Goal: Task Accomplishment & Management: Use online tool/utility

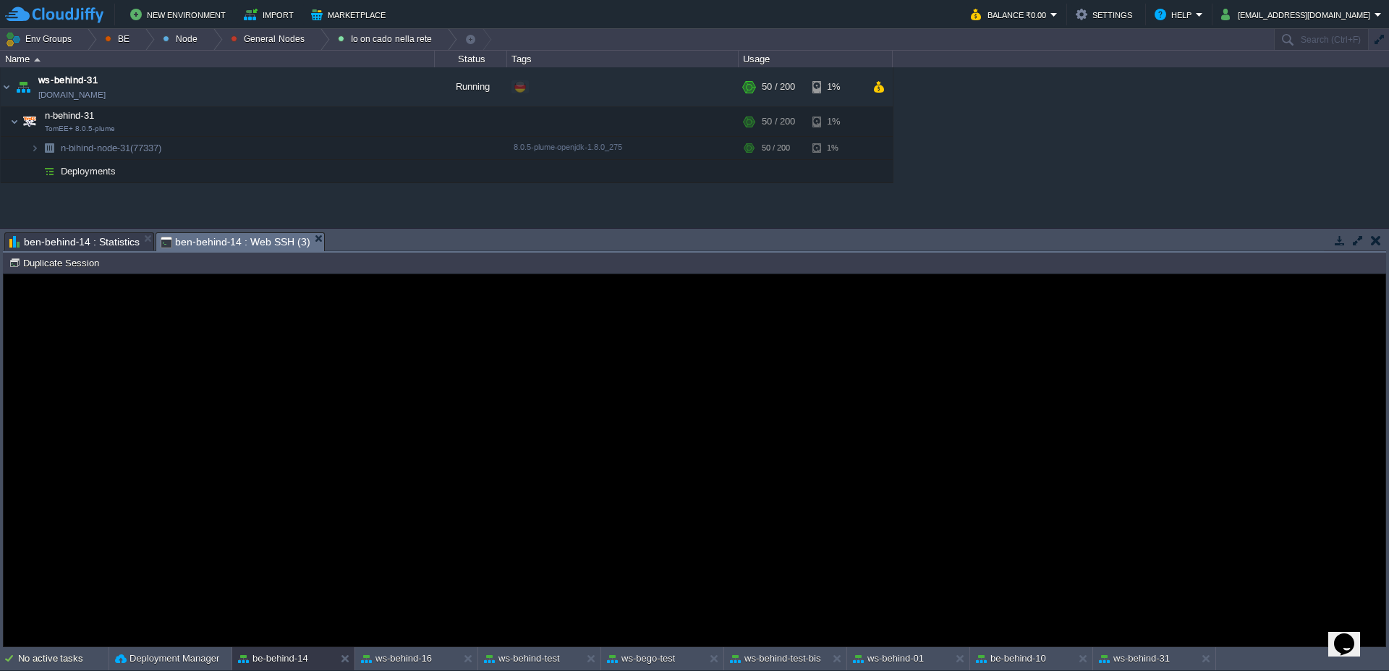
click at [1077, 632] on guac-modal "Error An error has occurred and this action cannot be completed. If the problem…" at bounding box center [695, 460] width 1382 height 372
click at [75, 244] on span "ben-behind-14 : Statistics" at bounding box center [74, 241] width 130 height 17
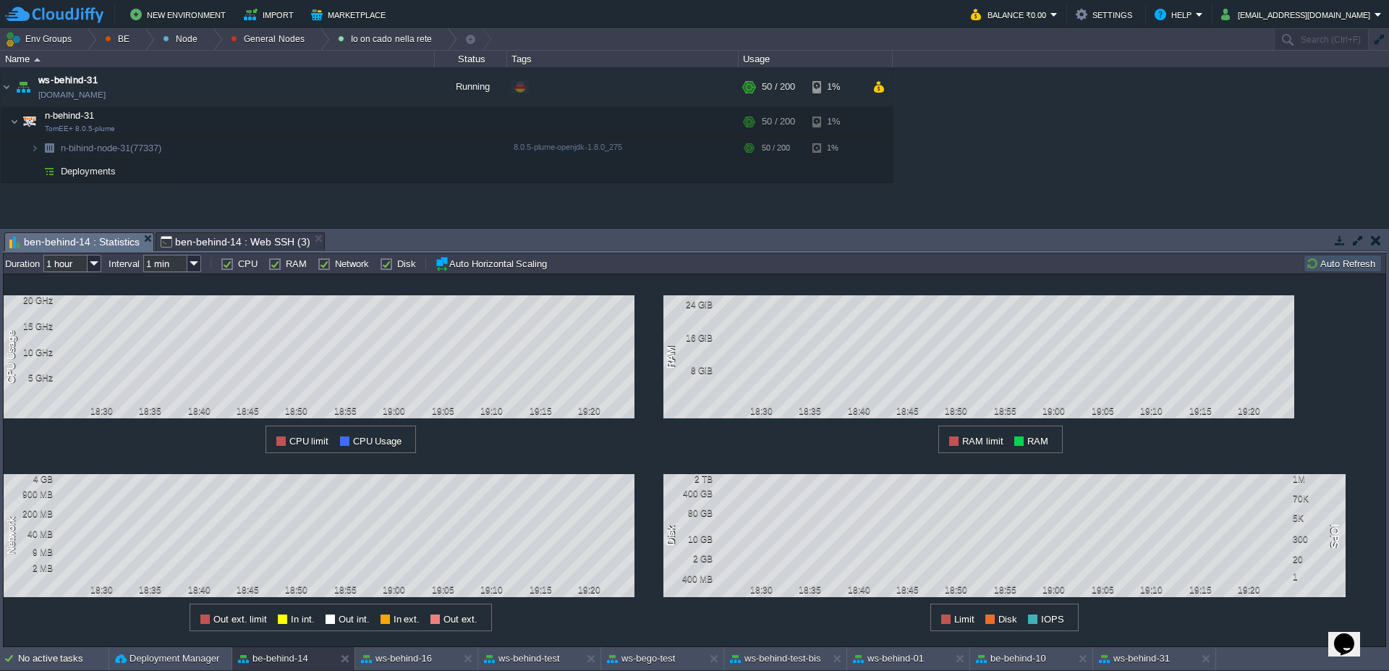
click at [1341, 263] on button "Auto Refresh" at bounding box center [1343, 263] width 74 height 13
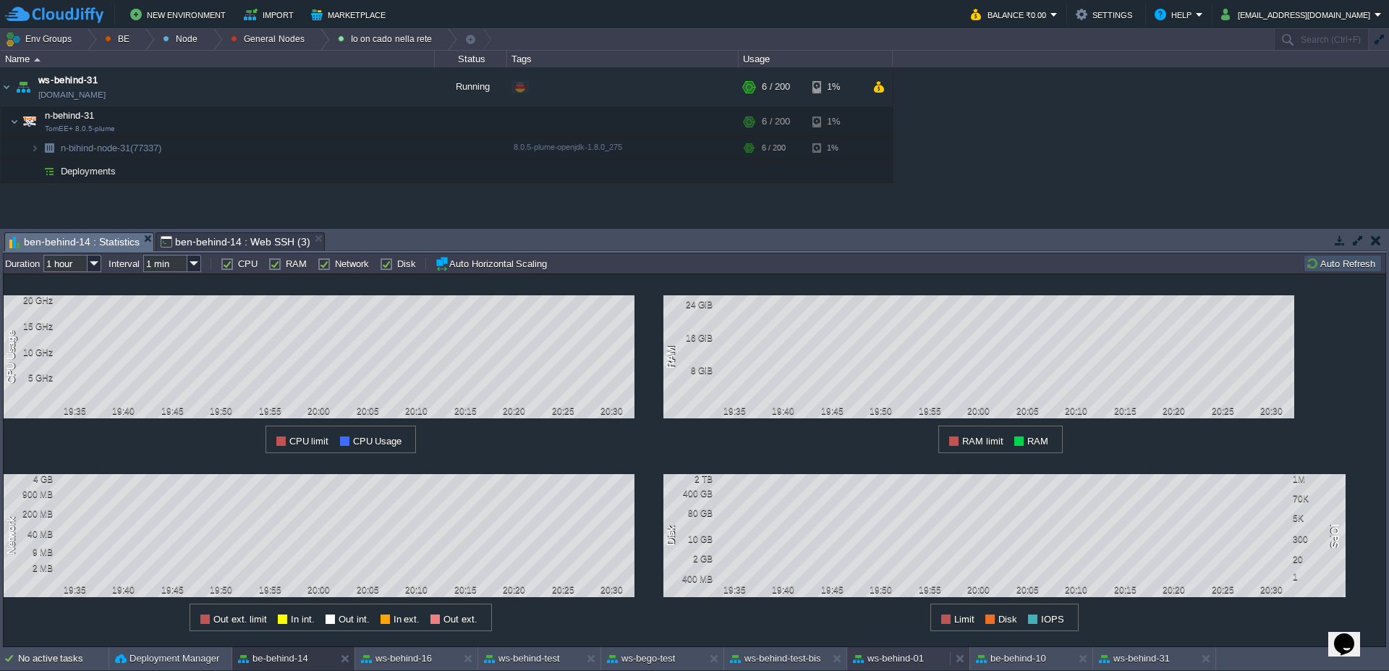
click at [906, 665] on button "ws-behind-01" at bounding box center [888, 658] width 71 height 14
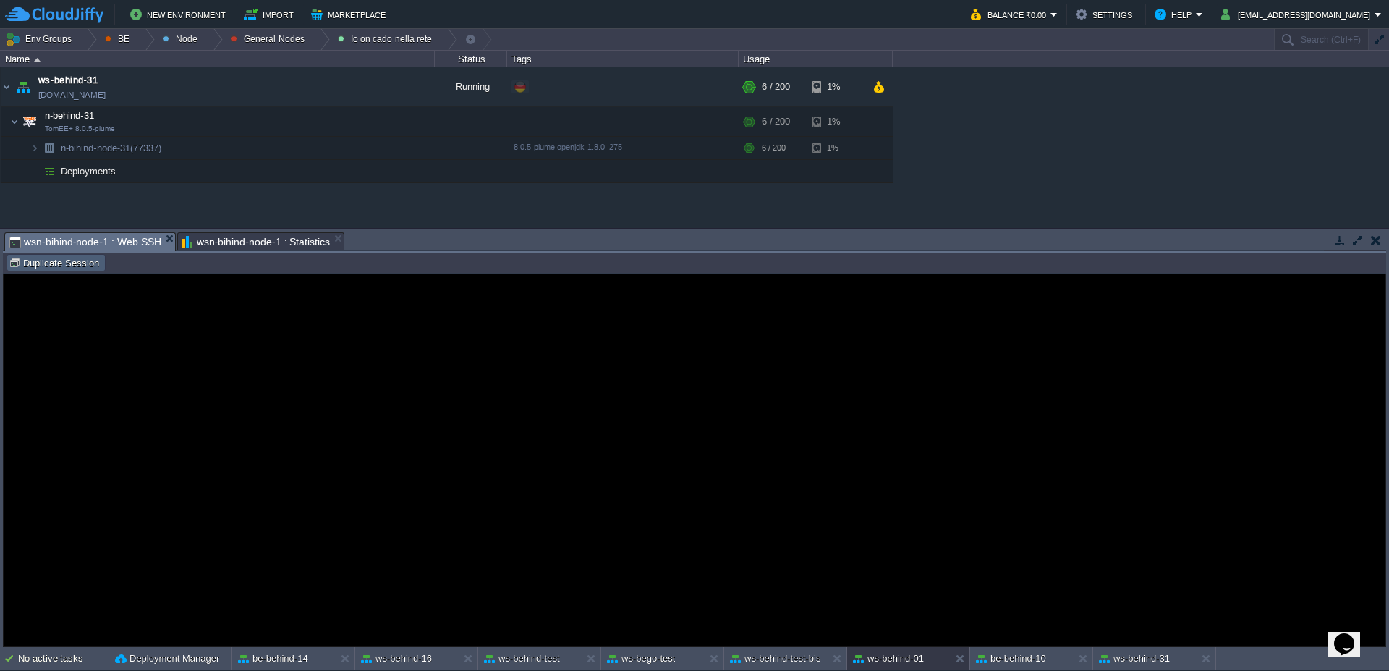
click at [90, 268] on button "Duplicate Session" at bounding box center [56, 262] width 95 height 13
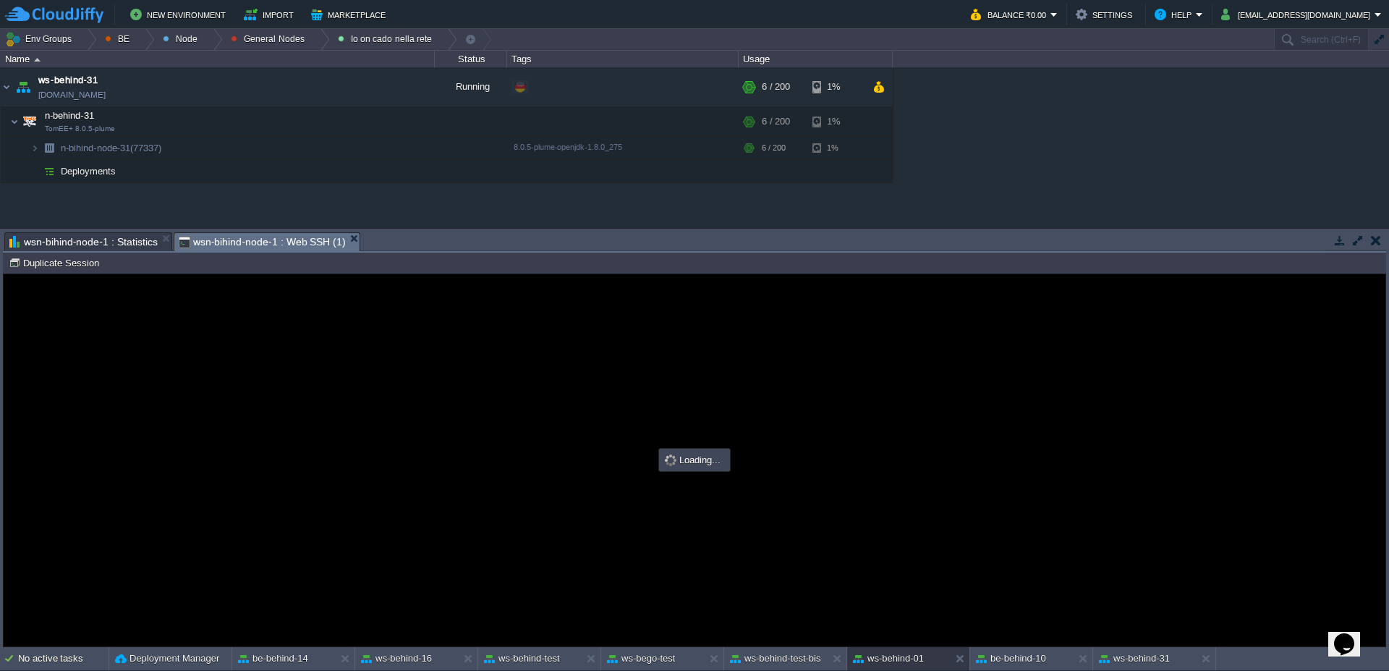
type input "#000000"
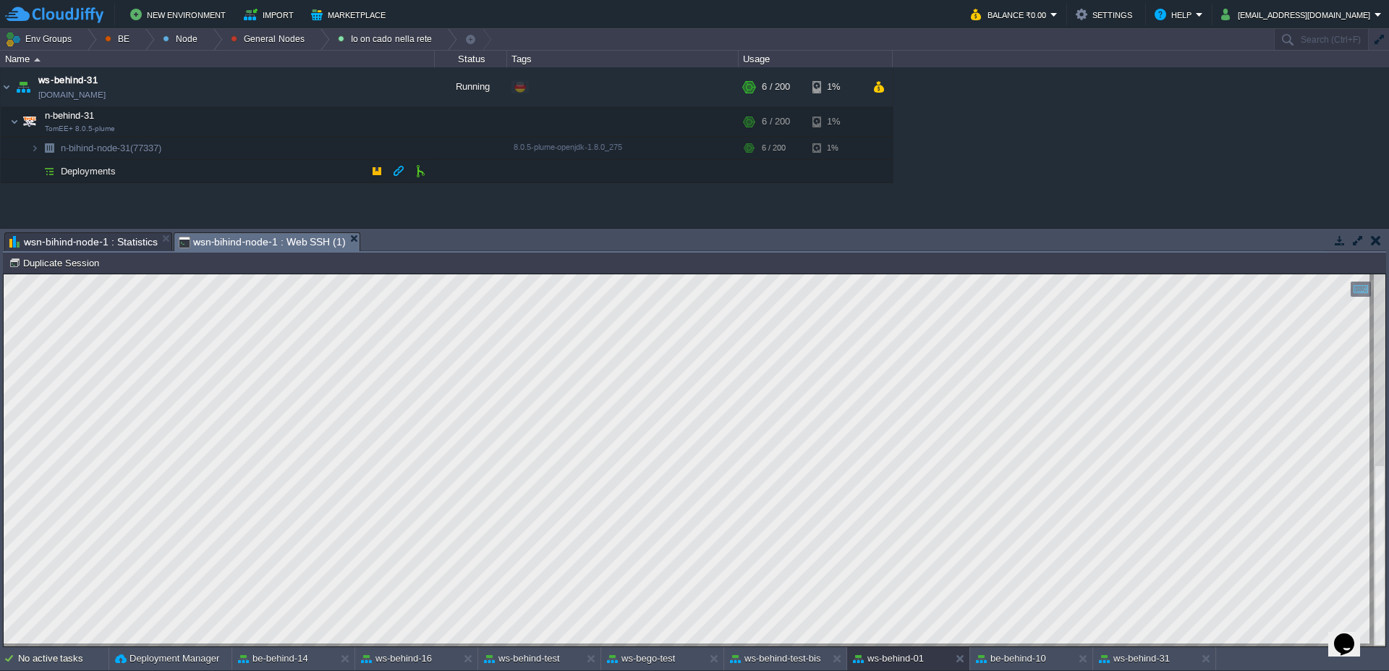
click at [119, 246] on span "wsn-bihind-node-1 : Statistics" at bounding box center [83, 241] width 148 height 17
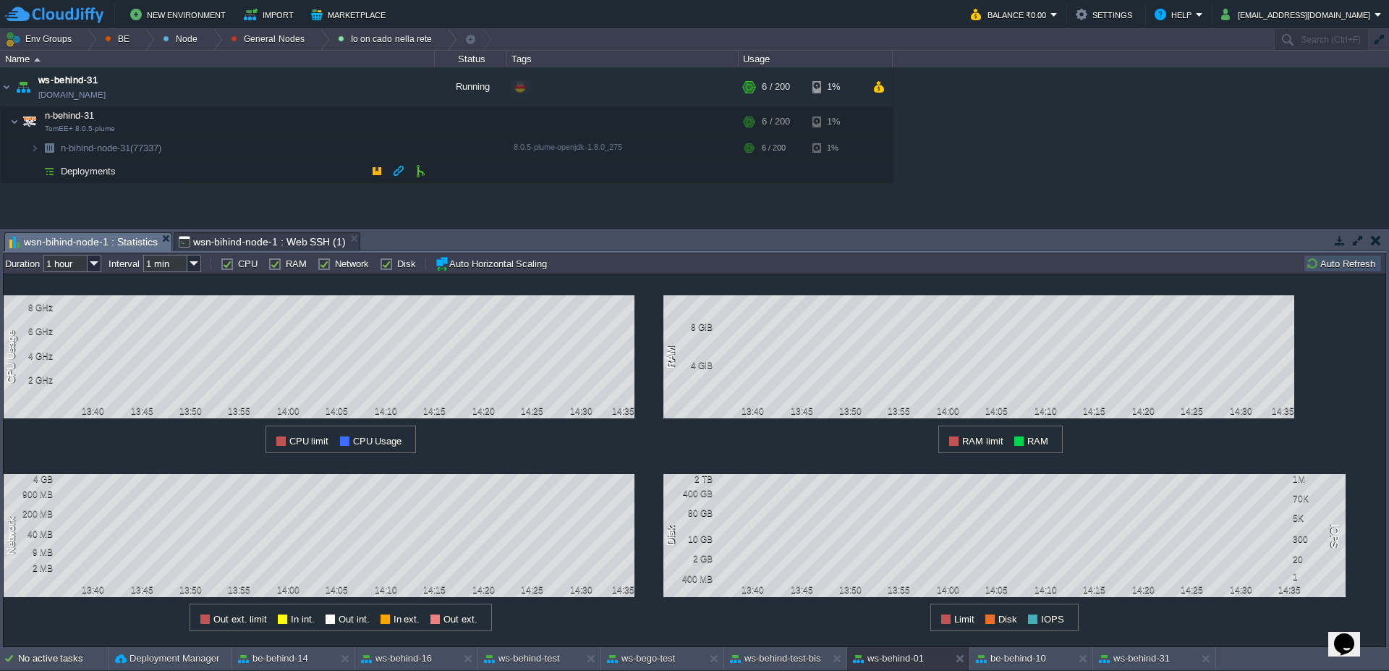
click at [1324, 262] on button "Auto Refresh" at bounding box center [1343, 263] width 74 height 13
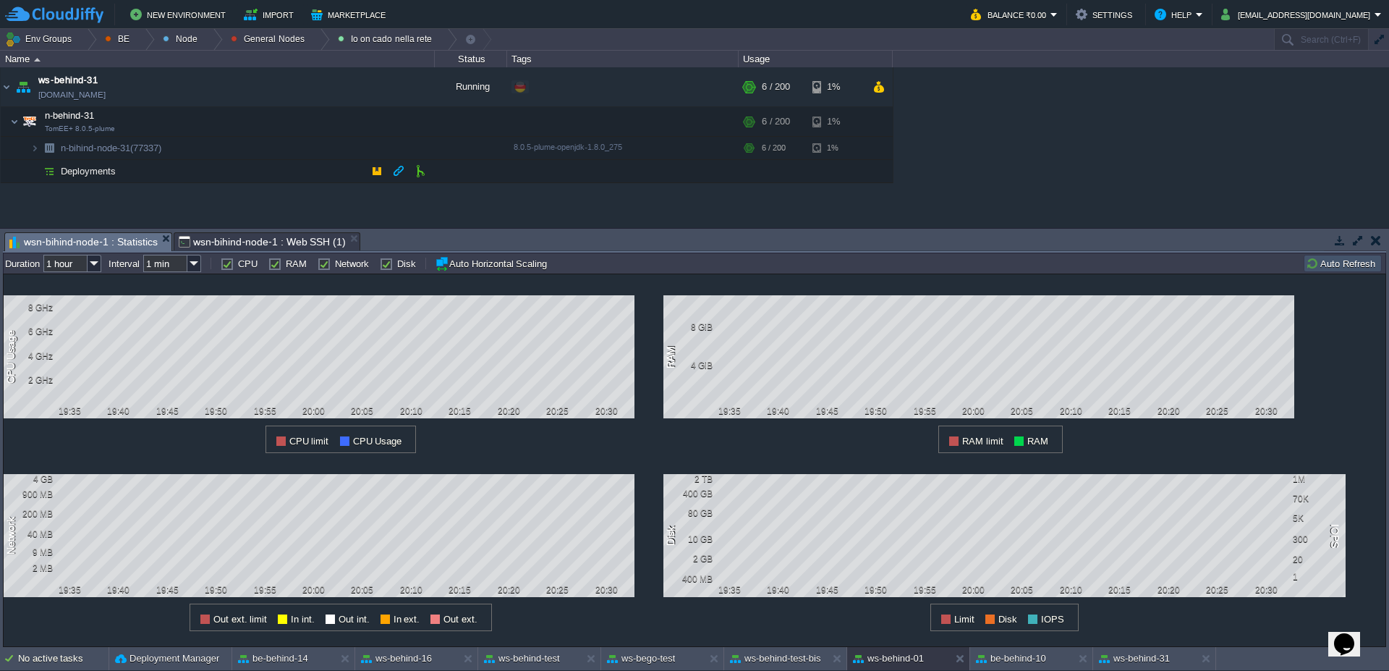
click at [248, 245] on span "wsn-bihind-node-1 : Web SSH (1)" at bounding box center [263, 241] width 168 height 17
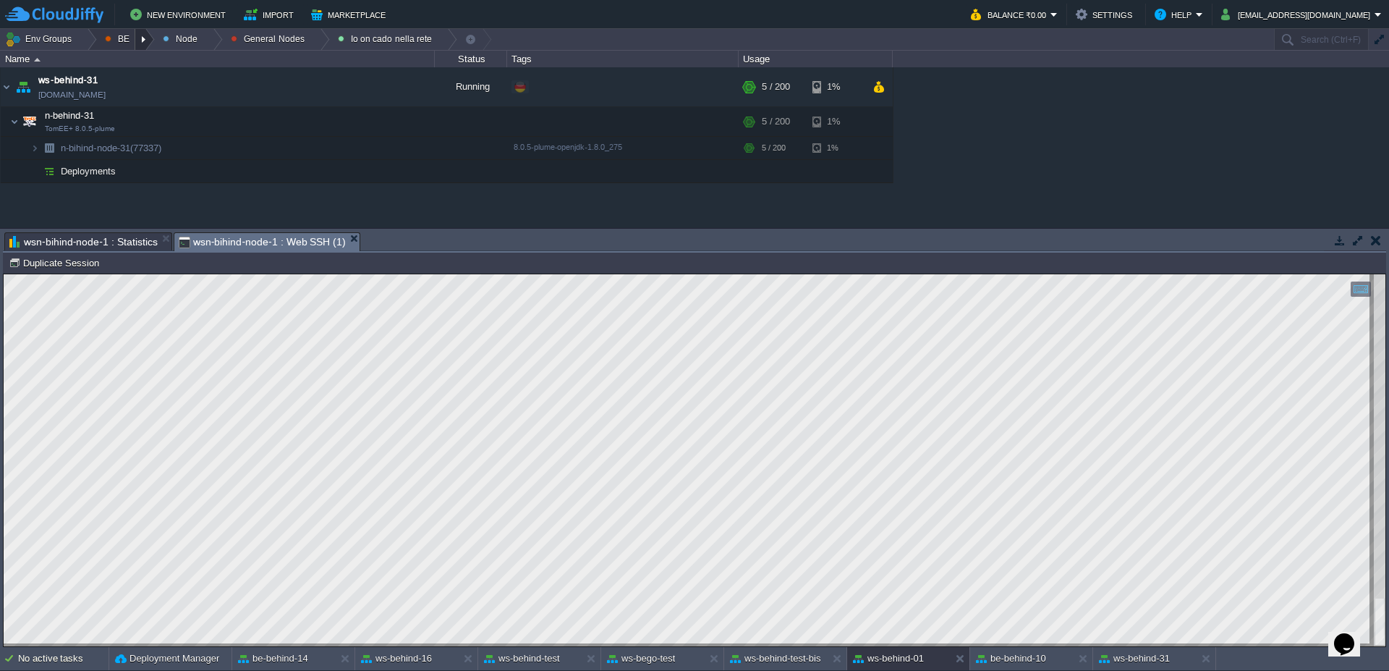
click at [140, 43] on div at bounding box center [145, 39] width 20 height 21
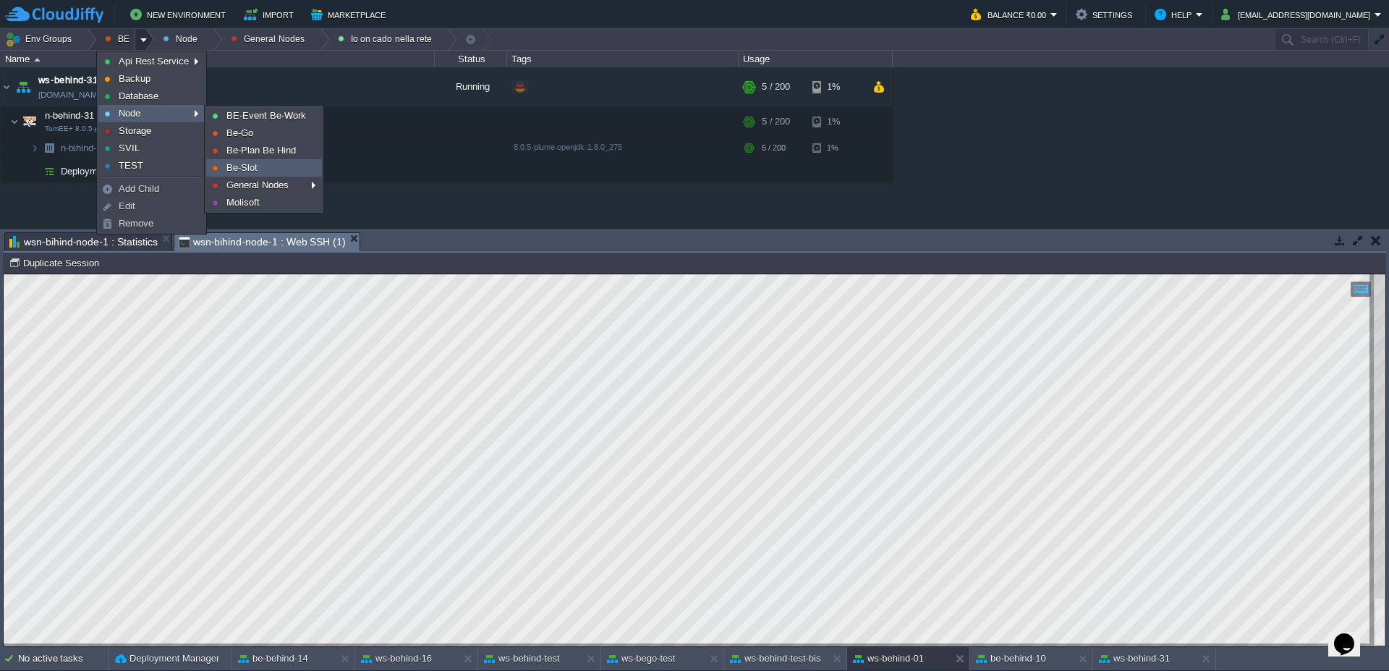
click at [265, 163] on link "Be-Slot" at bounding box center [264, 168] width 114 height 16
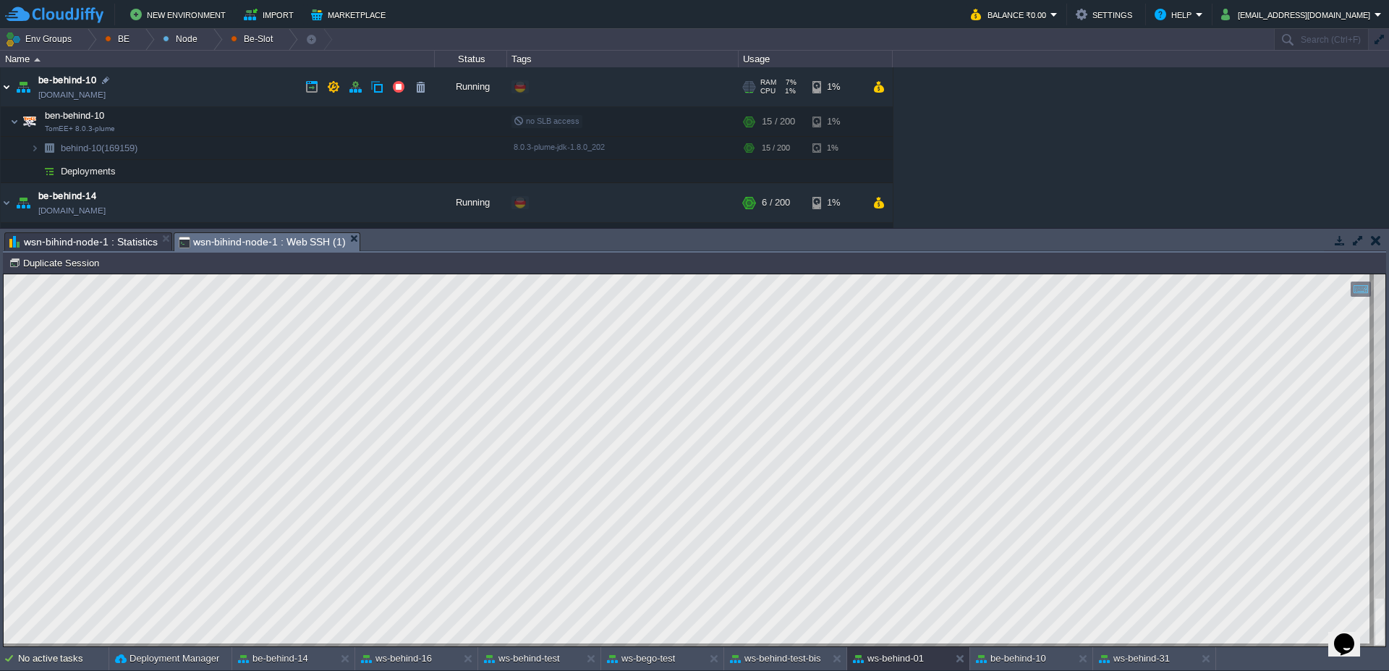
click at [1, 85] on img at bounding box center [7, 86] width 12 height 39
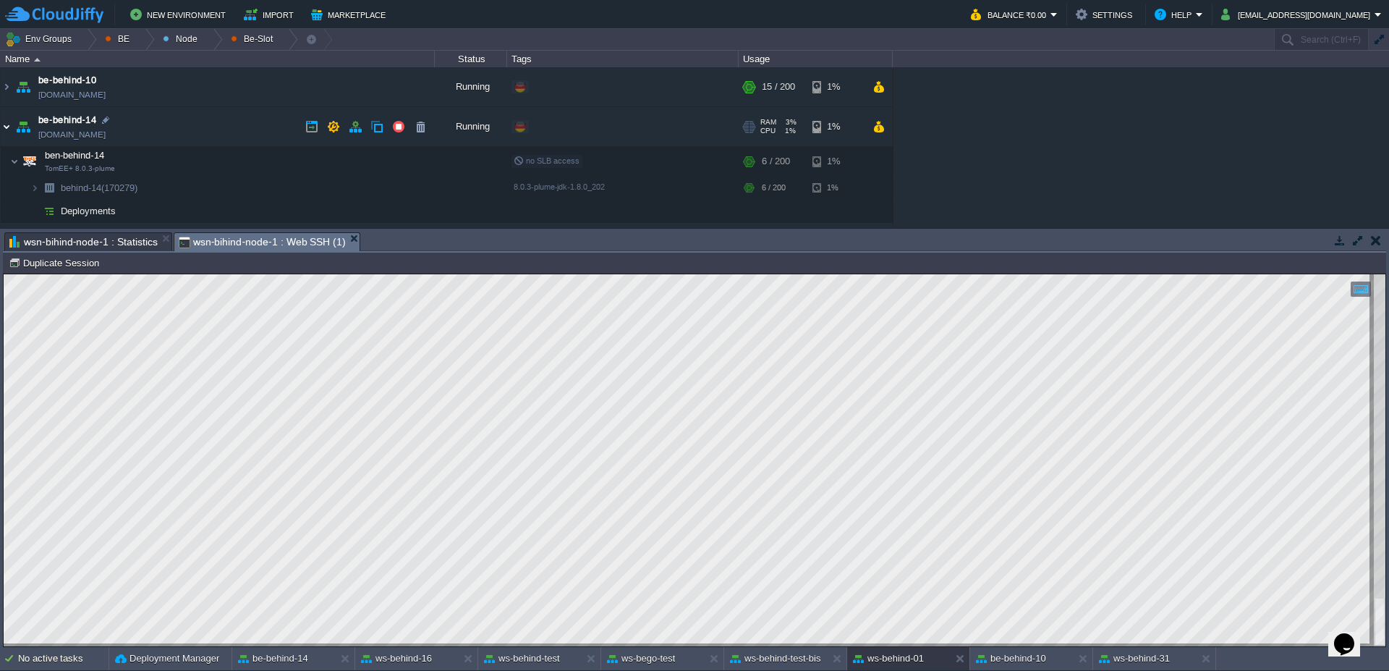
click at [7, 130] on img at bounding box center [7, 126] width 12 height 39
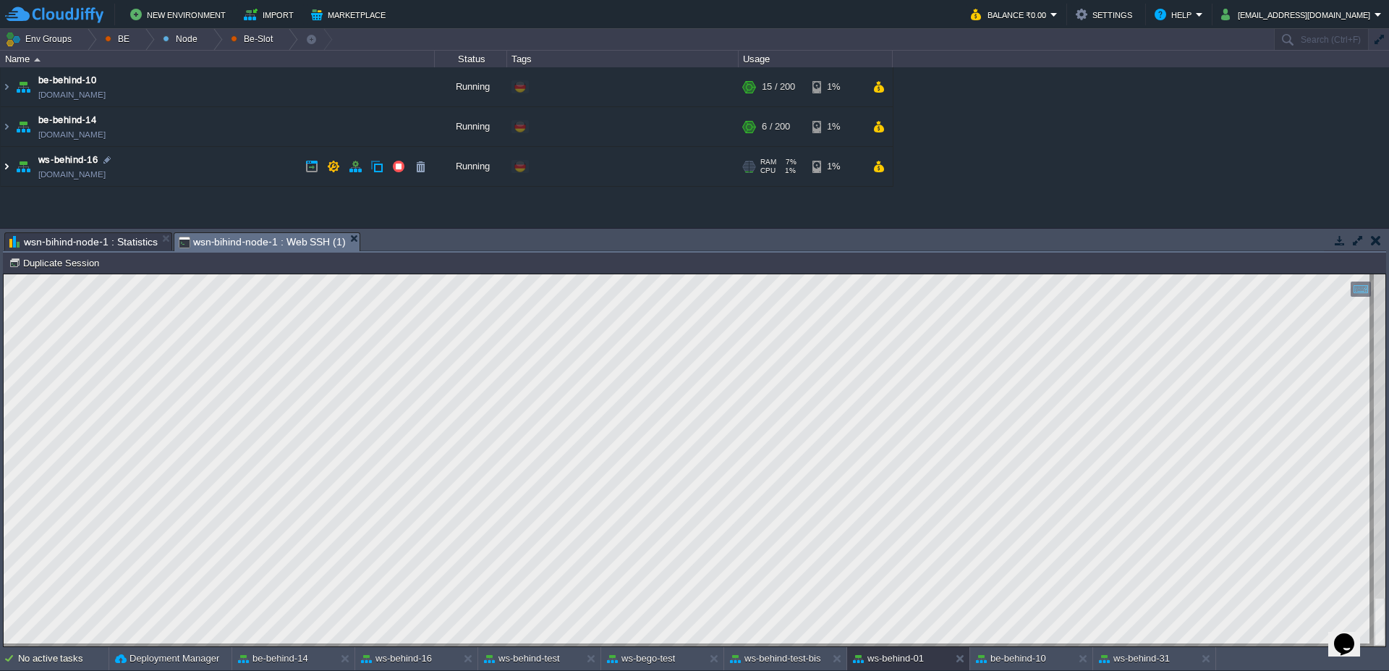
click at [9, 179] on img at bounding box center [7, 166] width 12 height 39
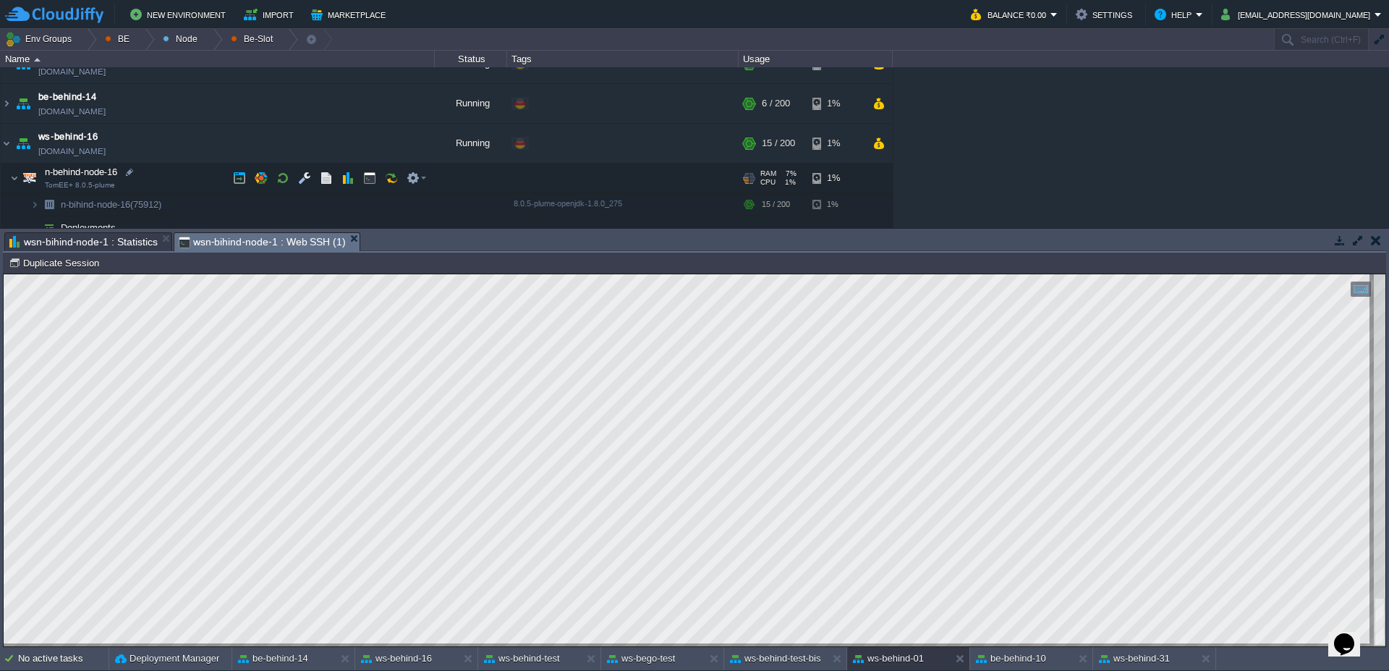
scroll to position [35, 0]
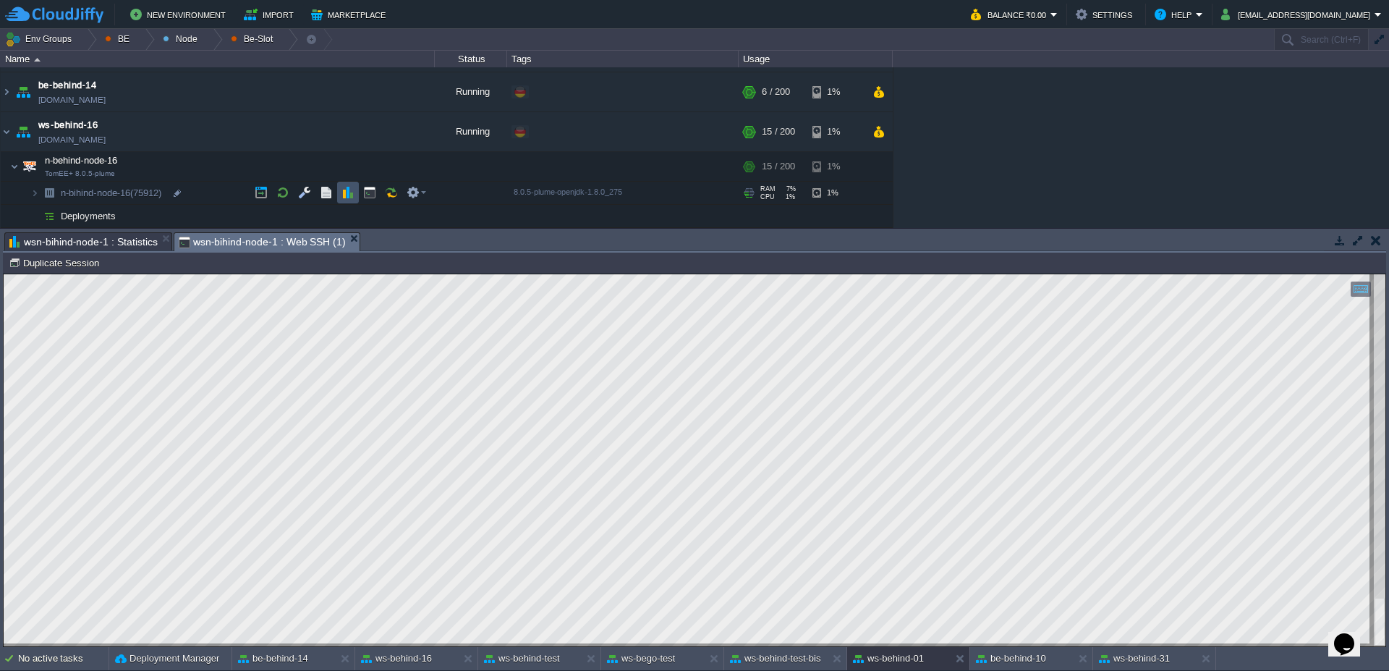
click at [351, 190] on button "button" at bounding box center [347, 192] width 13 height 13
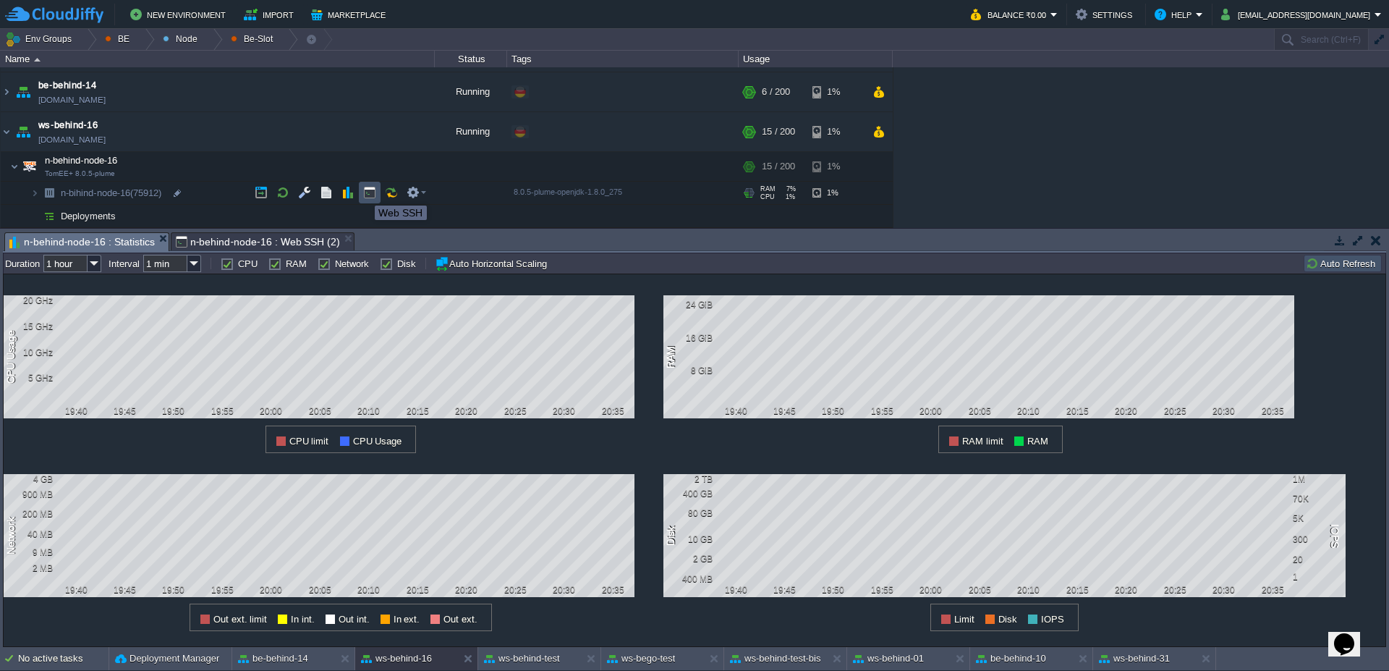
click at [366, 193] on button "button" at bounding box center [369, 192] width 13 height 13
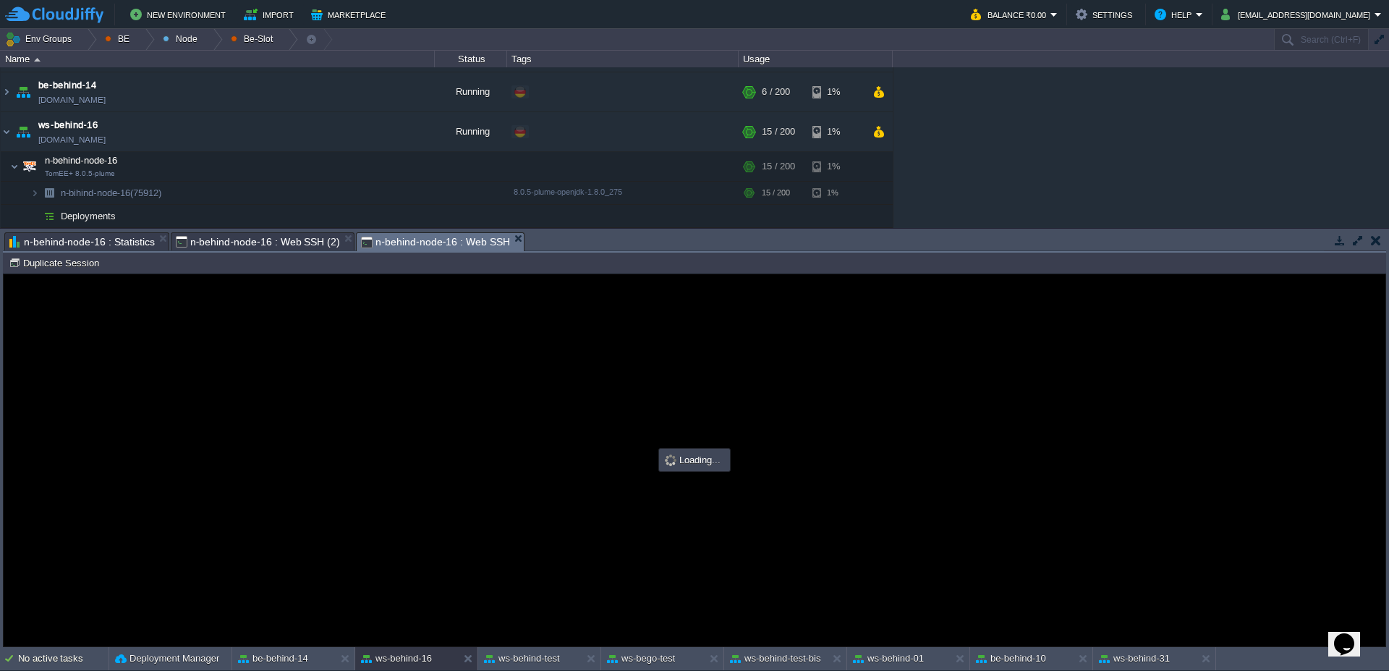
scroll to position [0, 0]
type input "#000000"
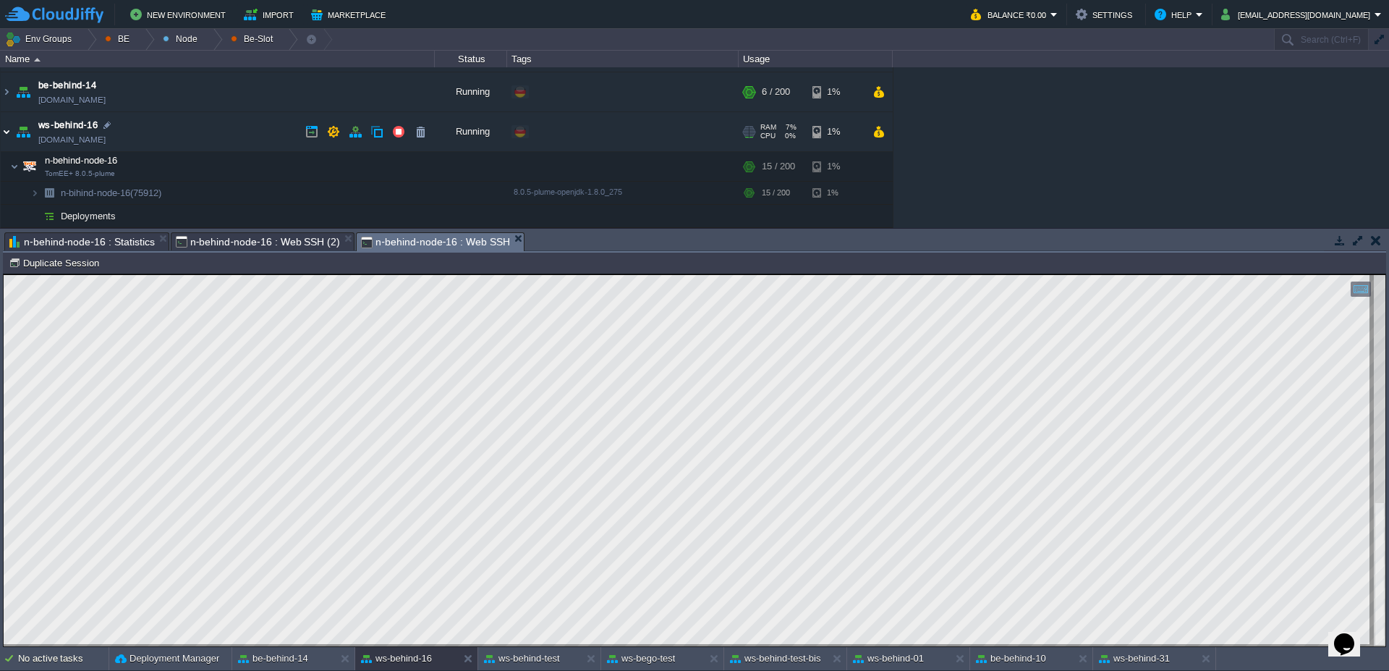
click at [7, 137] on img at bounding box center [7, 131] width 12 height 39
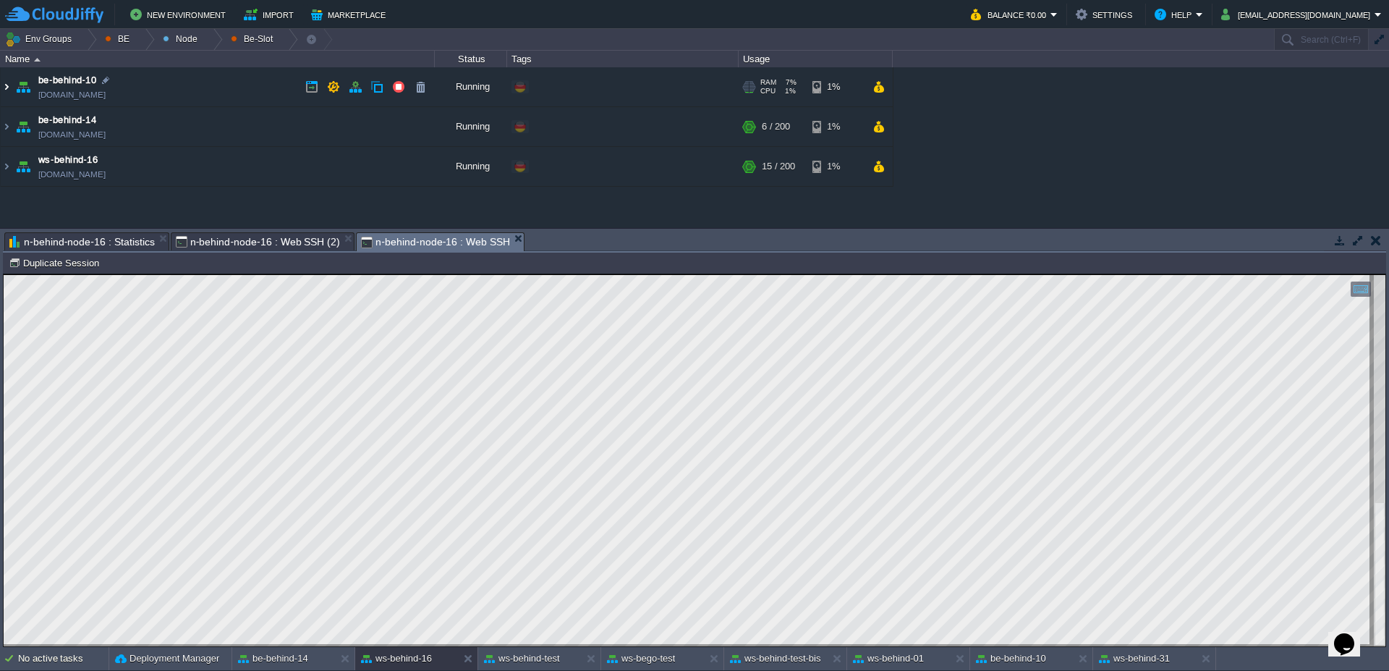
click at [3, 95] on img at bounding box center [7, 86] width 12 height 39
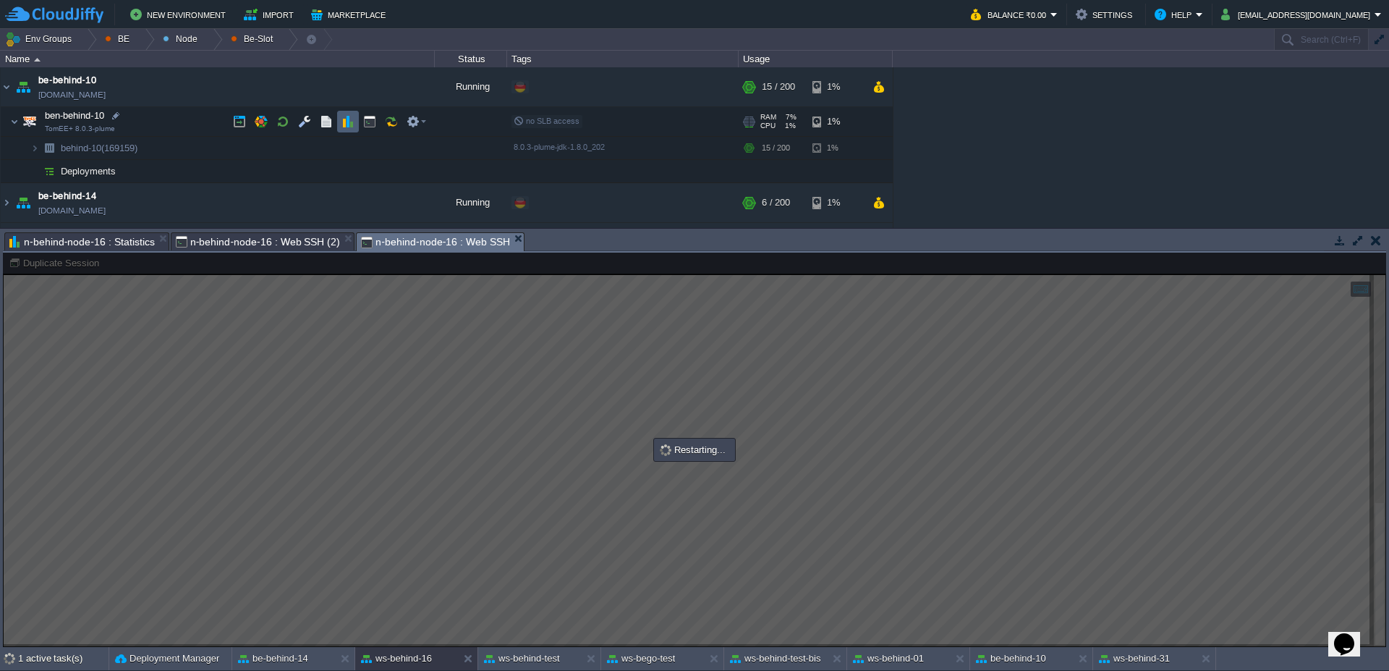
click at [349, 119] on button "button" at bounding box center [347, 121] width 13 height 13
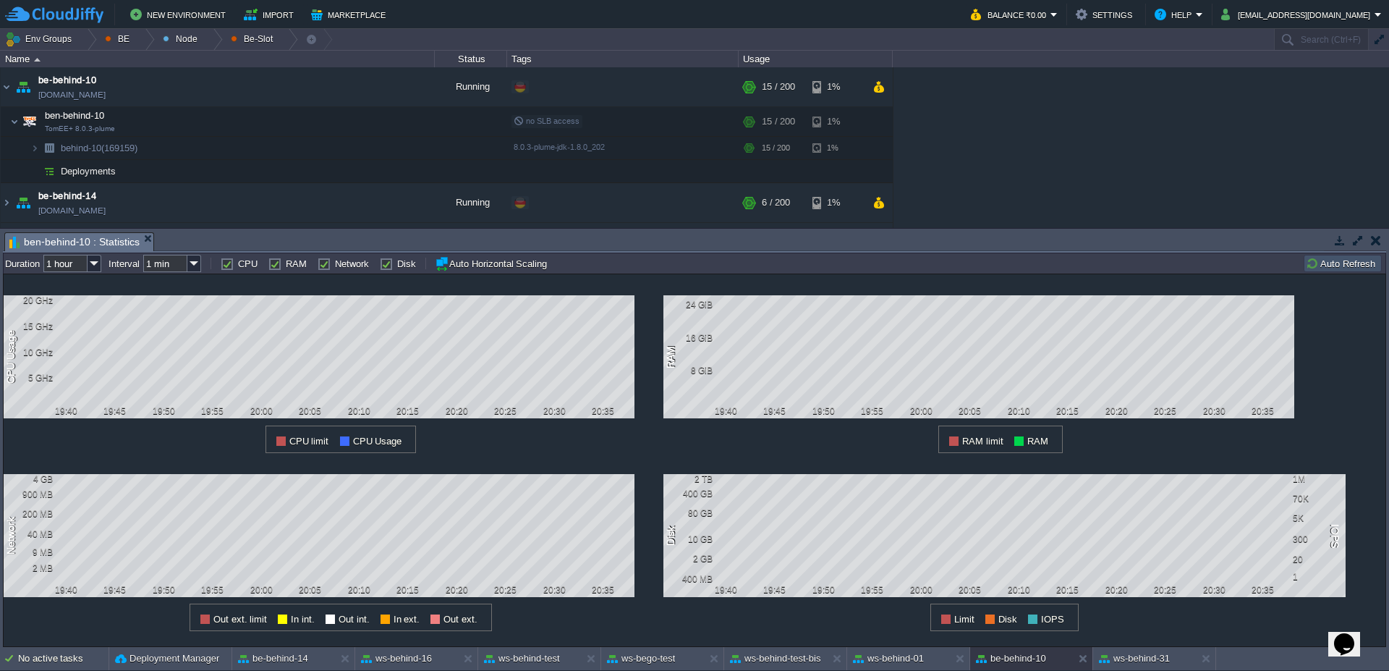
click at [1322, 262] on button "Auto Refresh" at bounding box center [1343, 263] width 74 height 13
click at [409, 663] on button "ws-behind-16" at bounding box center [396, 658] width 71 height 14
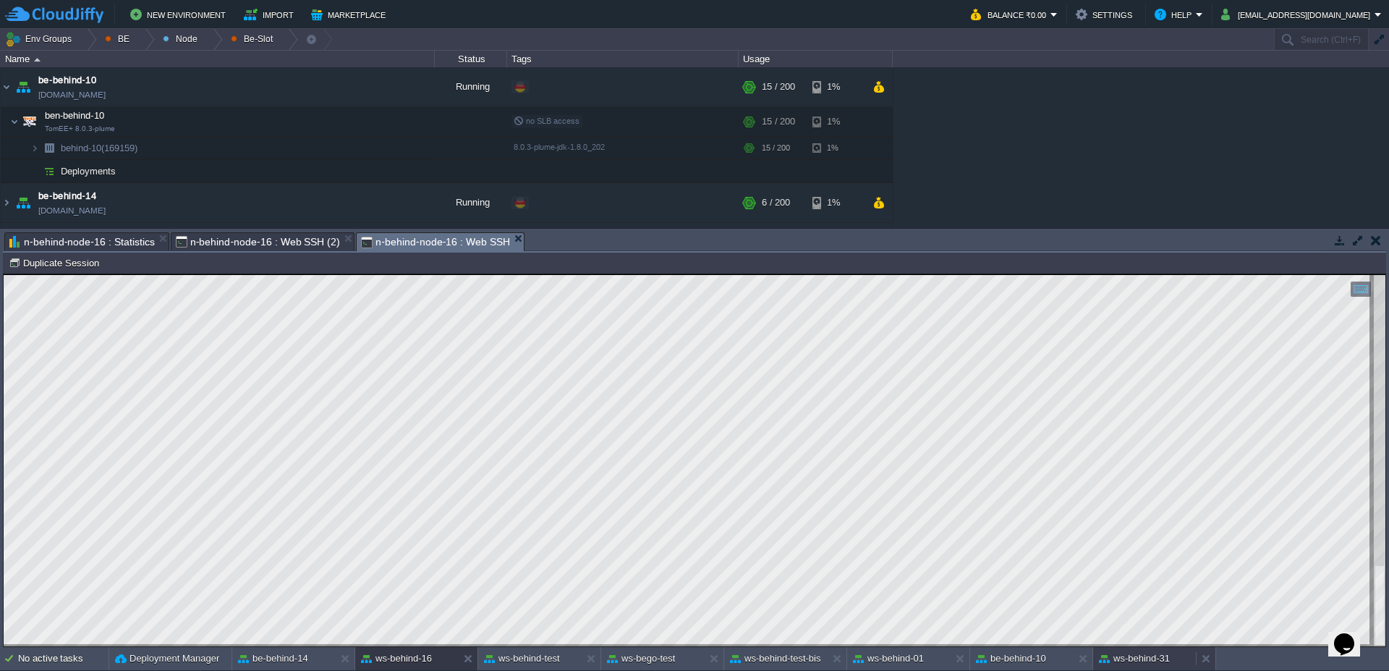
click at [1144, 660] on button "ws-behind-31" at bounding box center [1134, 658] width 71 height 14
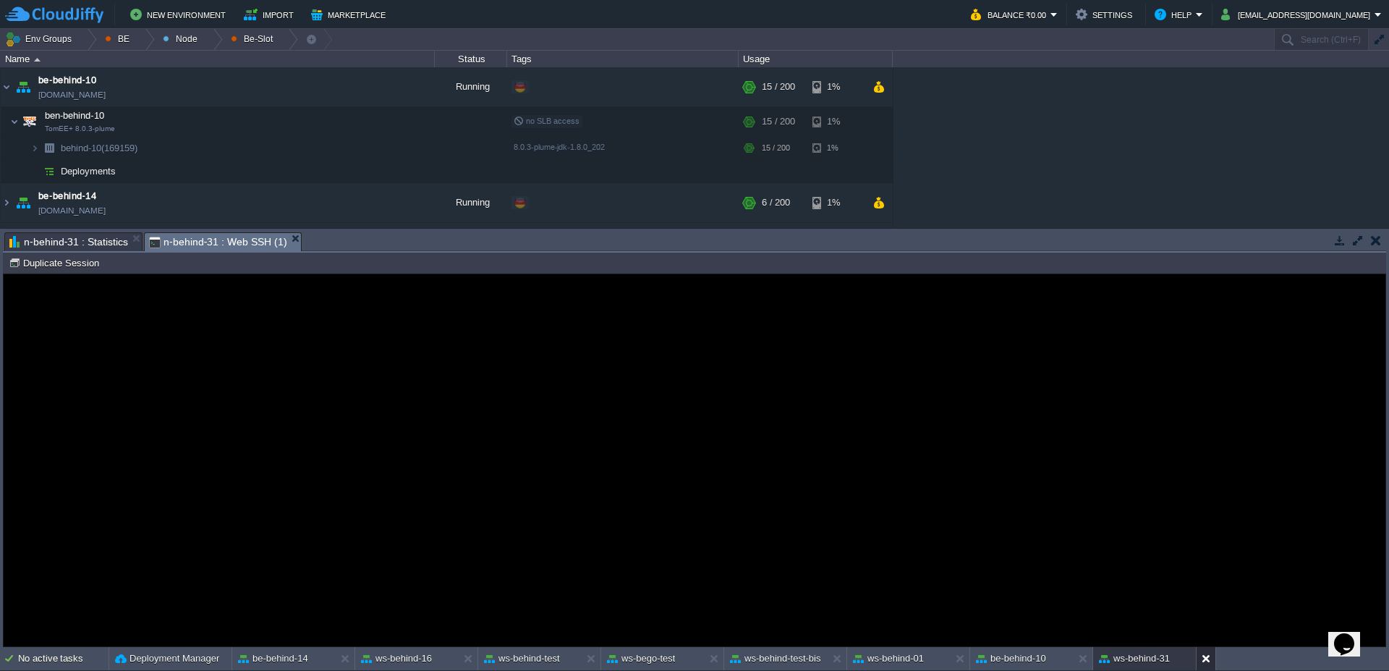
click at [1208, 661] on button at bounding box center [1209, 658] width 14 height 14
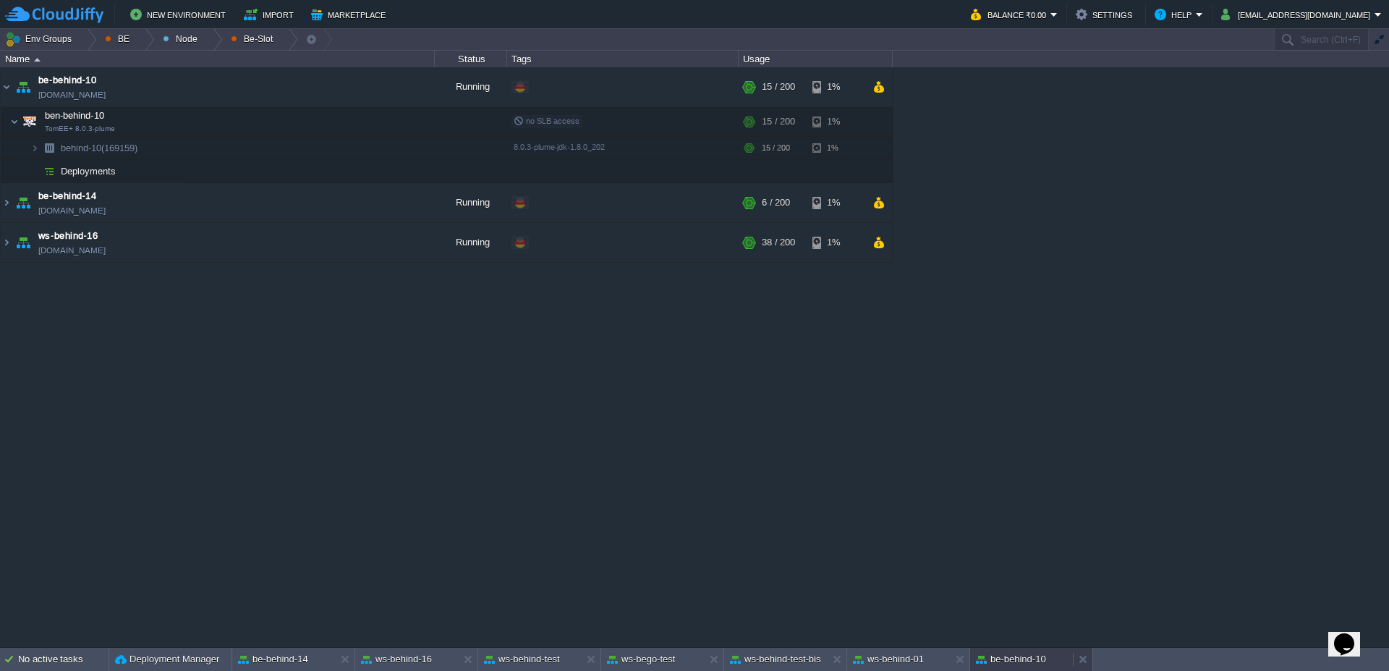
click at [992, 659] on button "be-behind-10" at bounding box center [1011, 659] width 70 height 14
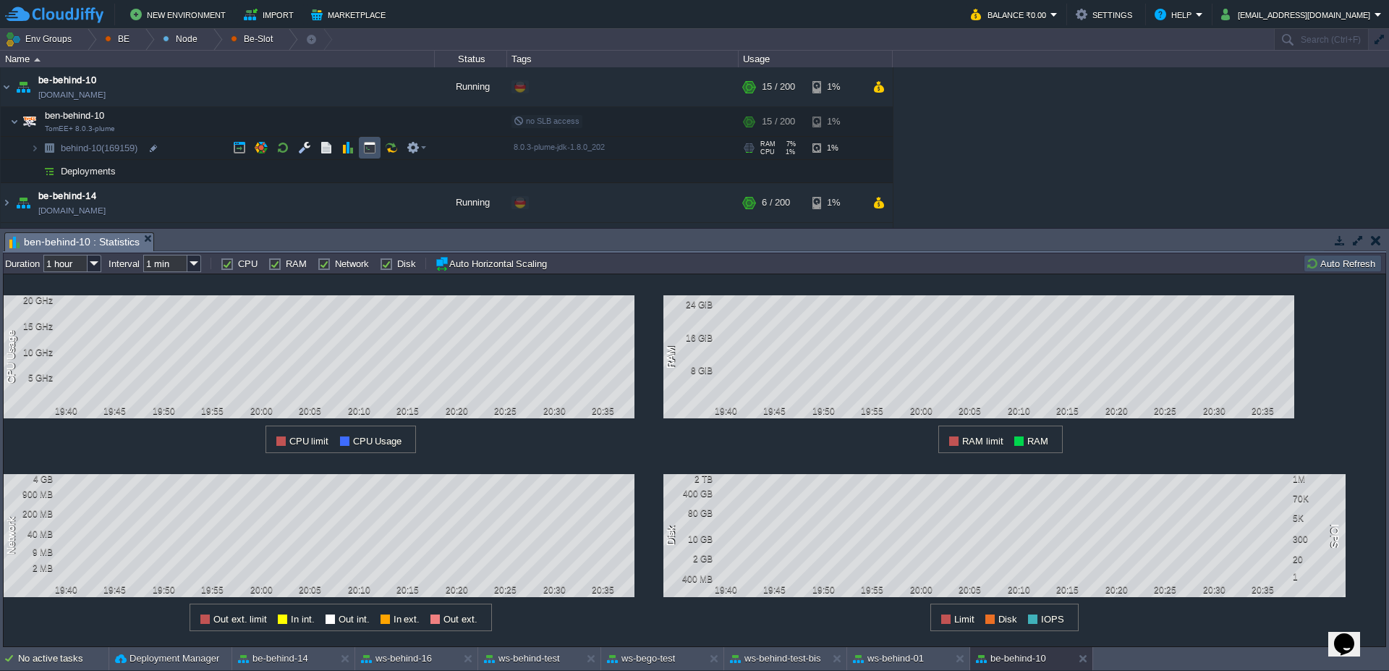
click at [368, 143] on button "button" at bounding box center [369, 147] width 13 height 13
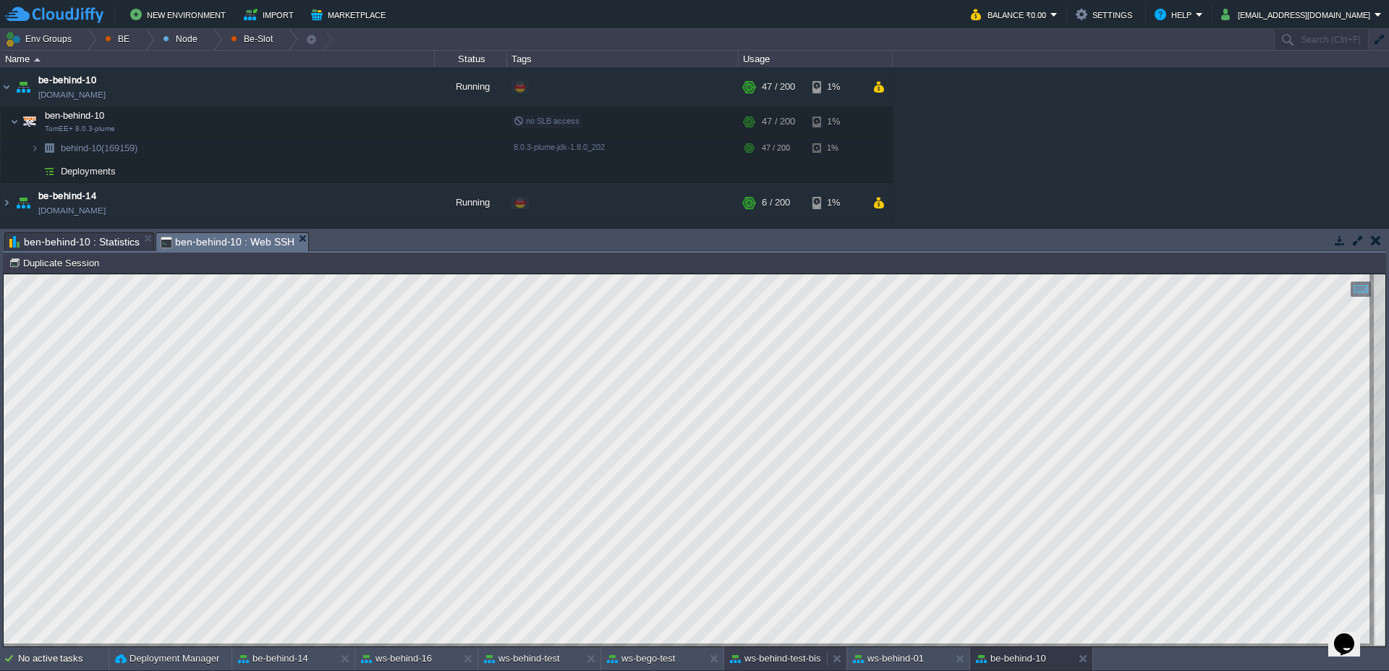
click at [792, 666] on div "ws-behind-test-bis" at bounding box center [775, 658] width 103 height 23
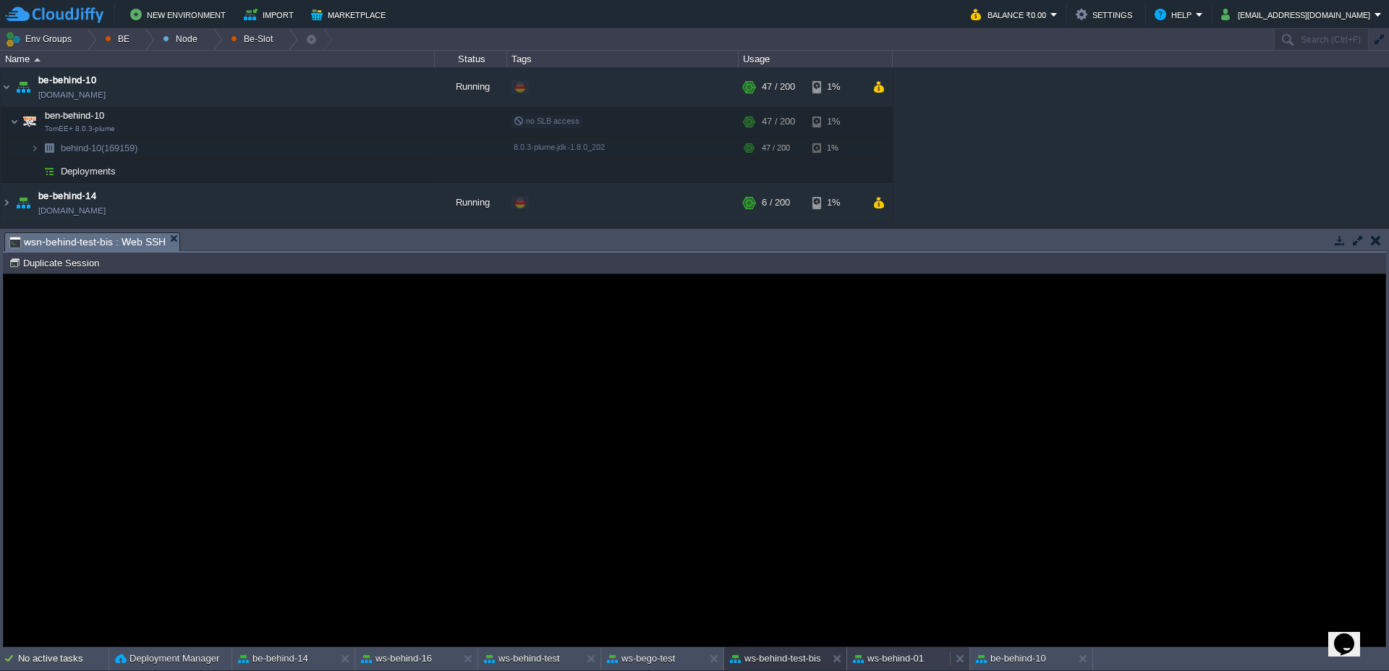
click at [910, 659] on button "ws-behind-01" at bounding box center [888, 658] width 71 height 14
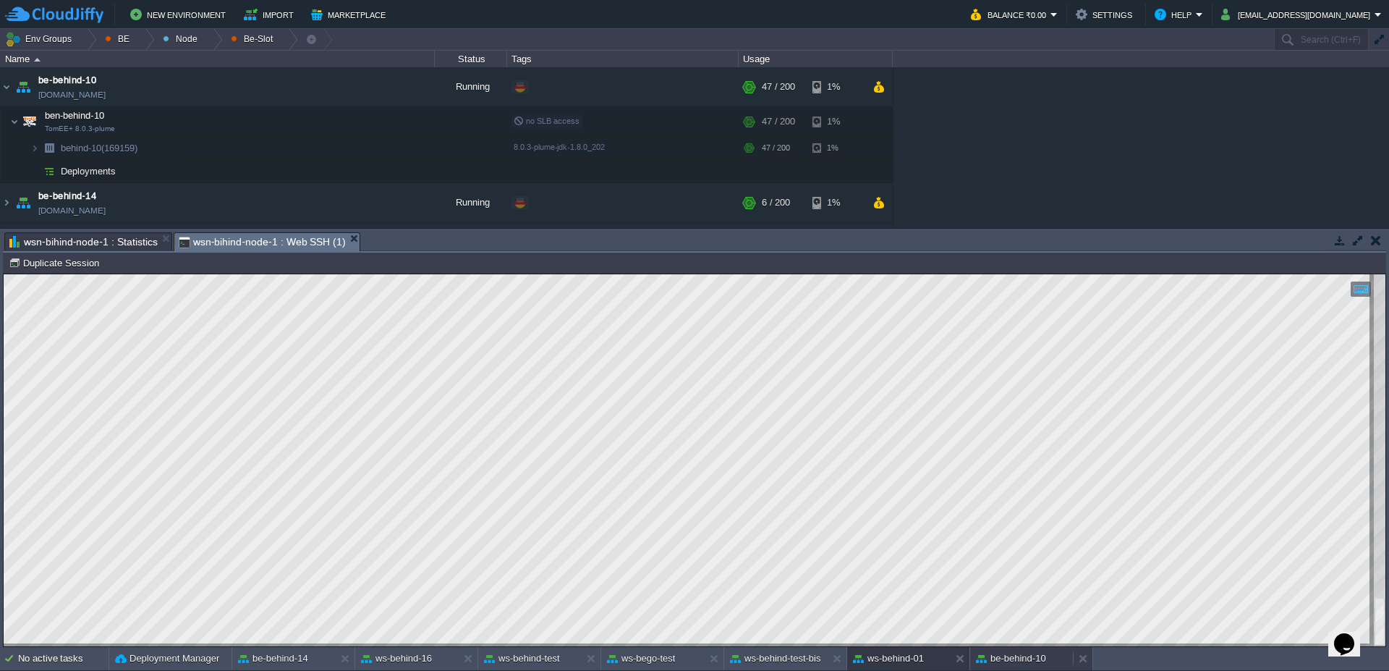
click at [1007, 666] on div "be-behind-10" at bounding box center [1021, 658] width 103 height 23
click at [394, 650] on div "ws-behind-16" at bounding box center [406, 658] width 103 height 23
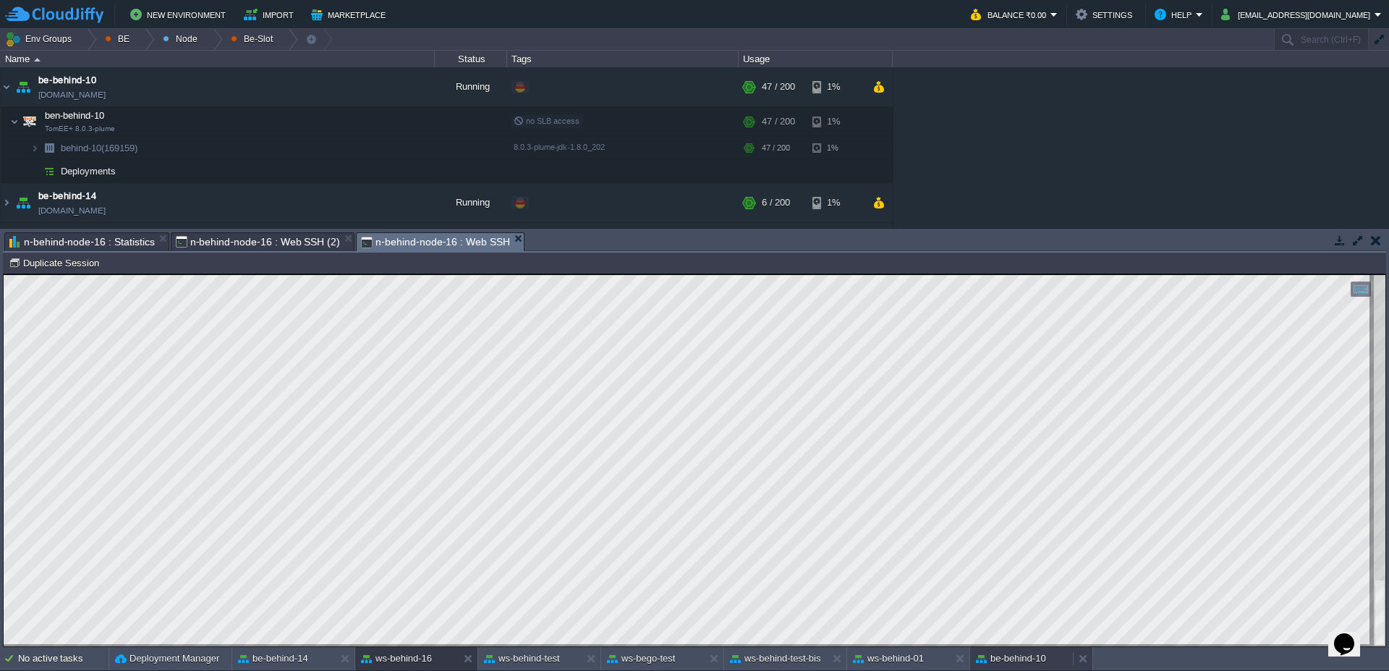
click at [1003, 663] on button "be-behind-10" at bounding box center [1011, 658] width 70 height 14
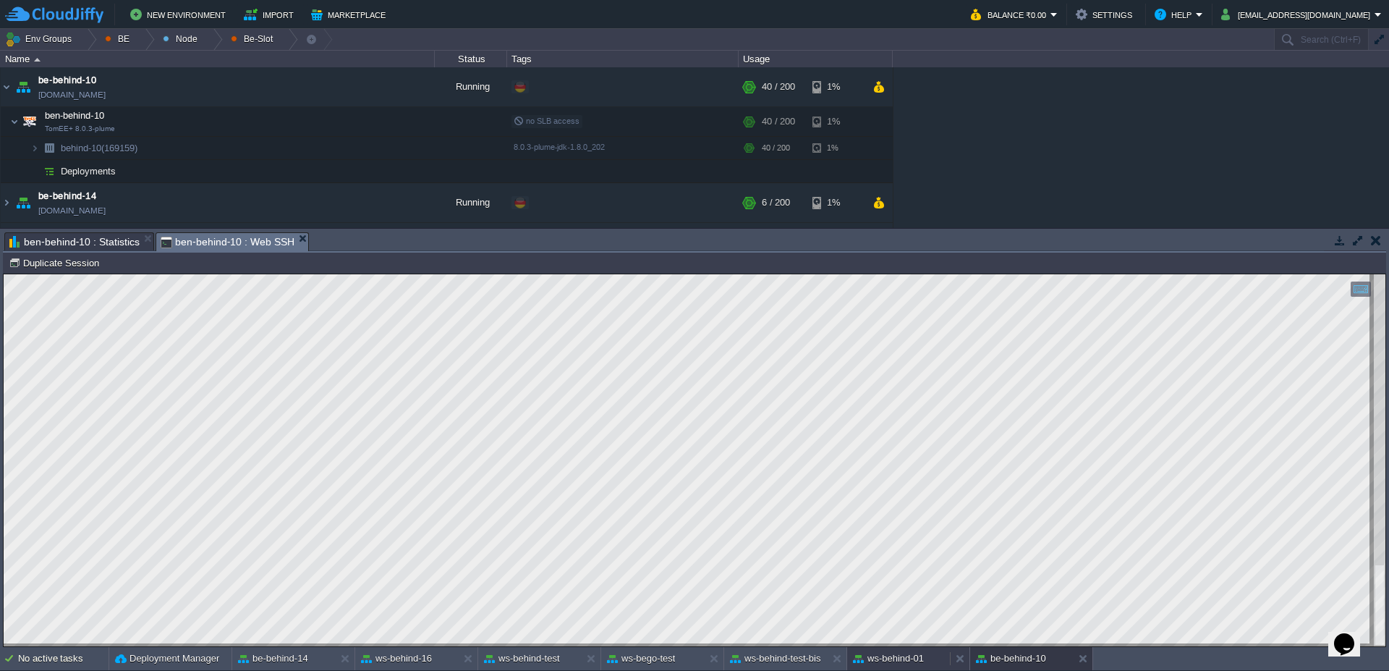
click at [917, 668] on div "ws-behind-01" at bounding box center [898, 658] width 103 height 23
drag, startPoint x: 1000, startPoint y: 652, endPoint x: 999, endPoint y: 370, distance: 281.4
click at [1000, 652] on button "be-behind-10" at bounding box center [1011, 658] width 70 height 14
click at [409, 664] on button "ws-behind-16" at bounding box center [396, 658] width 71 height 14
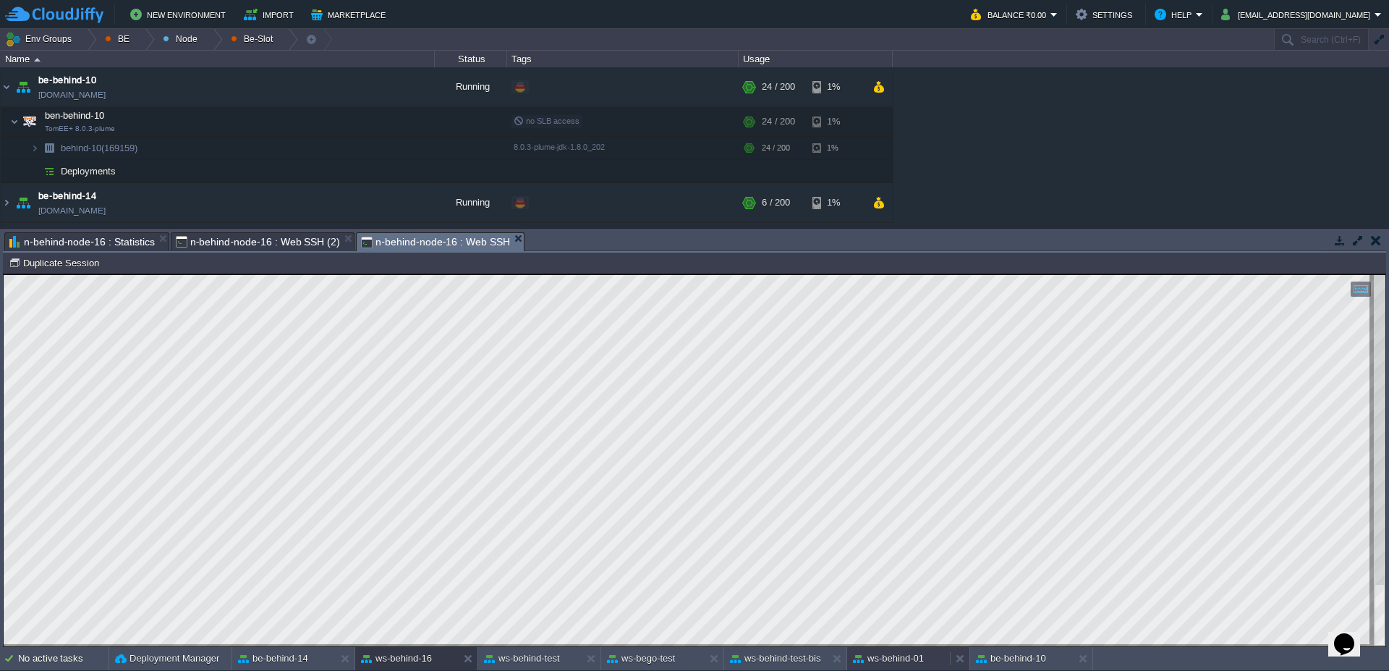
click at [922, 665] on button "ws-behind-01" at bounding box center [888, 658] width 71 height 14
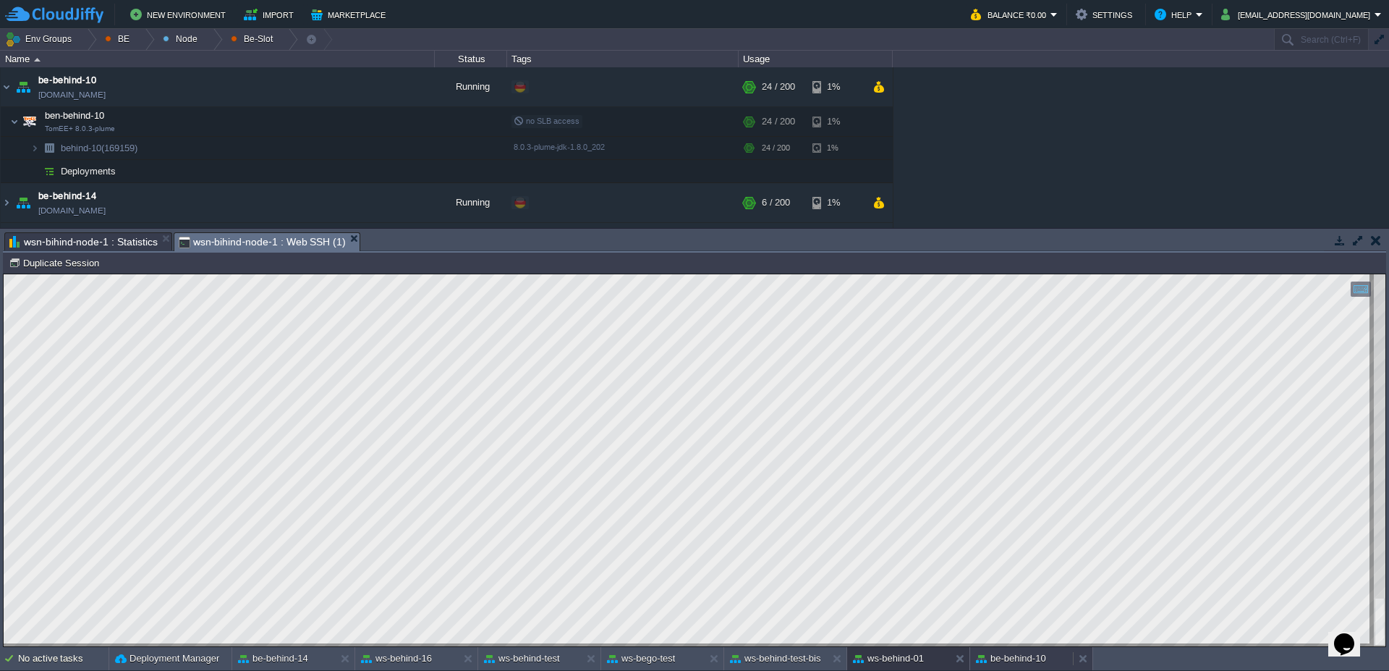
click at [1013, 666] on div "be-behind-10" at bounding box center [1021, 658] width 103 height 23
click at [1088, 660] on button at bounding box center [1086, 658] width 14 height 14
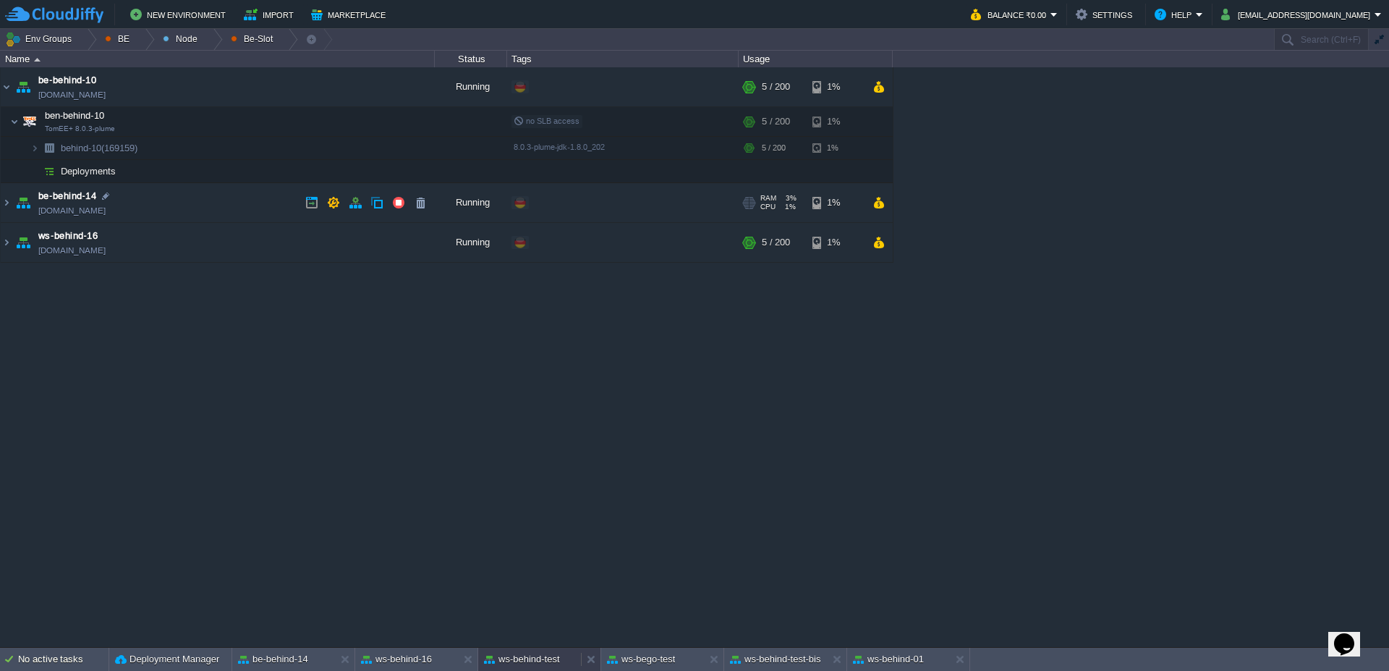
click at [536, 670] on div "ws-behind-test" at bounding box center [529, 658] width 103 height 23
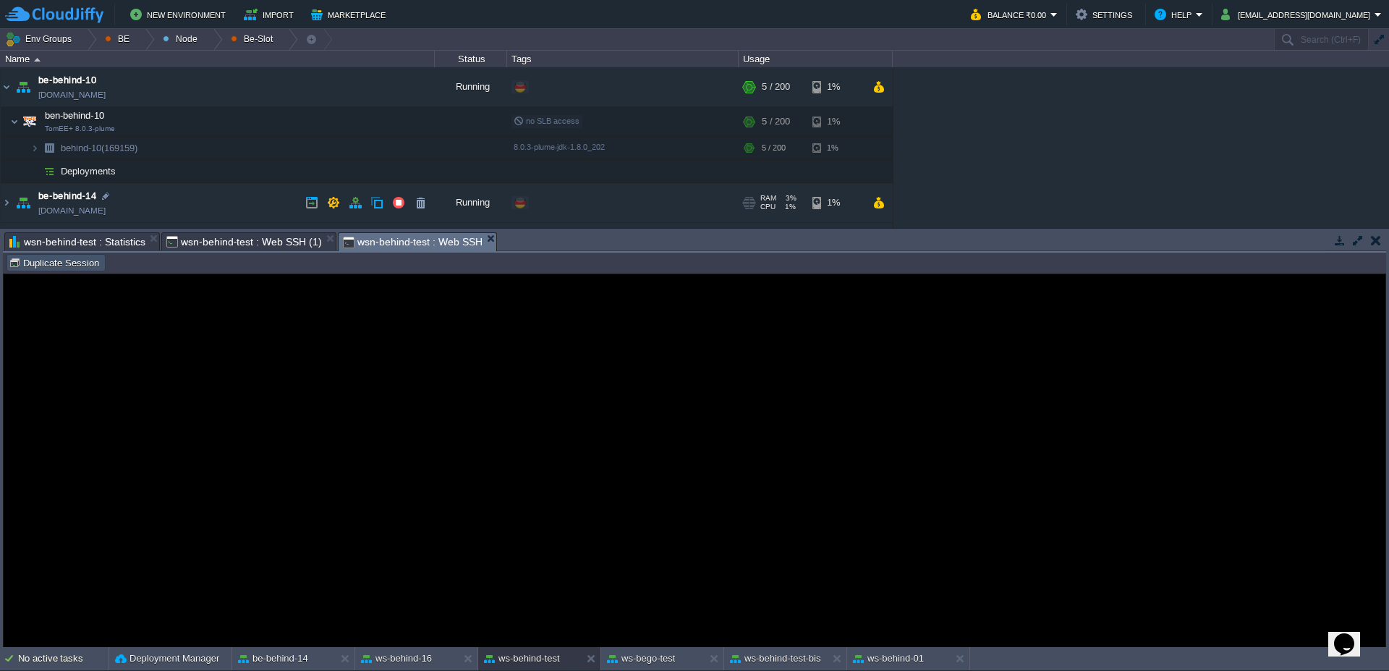
click at [90, 263] on button "Duplicate Session" at bounding box center [56, 262] width 95 height 13
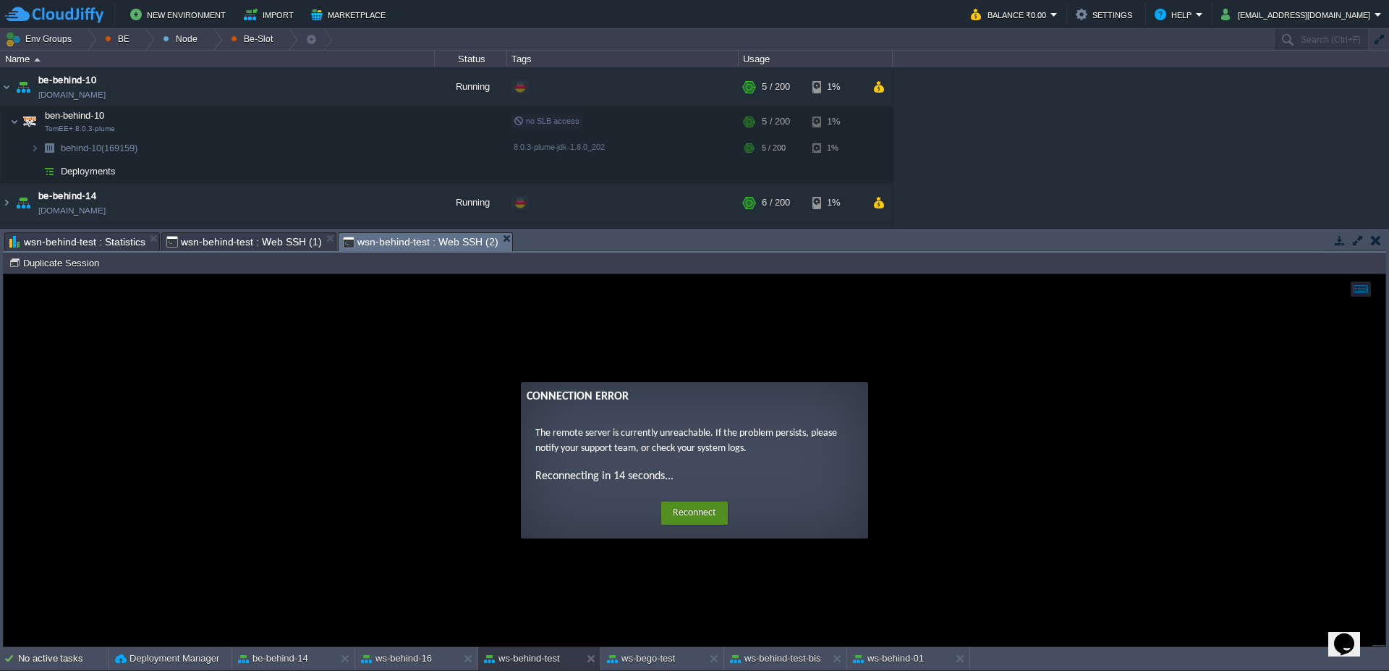
click at [677, 516] on button "Reconnect" at bounding box center [694, 512] width 67 height 23
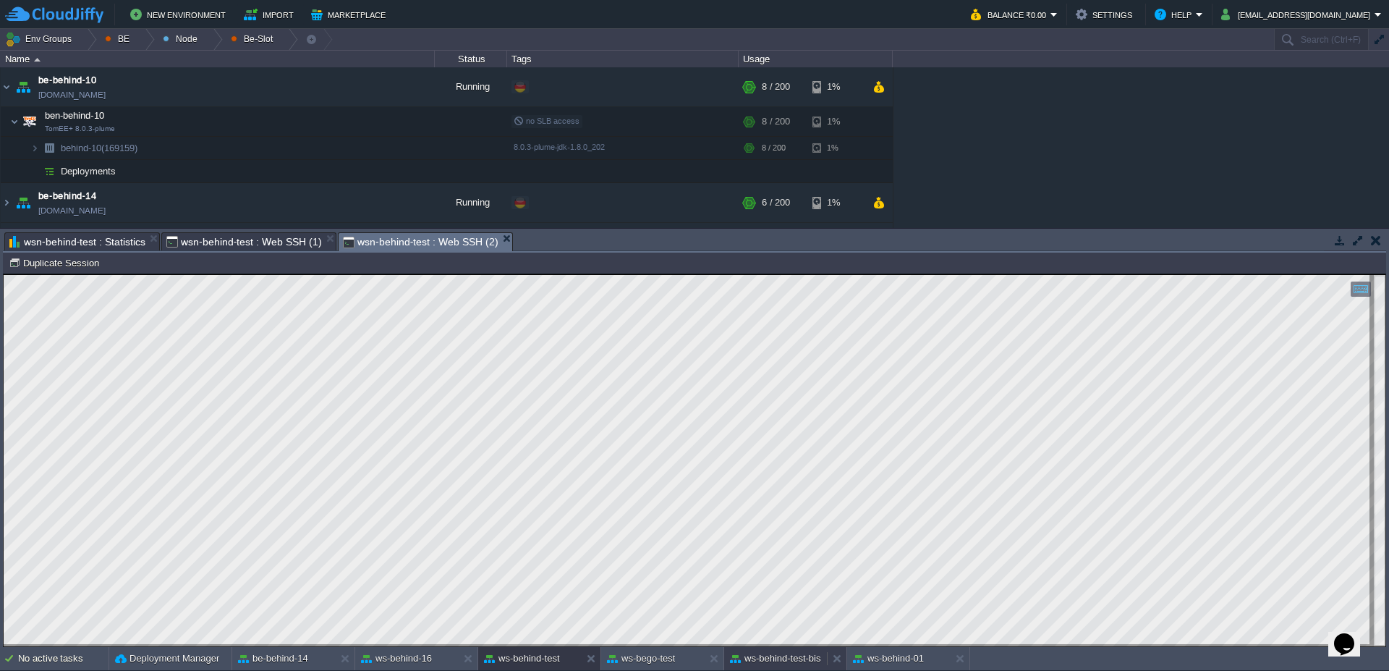
click at [796, 668] on div "ws-behind-test-bis" at bounding box center [775, 658] width 103 height 23
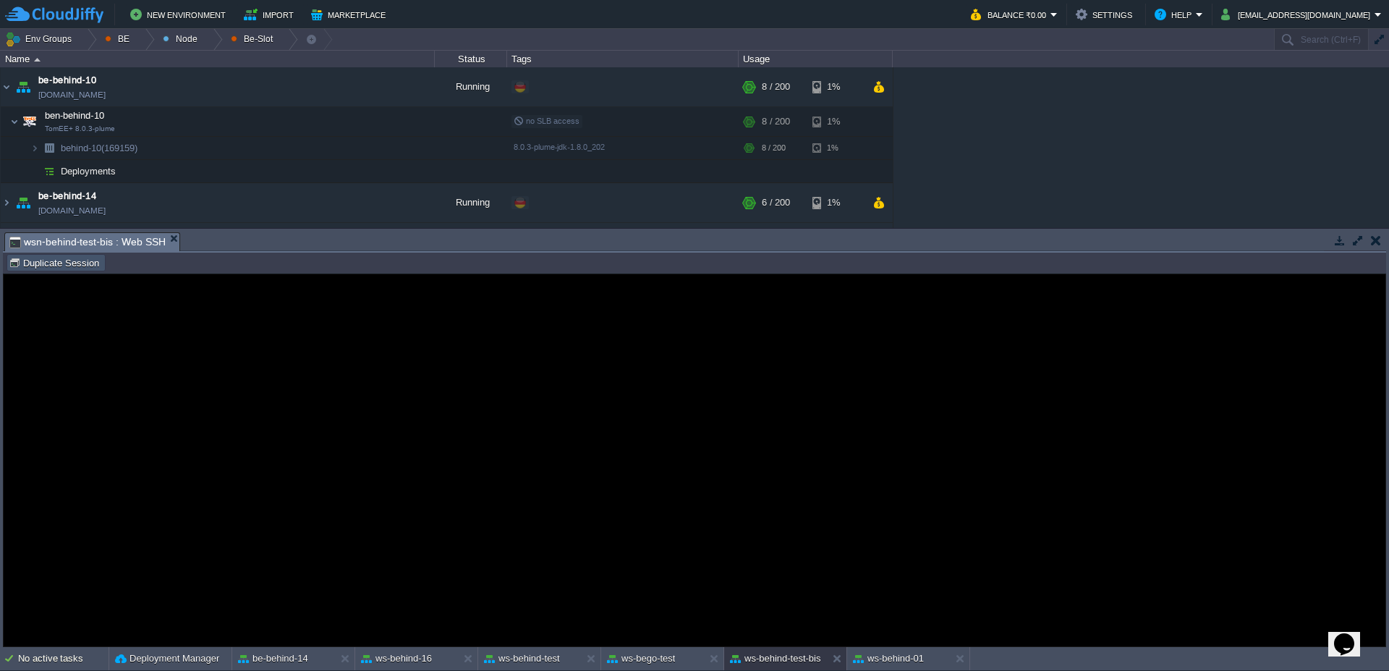
click at [57, 261] on button "Duplicate Session" at bounding box center [56, 262] width 95 height 13
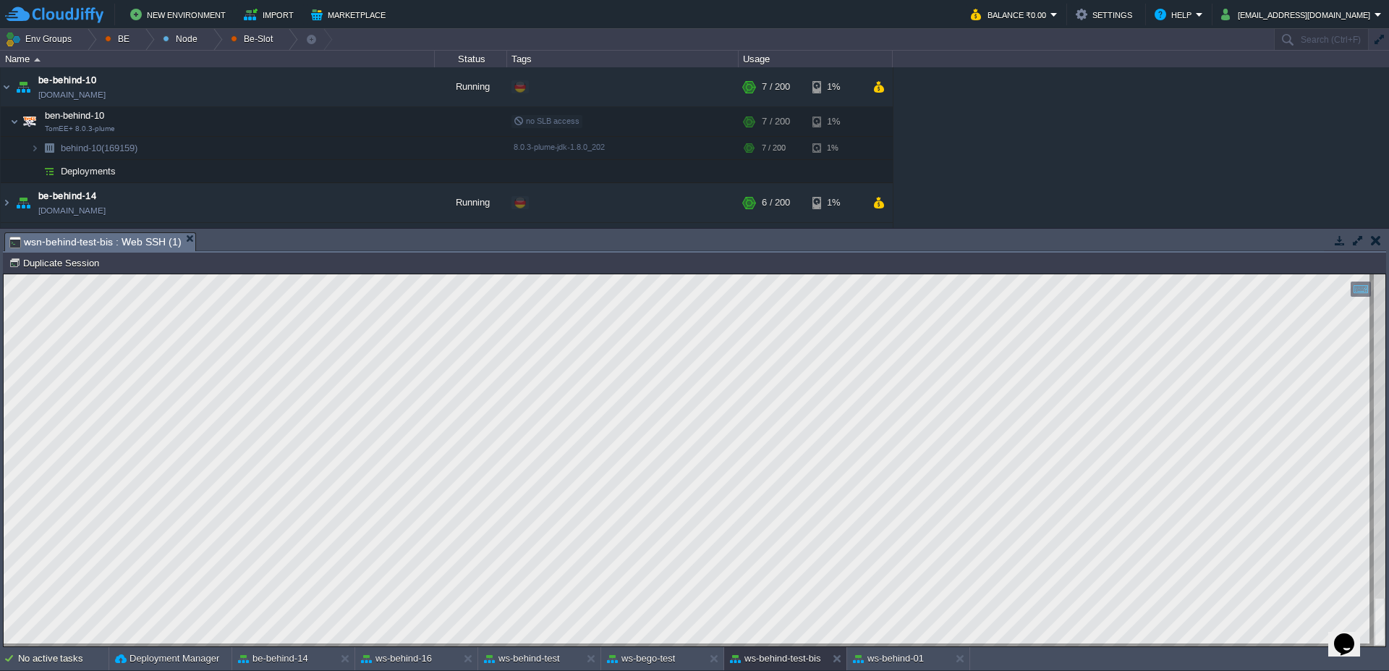
type textarea "=426147"
click at [540, 654] on button "ws-behind-test" at bounding box center [522, 658] width 76 height 14
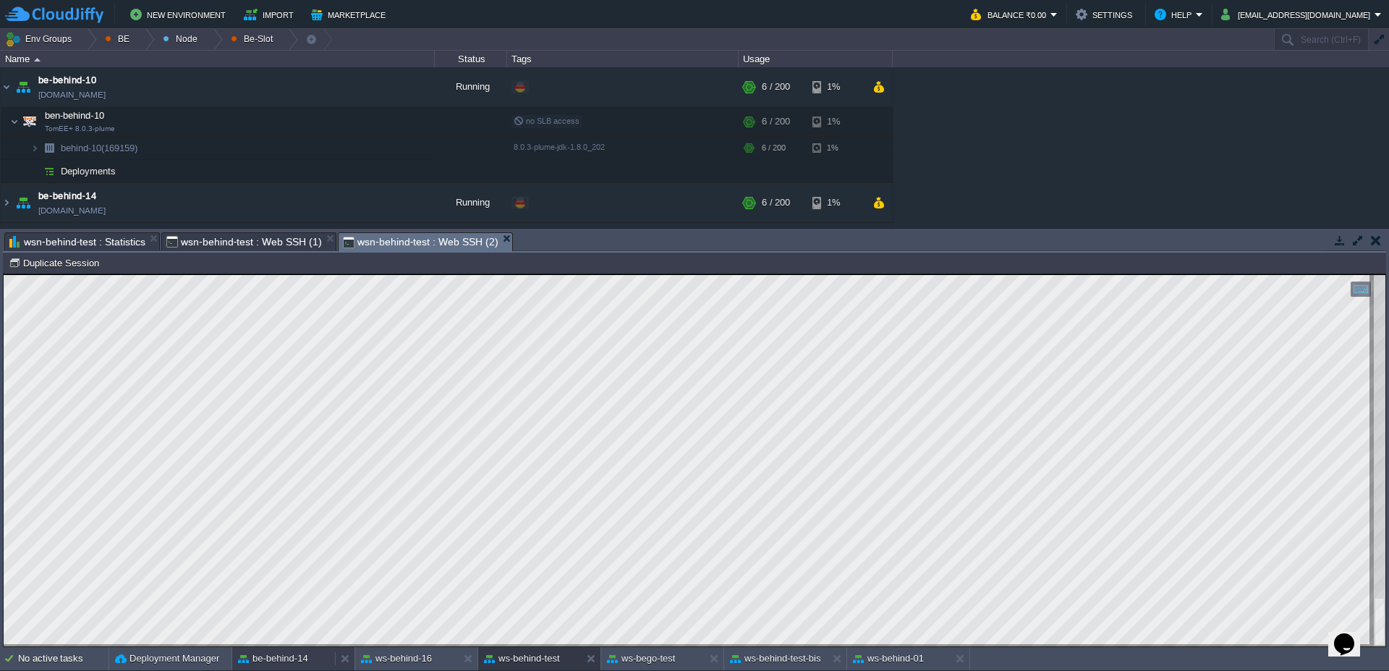
click at [322, 663] on div "be-behind-14" at bounding box center [283, 658] width 103 height 23
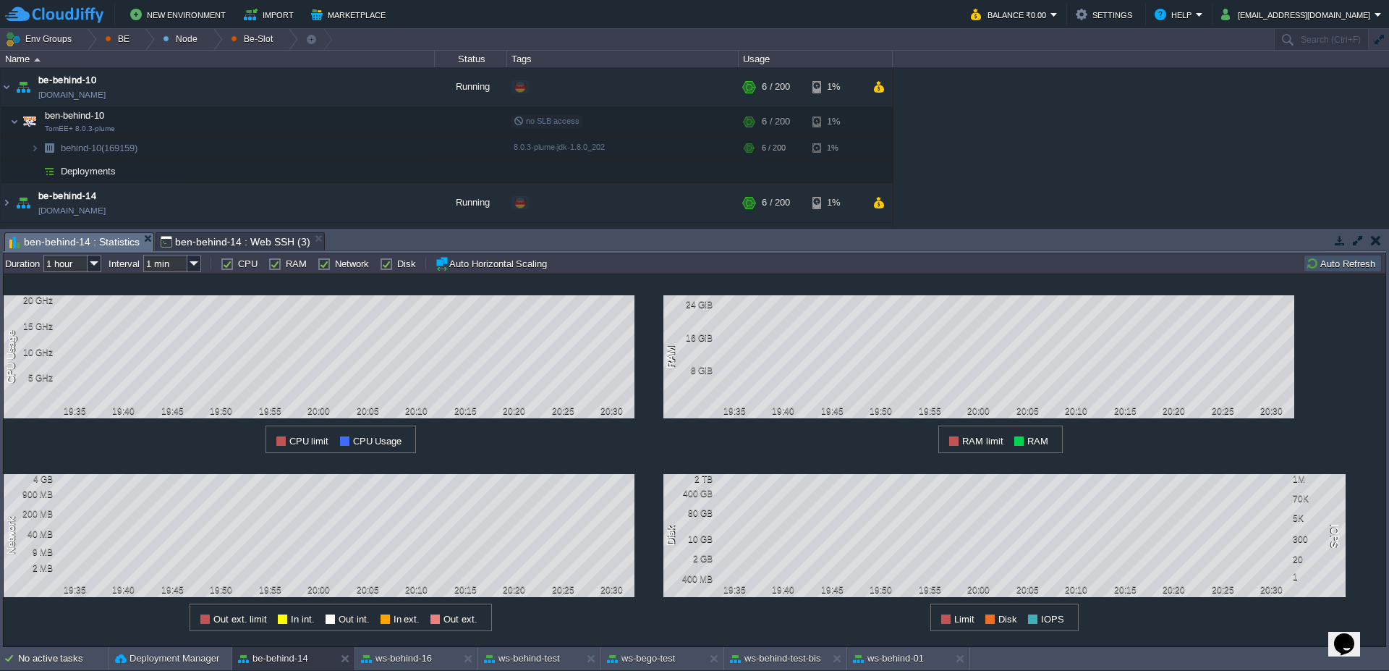
click at [1353, 273] on div "all Duration 1 hour Interval 1 min CPU RAM Network Disk Auto Horizontal Scaling…" at bounding box center [694, 262] width 1383 height 21
click at [1353, 268] on button "Auto Refresh" at bounding box center [1343, 263] width 74 height 13
click at [214, 244] on span "ben-behind-14 : Web SSH (3)" at bounding box center [236, 241] width 150 height 17
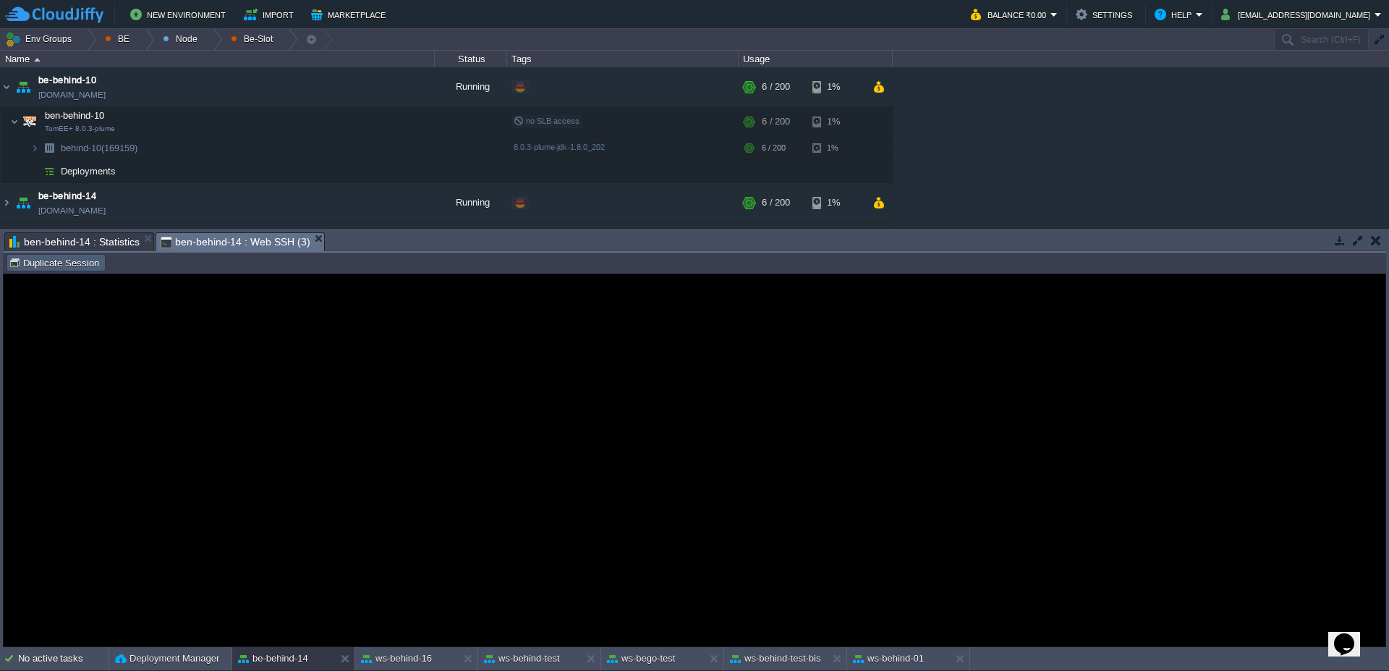
click at [88, 265] on button "Duplicate Session" at bounding box center [56, 262] width 95 height 13
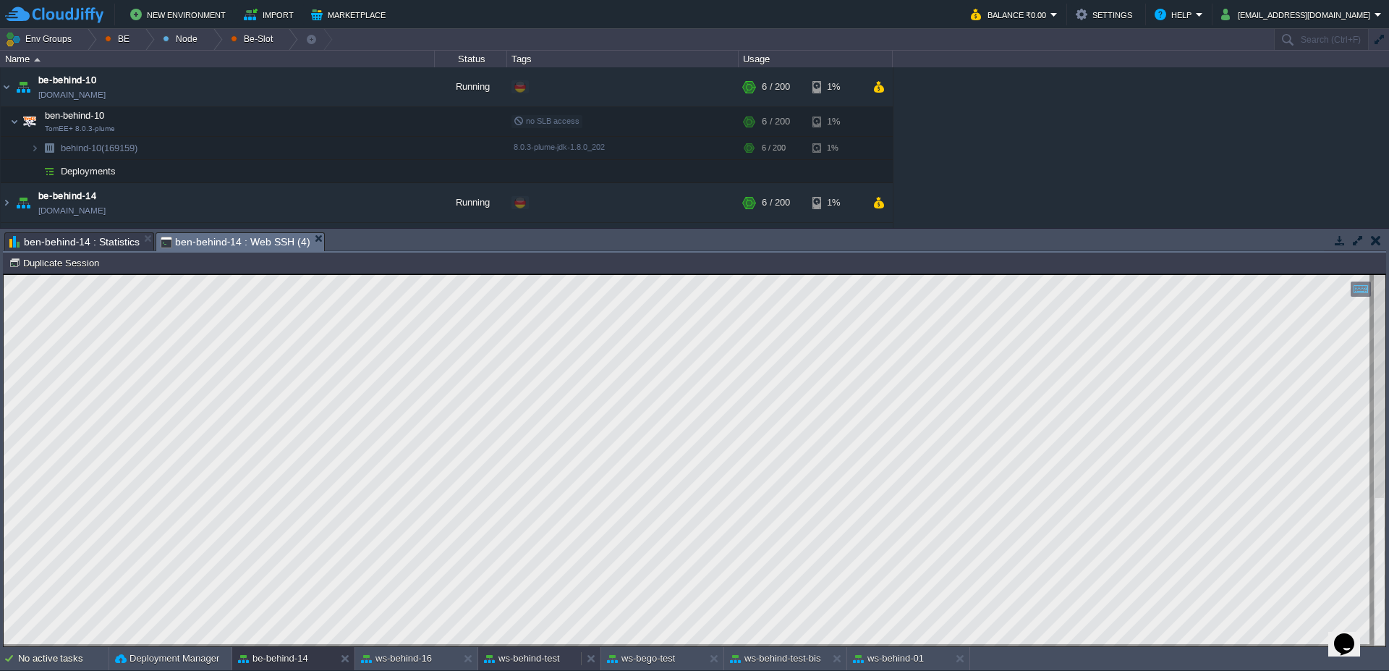
click at [555, 663] on button "ws-behind-test" at bounding box center [522, 658] width 76 height 14
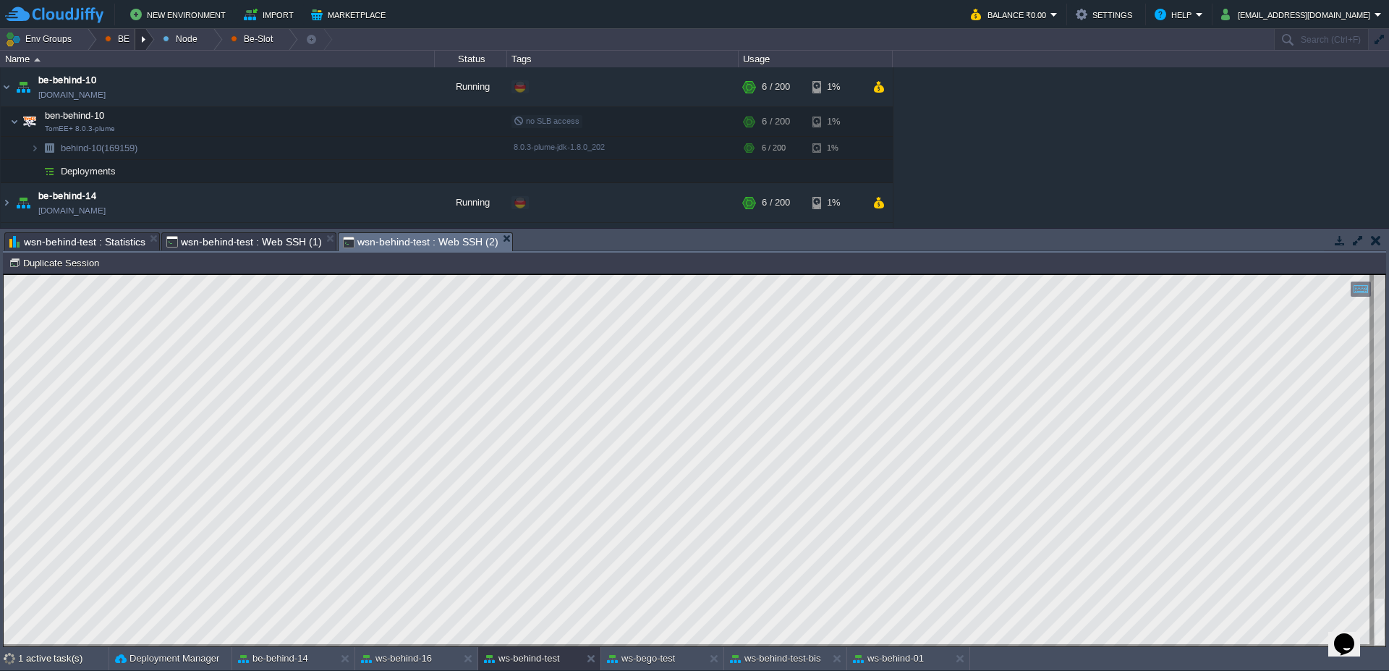
click at [145, 42] on div at bounding box center [145, 39] width 20 height 21
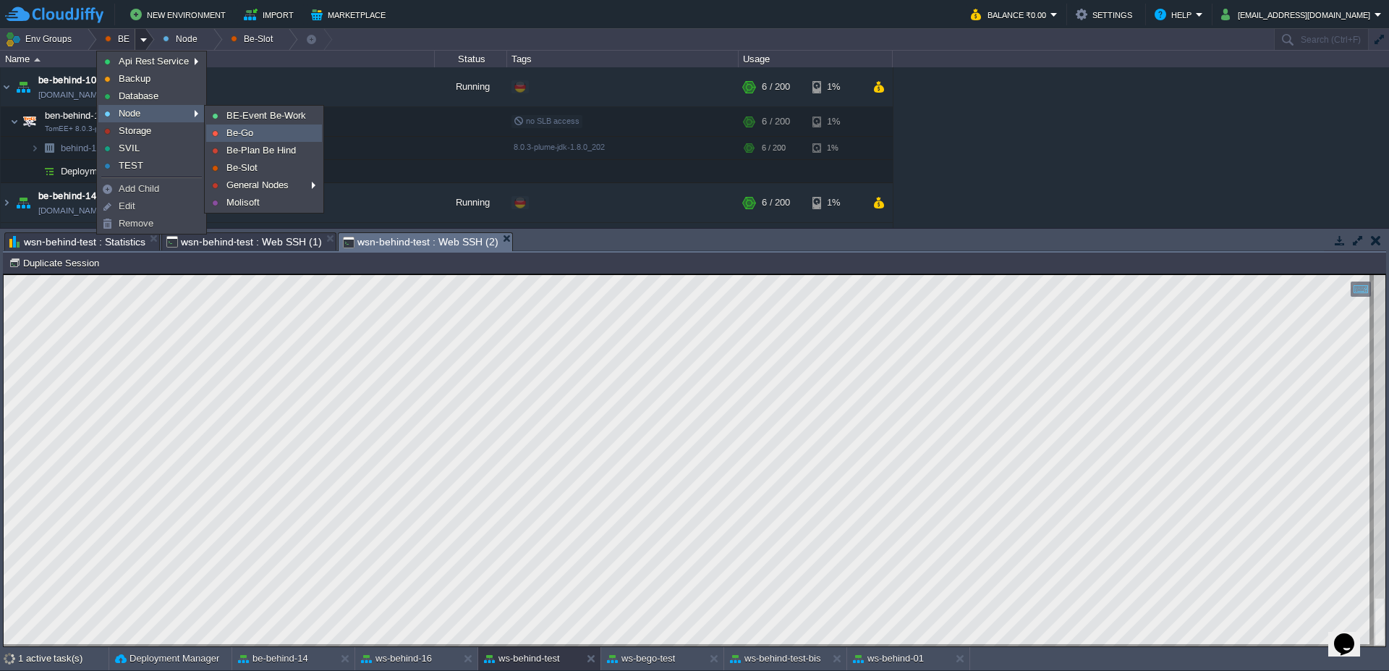
click at [269, 135] on link "Be-Go" at bounding box center [264, 133] width 114 height 16
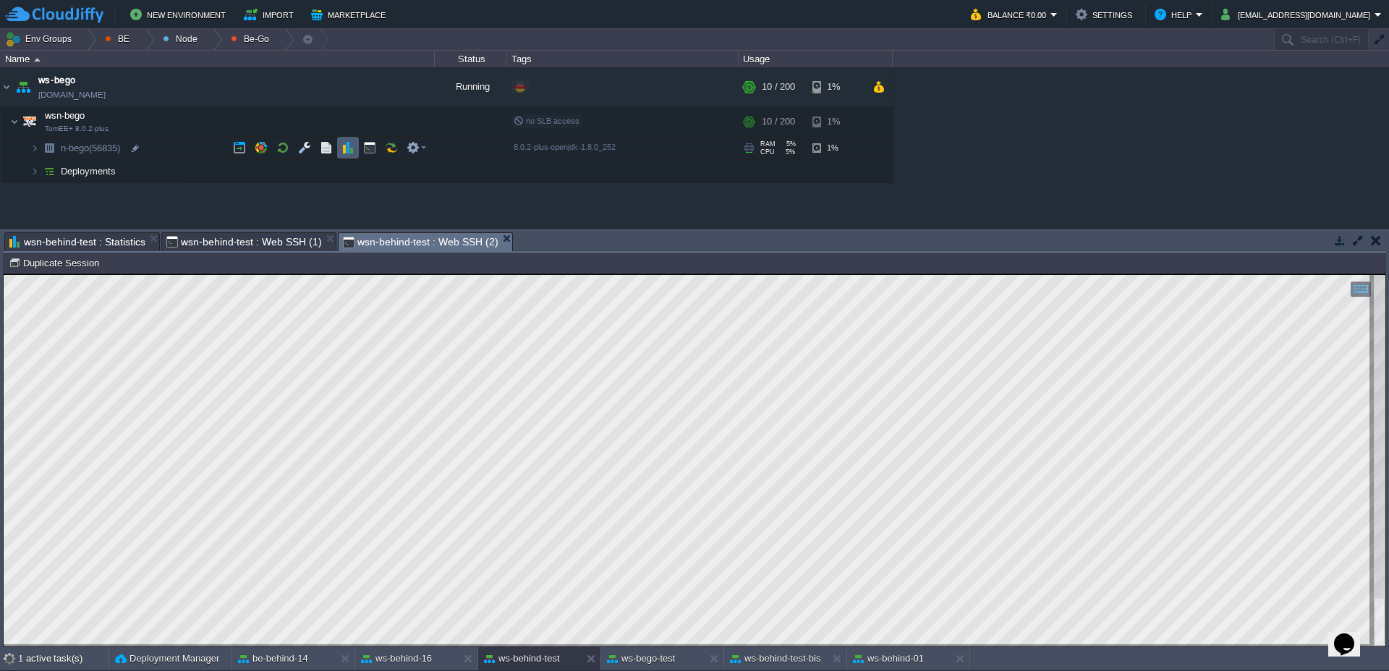
click at [345, 148] on button "button" at bounding box center [347, 147] width 13 height 13
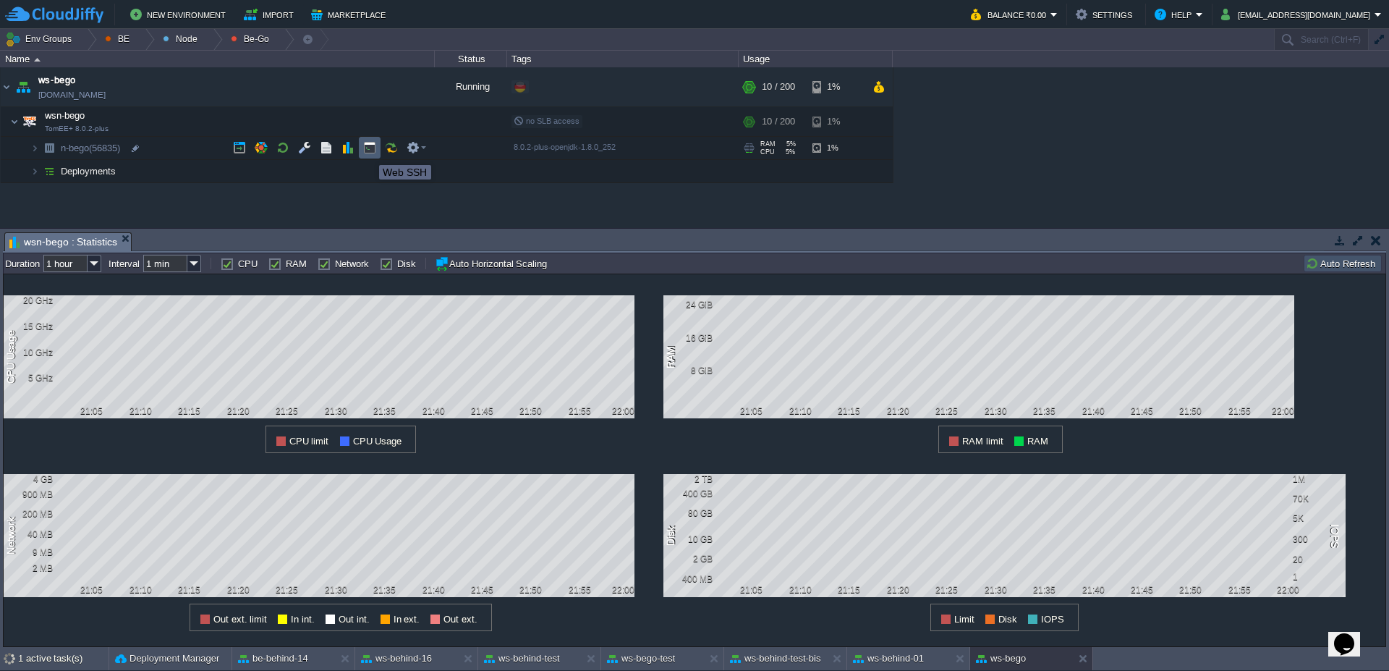
click at [369, 153] on button "button" at bounding box center [369, 147] width 13 height 13
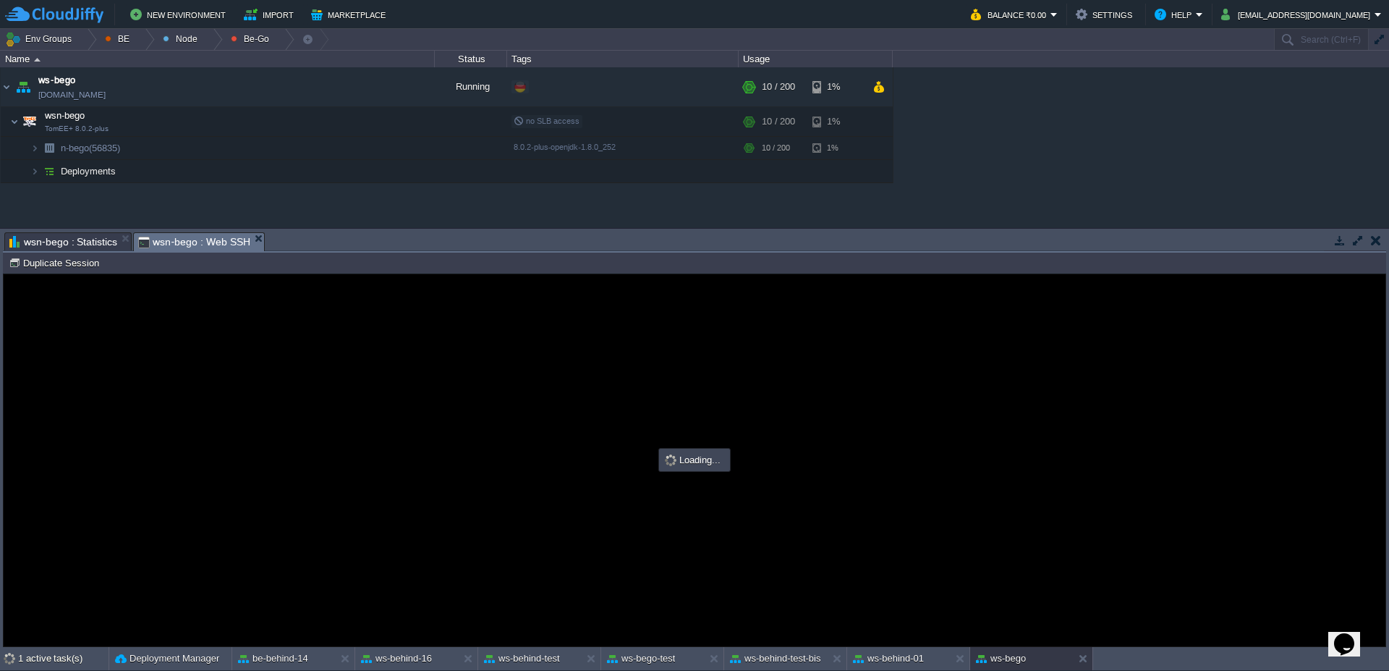
type input "#000000"
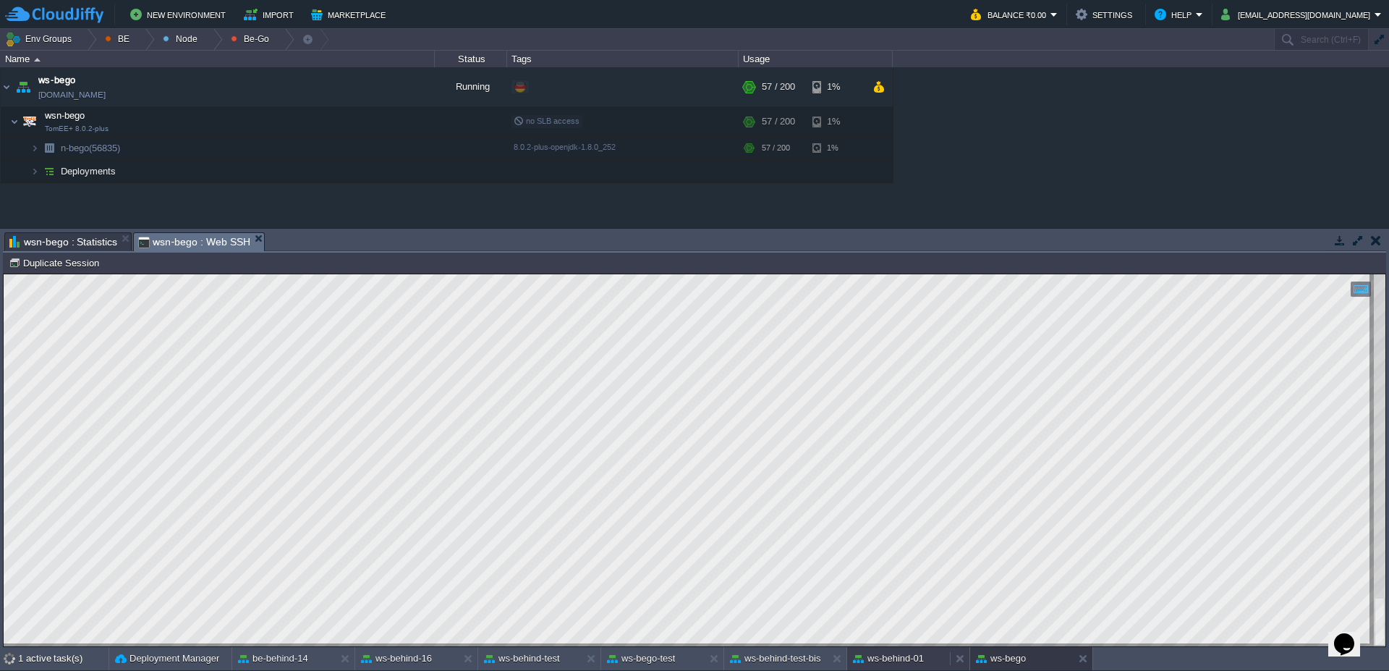
click at [924, 658] on button "ws-behind-01" at bounding box center [888, 658] width 71 height 14
click at [281, 655] on button "be-behind-14" at bounding box center [273, 658] width 70 height 14
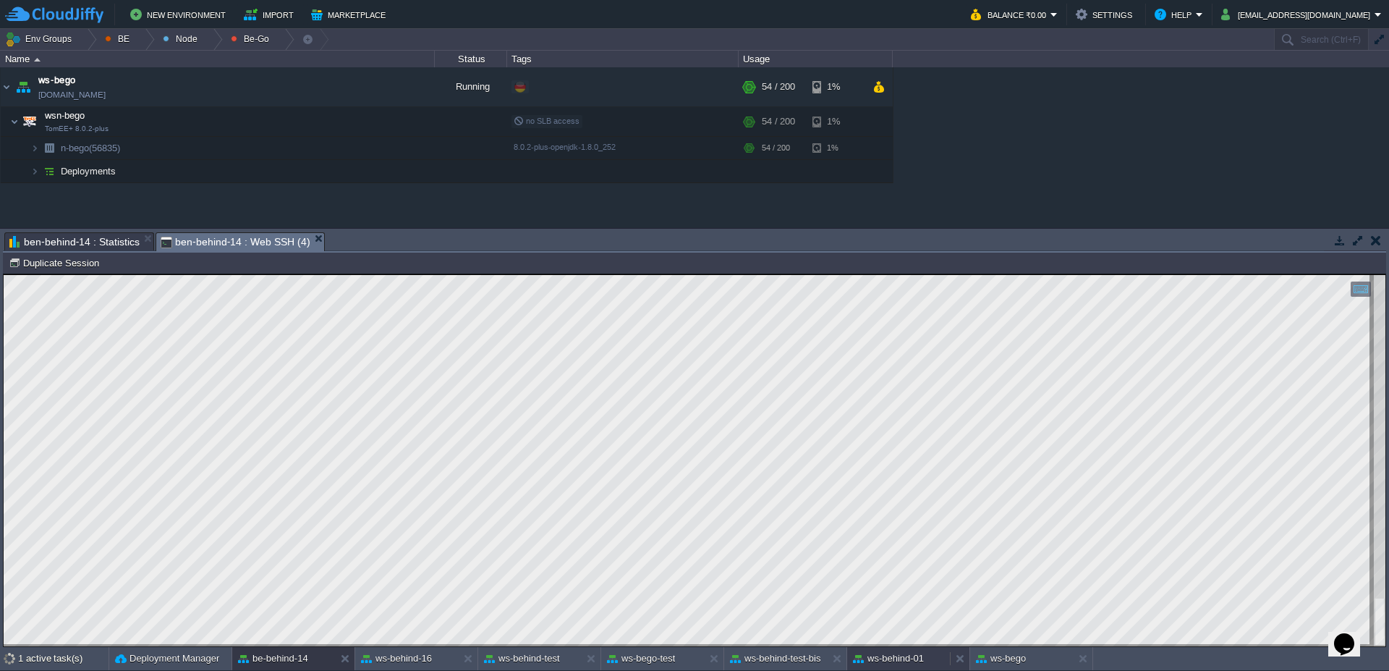
click at [888, 657] on button "ws-behind-01" at bounding box center [888, 658] width 71 height 14
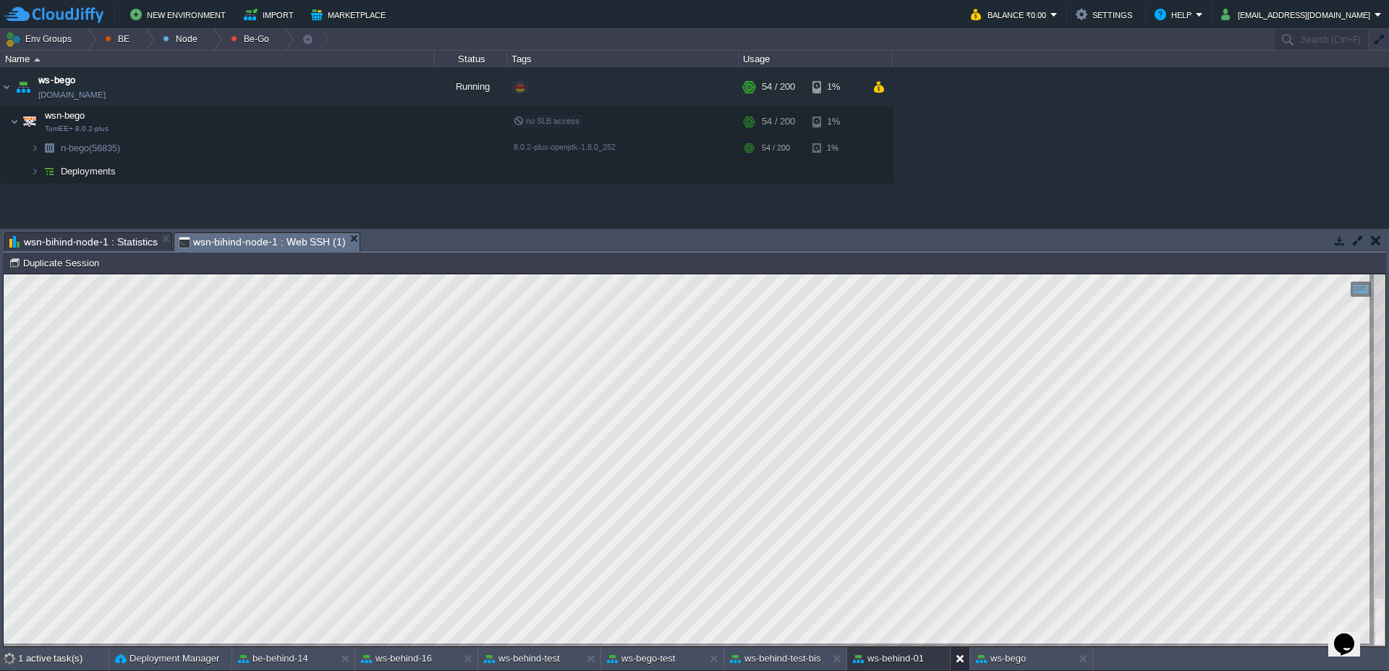
click at [956, 663] on button at bounding box center [963, 658] width 14 height 14
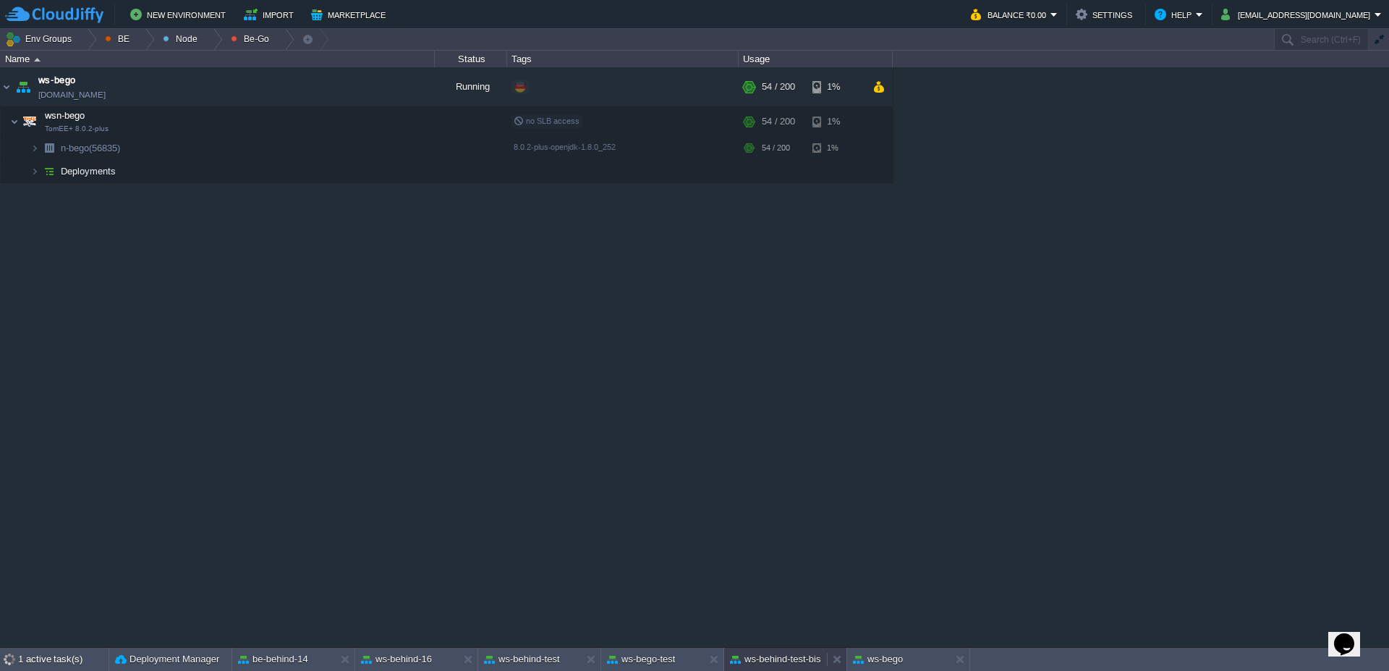
click at [786, 668] on div "ws-behind-test-bis" at bounding box center [775, 658] width 103 height 23
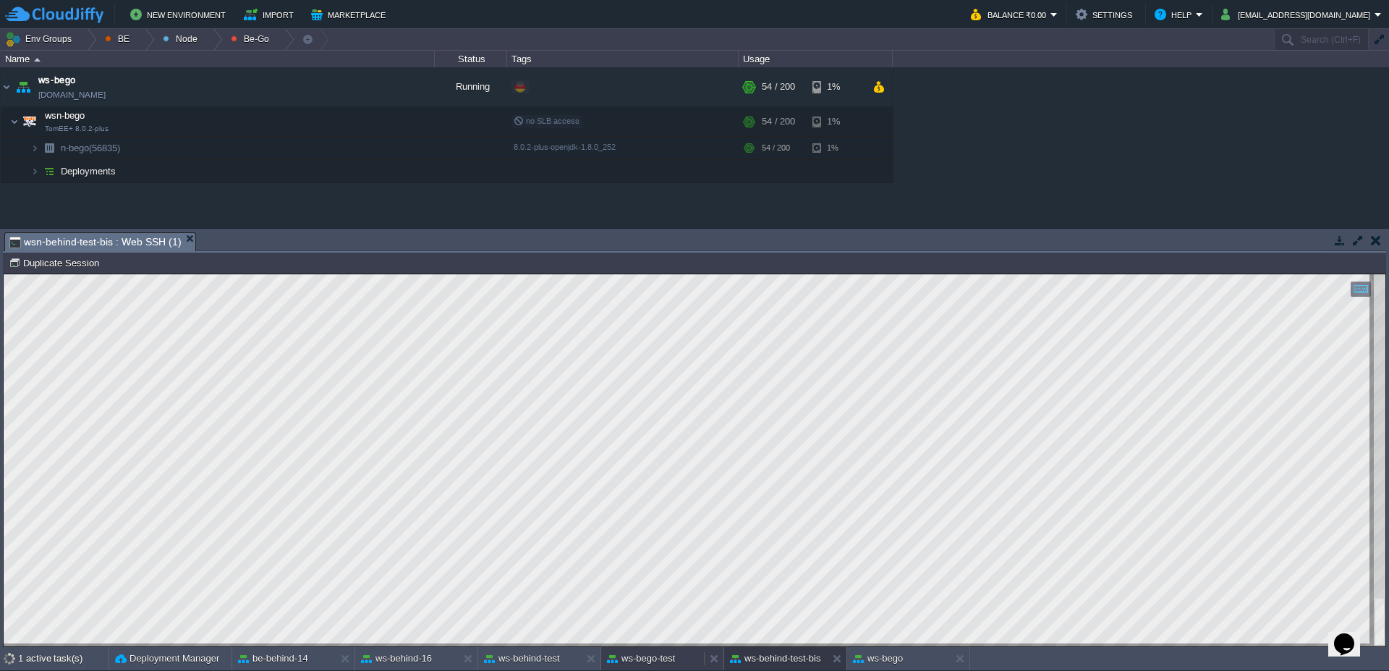
click at [653, 668] on div "ws-bego-test" at bounding box center [652, 658] width 103 height 23
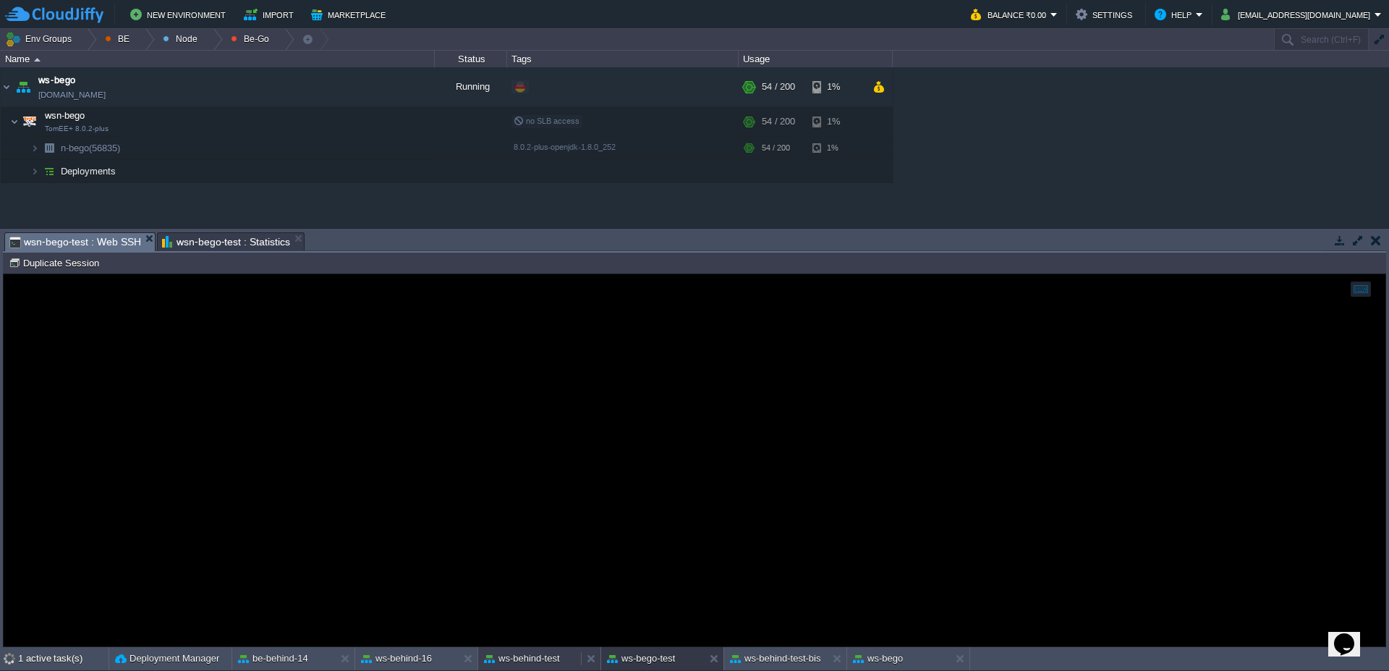
click at [488, 661] on button "ws-behind-test" at bounding box center [522, 658] width 76 height 14
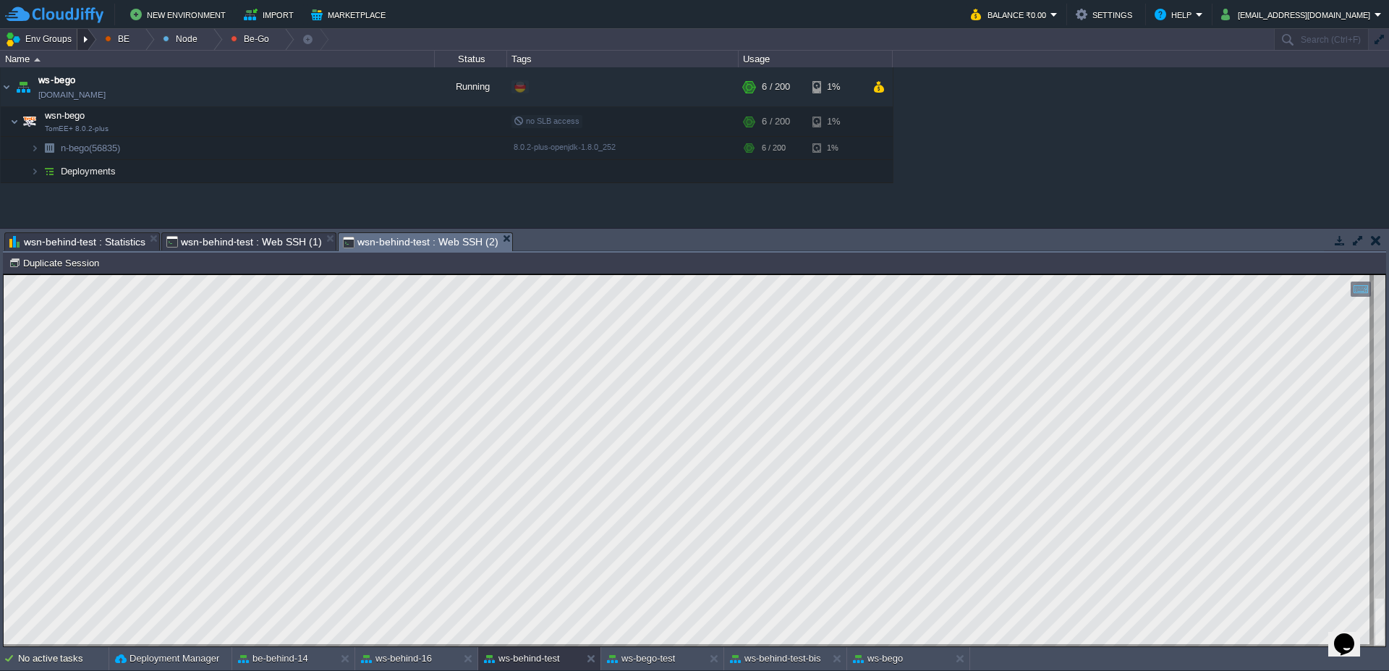
click at [89, 40] on div at bounding box center [87, 39] width 20 height 21
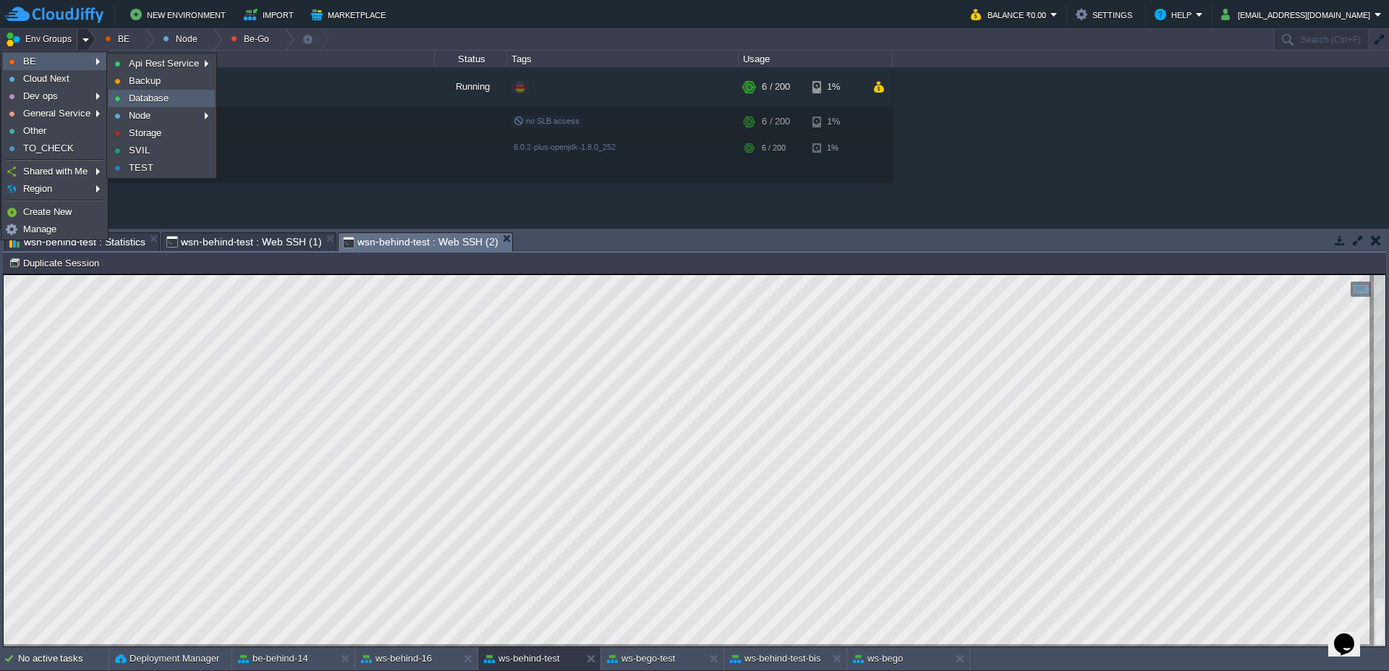
click at [130, 95] on span "Database" at bounding box center [149, 98] width 40 height 11
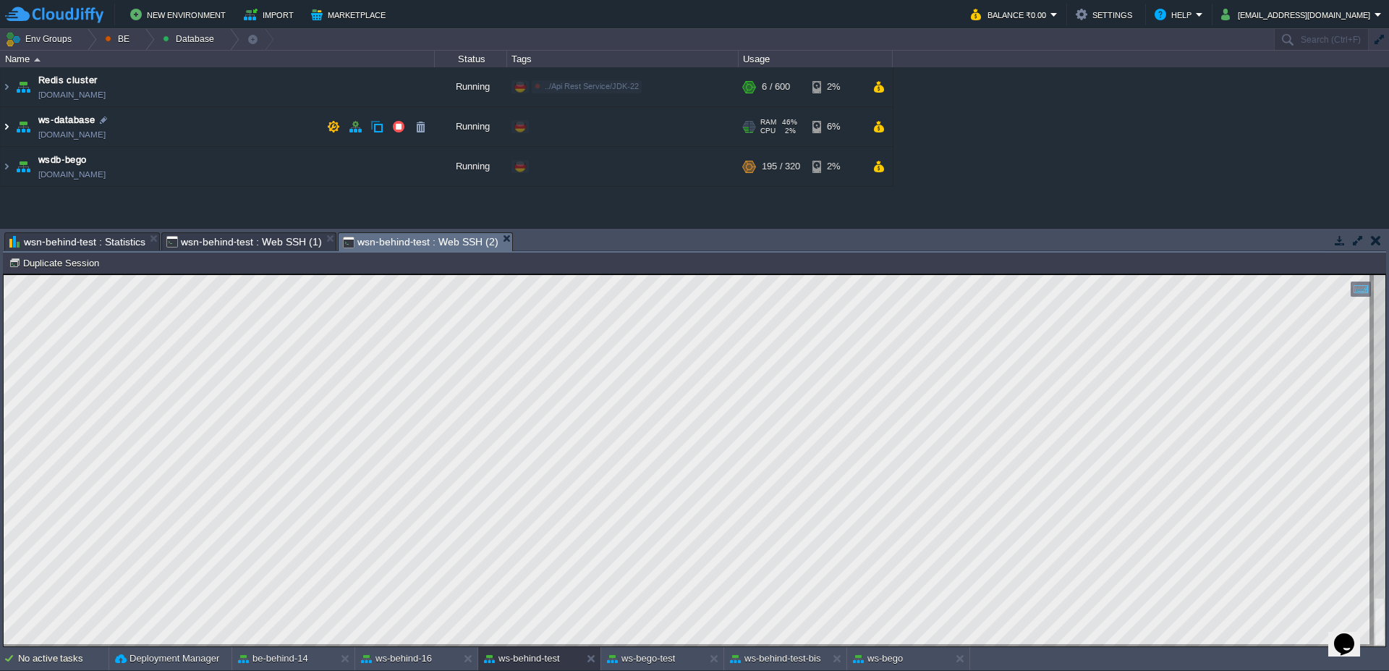
click at [3, 125] on img at bounding box center [7, 126] width 12 height 39
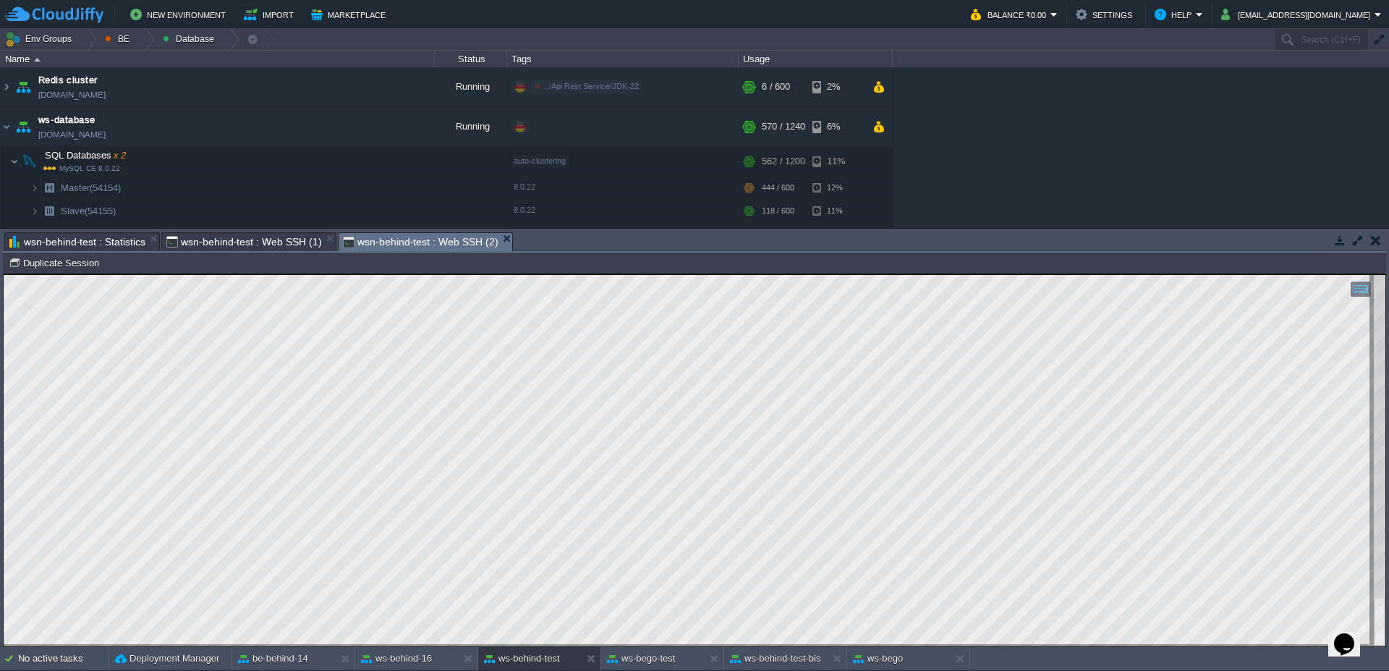
scroll to position [87, 0]
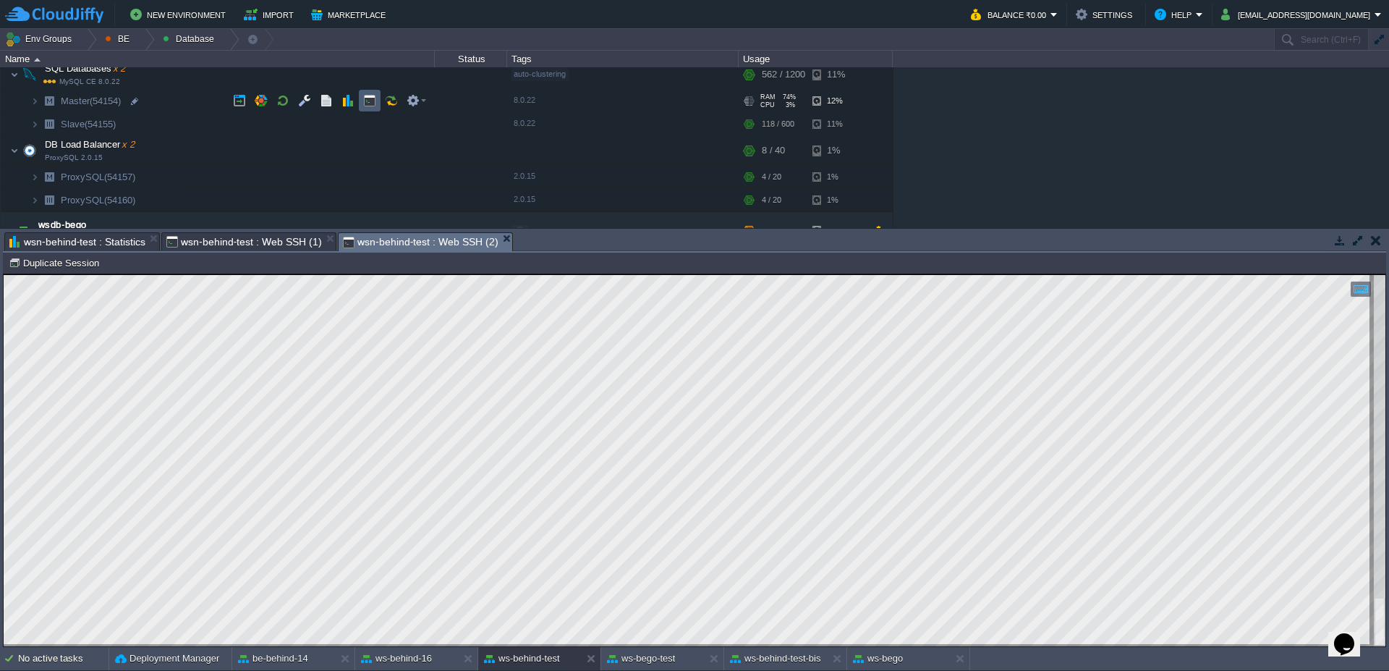
click at [362, 98] on td at bounding box center [370, 101] width 22 height 22
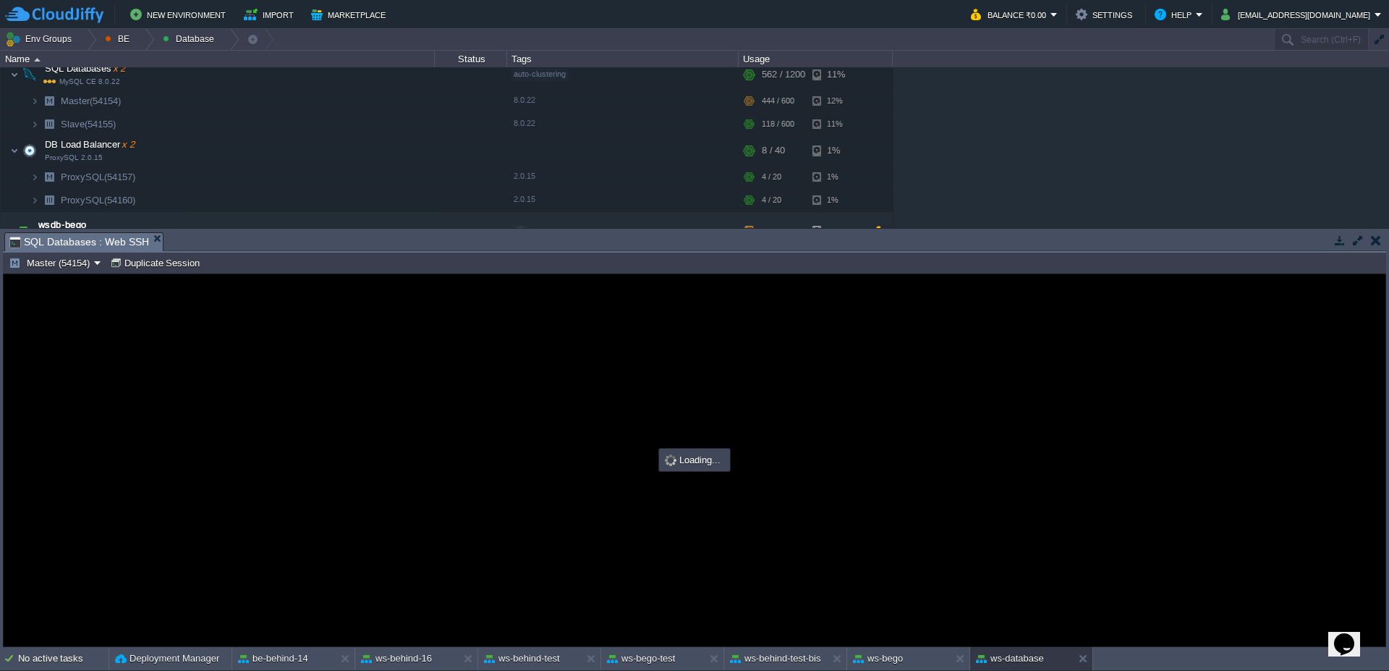
scroll to position [0, 0]
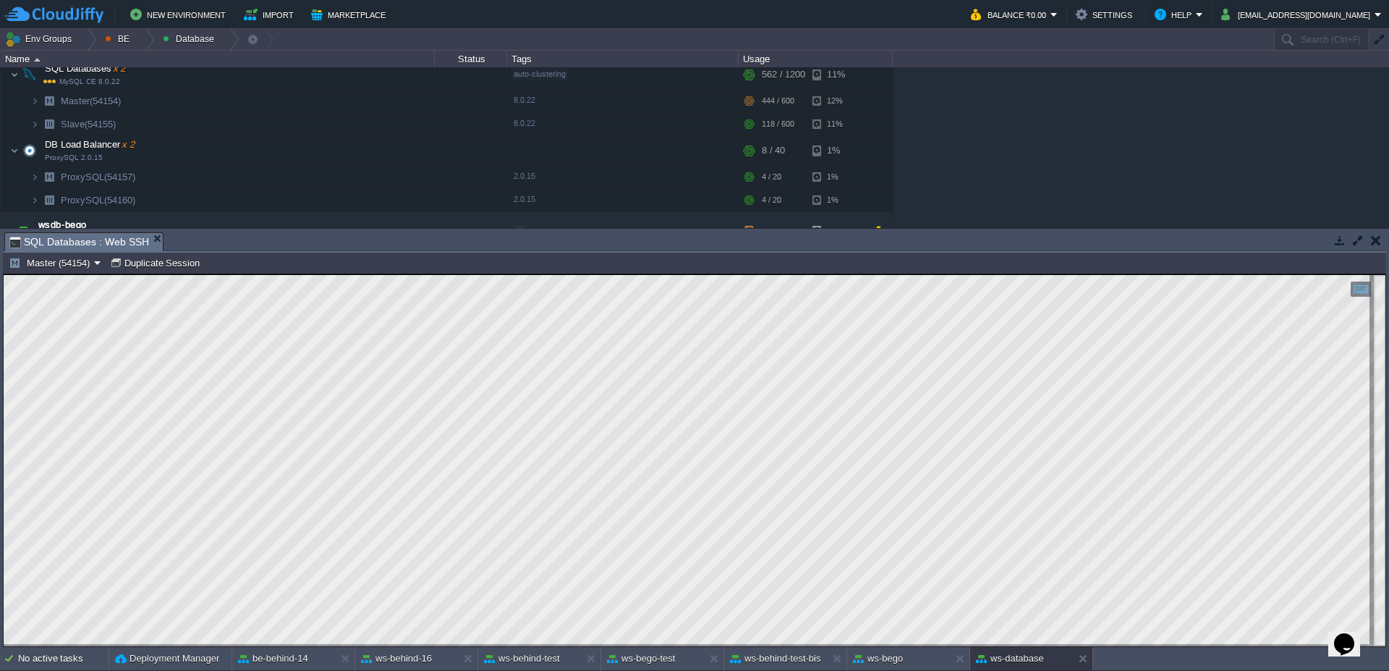
type textarea "ulimit -n 524290"
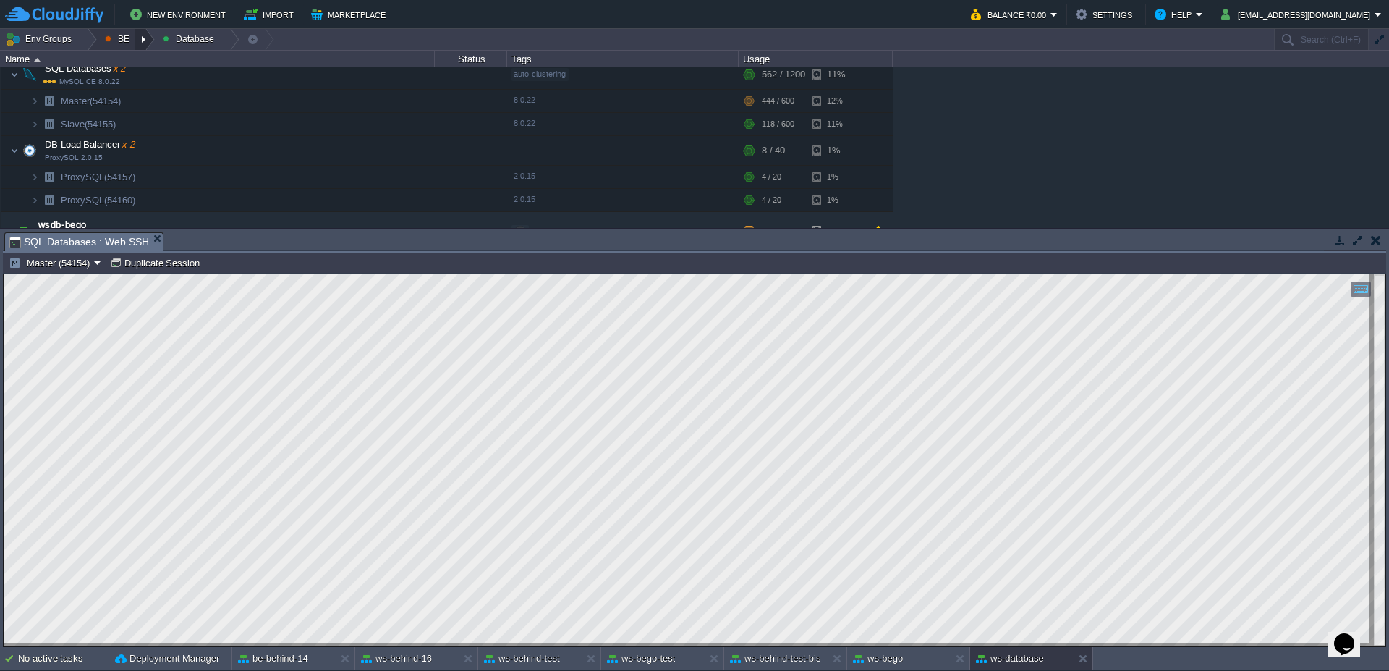
click at [147, 39] on div at bounding box center [145, 39] width 20 height 21
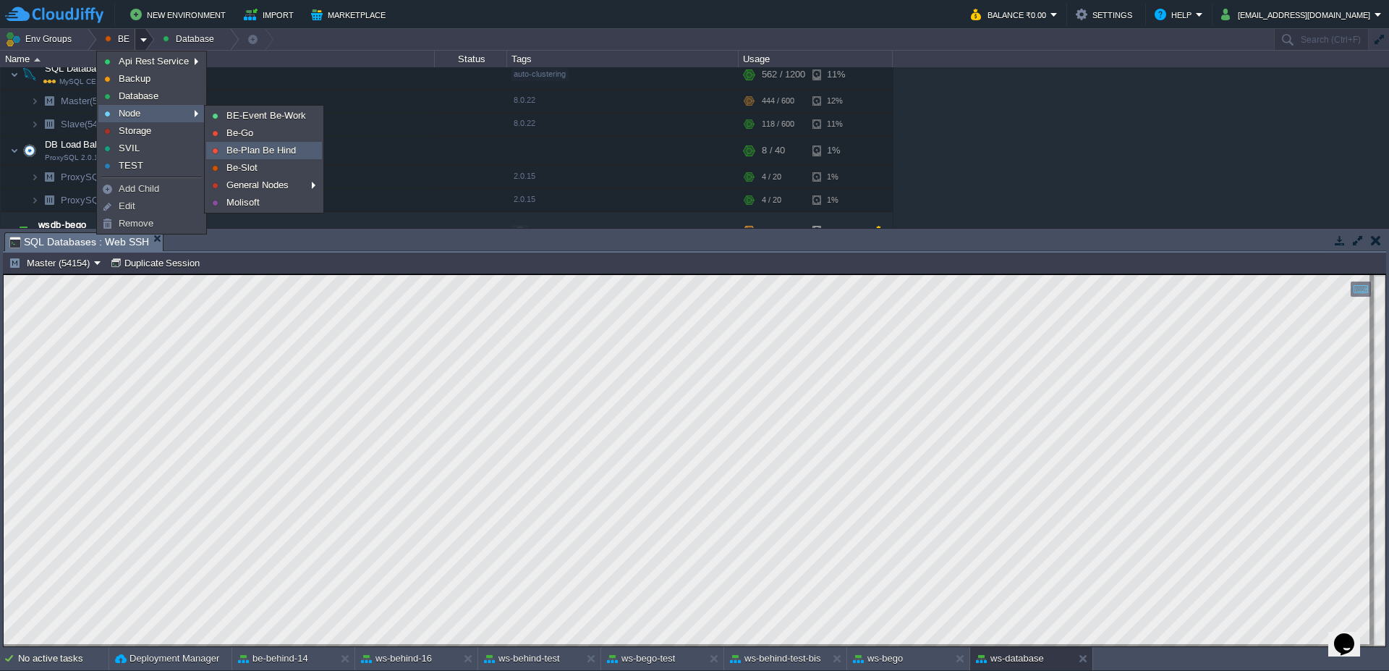
click at [260, 145] on span "Be-Plan Be Hind" at bounding box center [260, 150] width 69 height 11
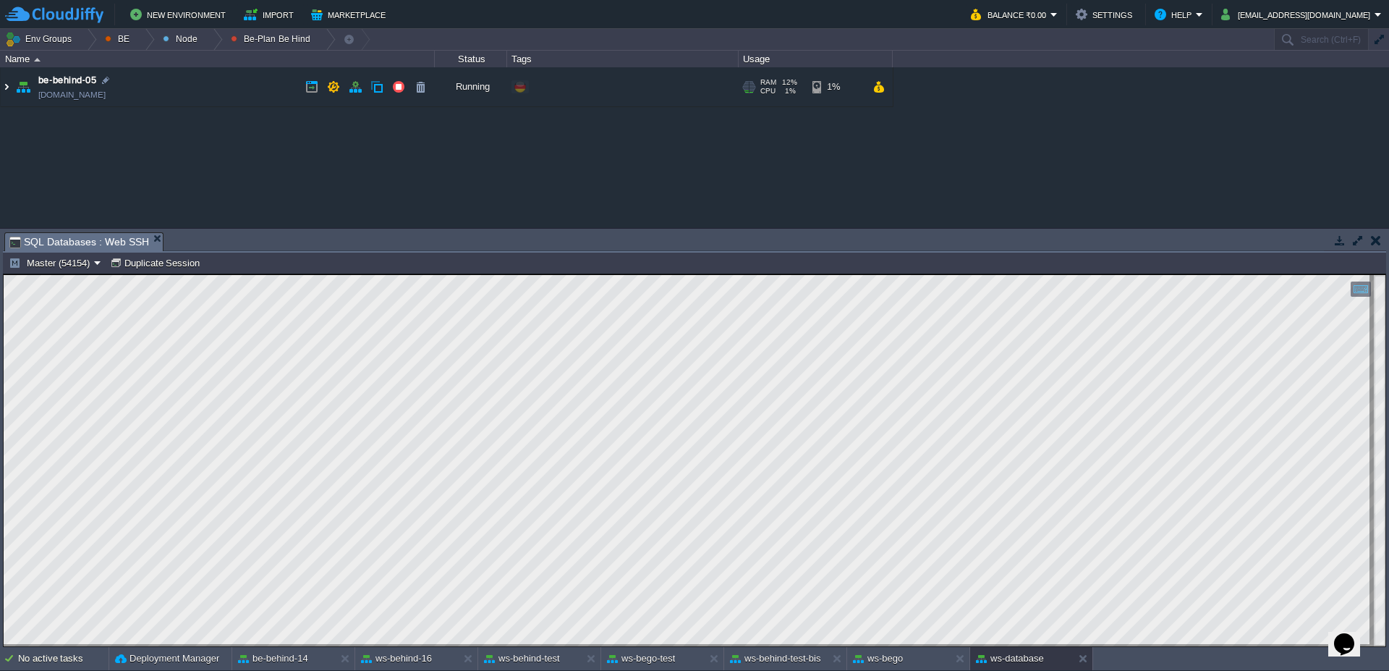
click at [10, 88] on img at bounding box center [7, 86] width 12 height 39
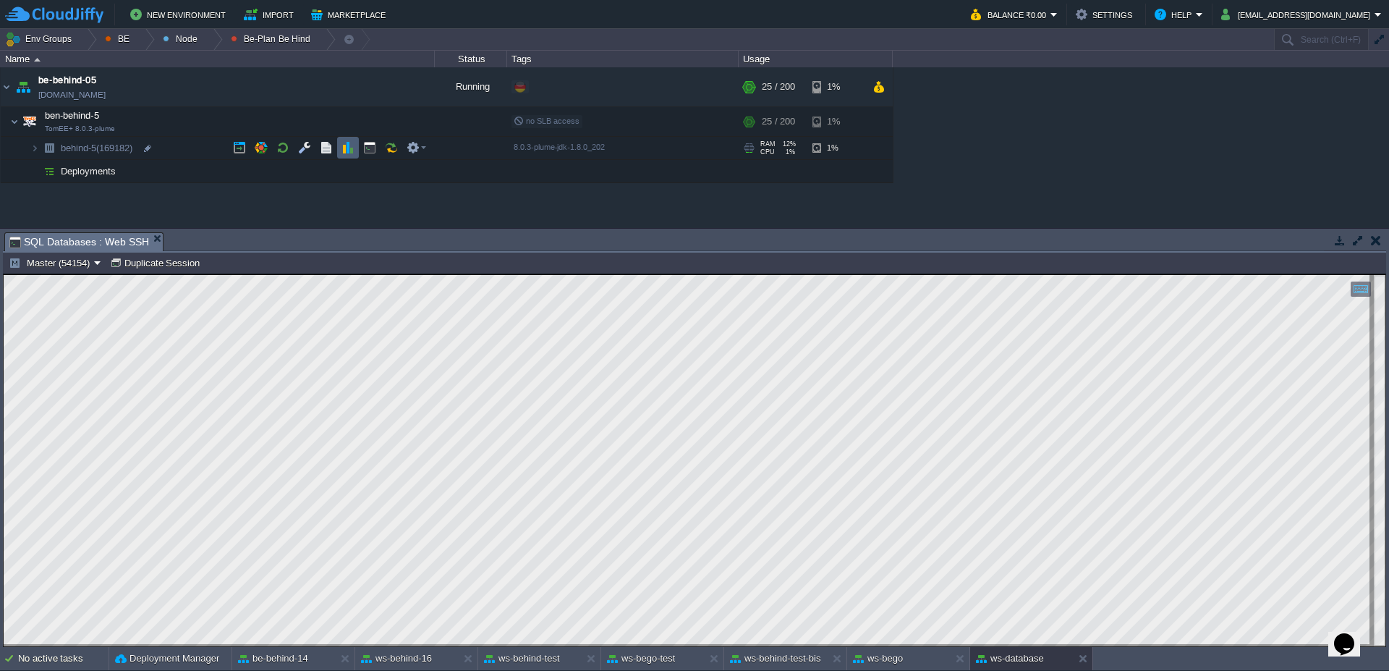
click at [358, 154] on td at bounding box center [348, 148] width 22 height 22
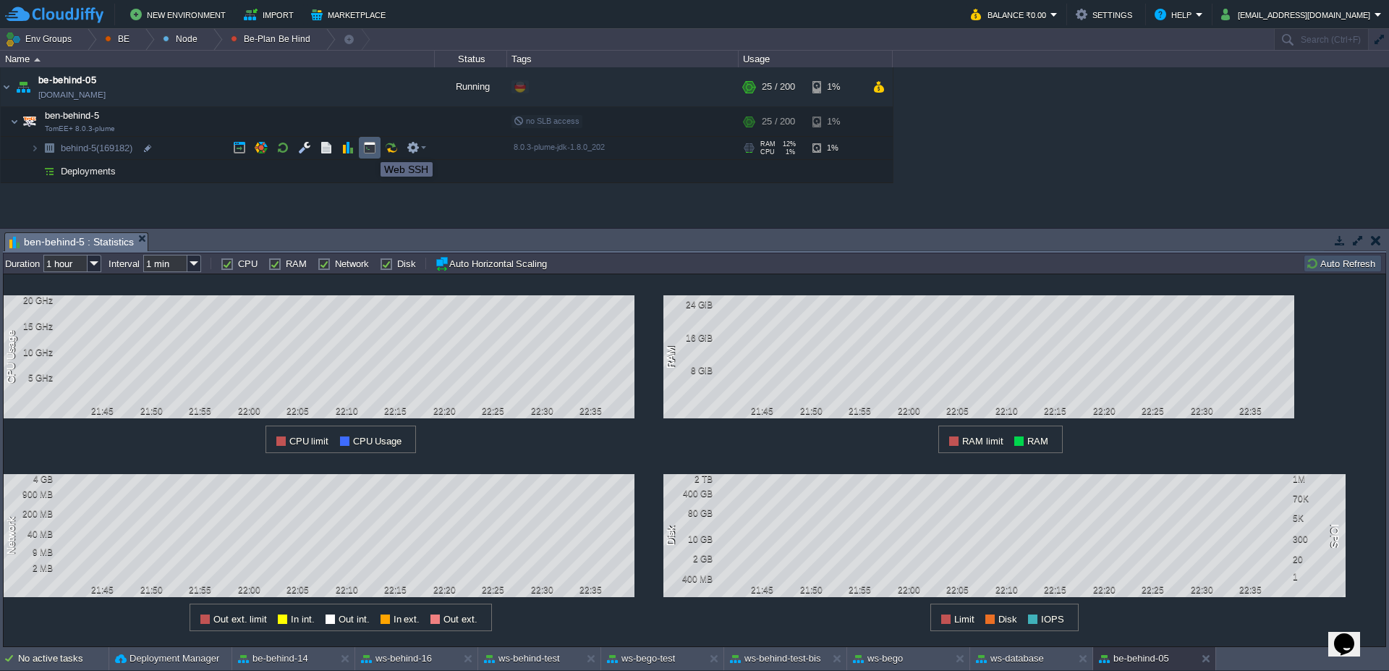
click at [370, 149] on button "button" at bounding box center [369, 147] width 13 height 13
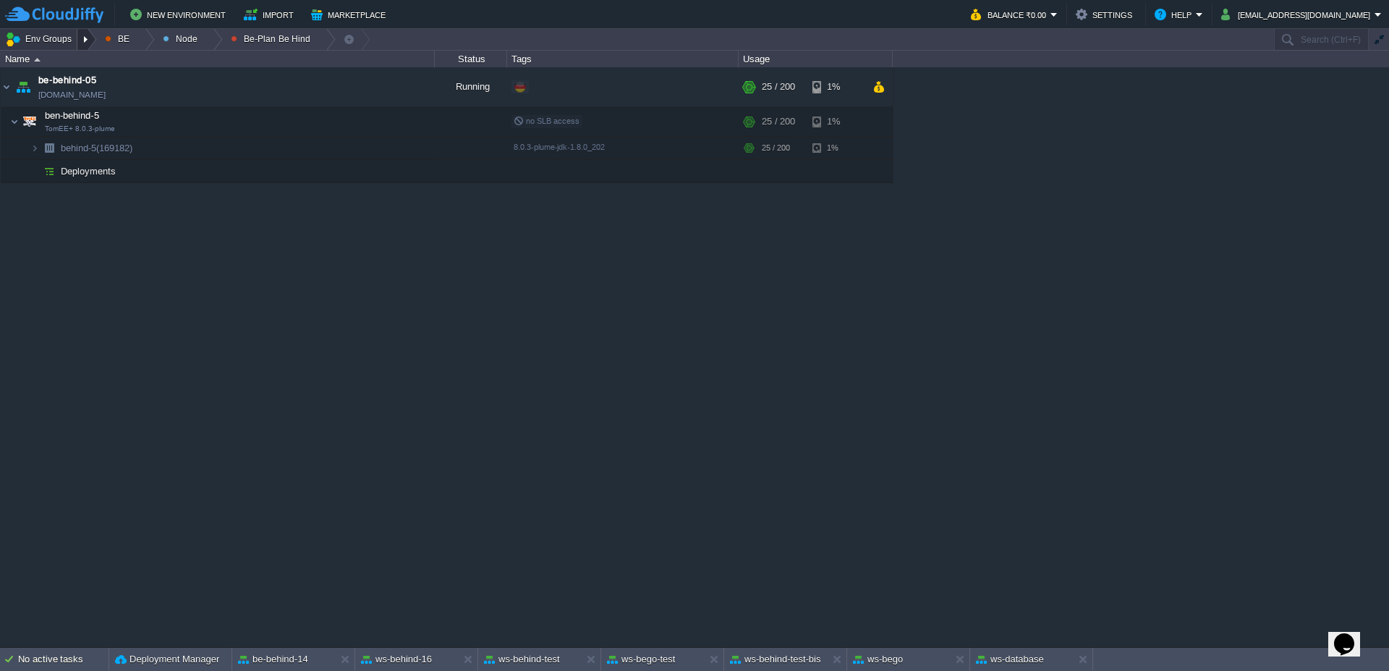
click at [82, 40] on div at bounding box center [87, 39] width 20 height 21
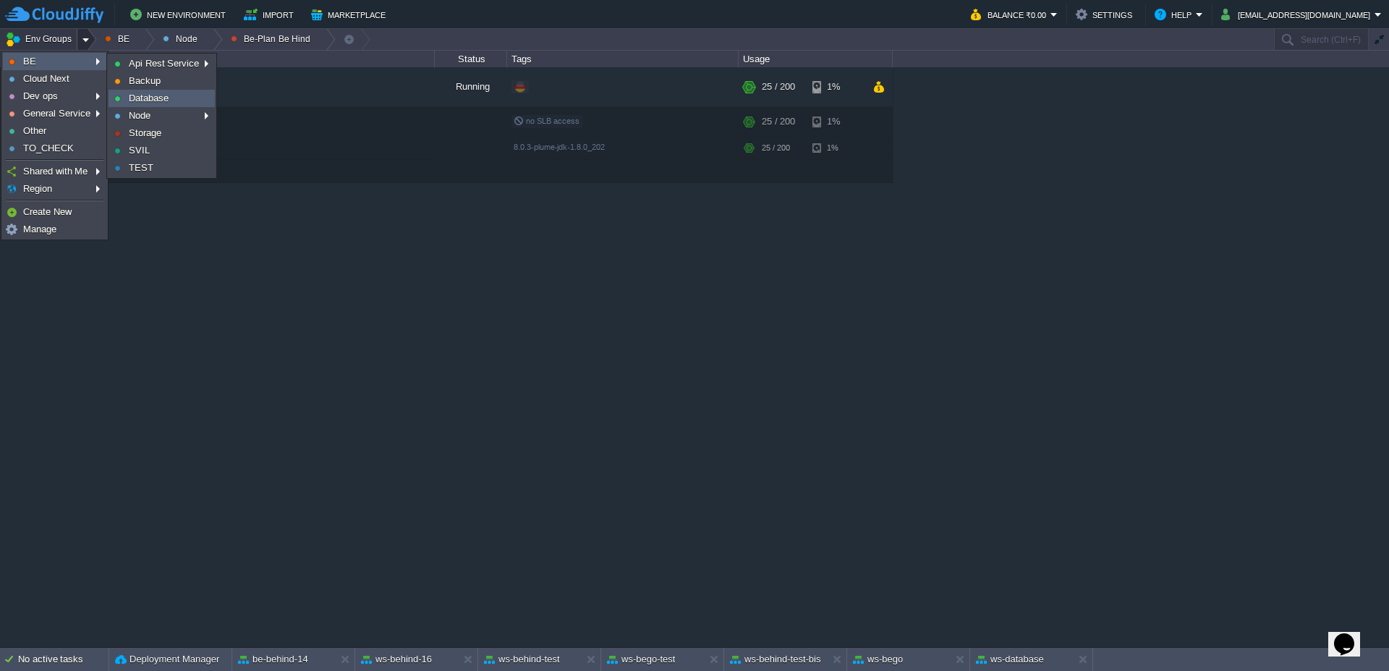
click at [162, 97] on span "Database" at bounding box center [149, 98] width 40 height 11
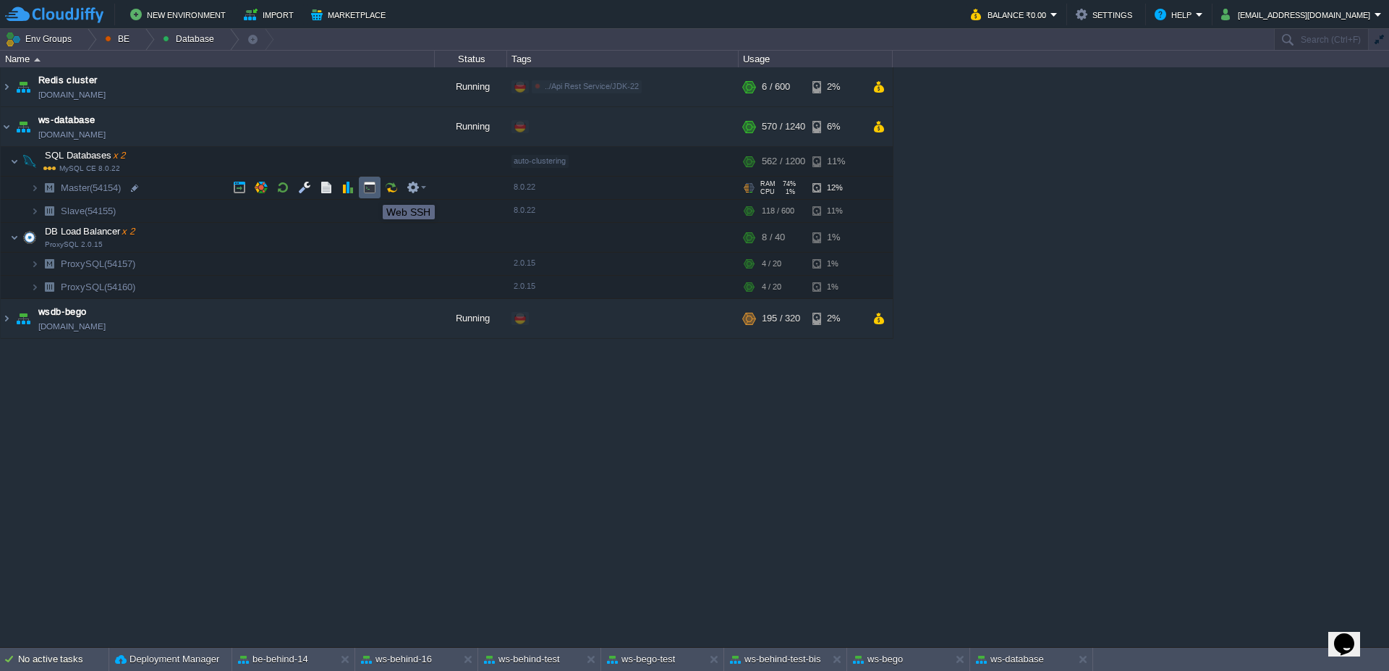
click at [372, 192] on button "button" at bounding box center [369, 187] width 13 height 13
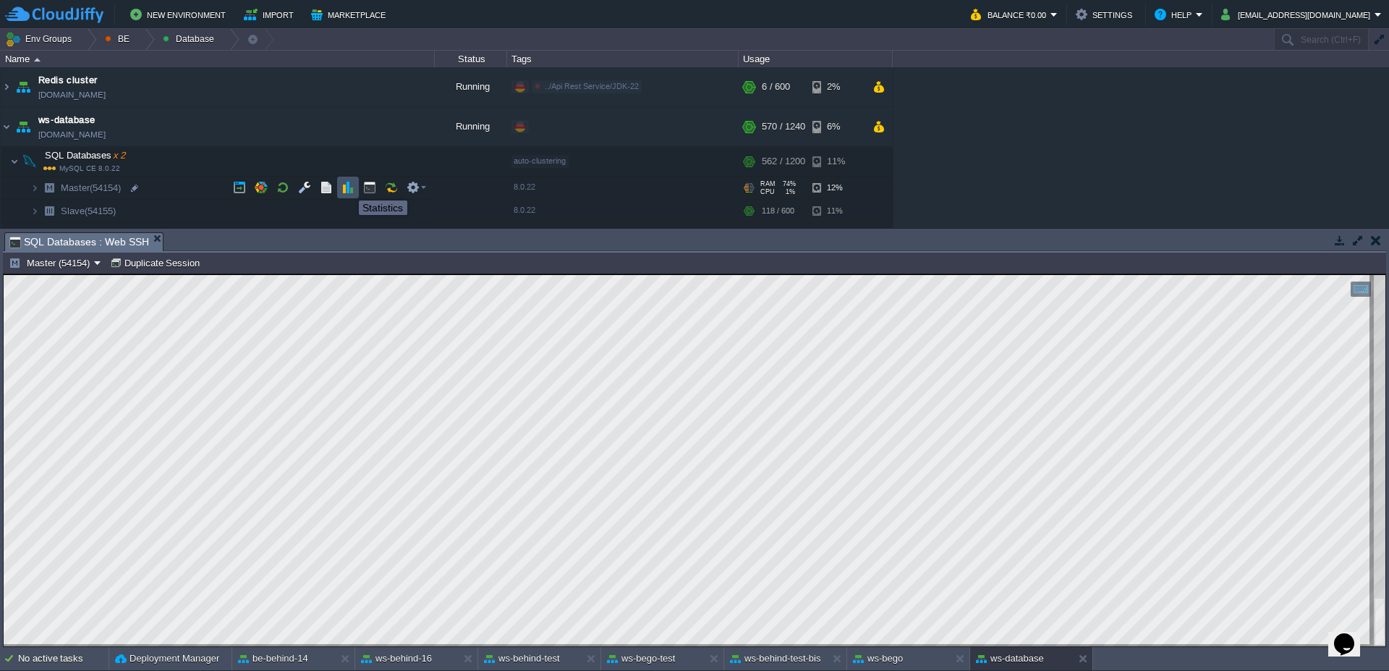
click at [348, 187] on button "button" at bounding box center [347, 187] width 13 height 13
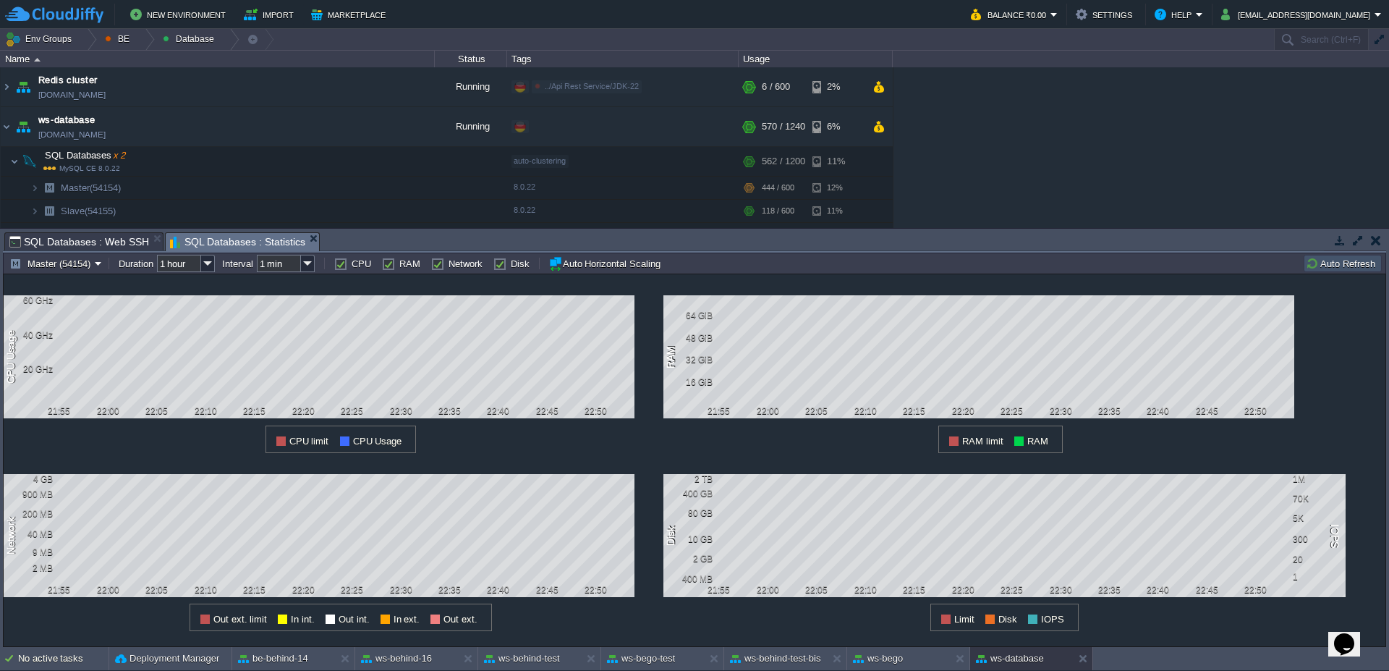
click at [85, 244] on span "SQL Databases : Web SSH" at bounding box center [79, 241] width 140 height 17
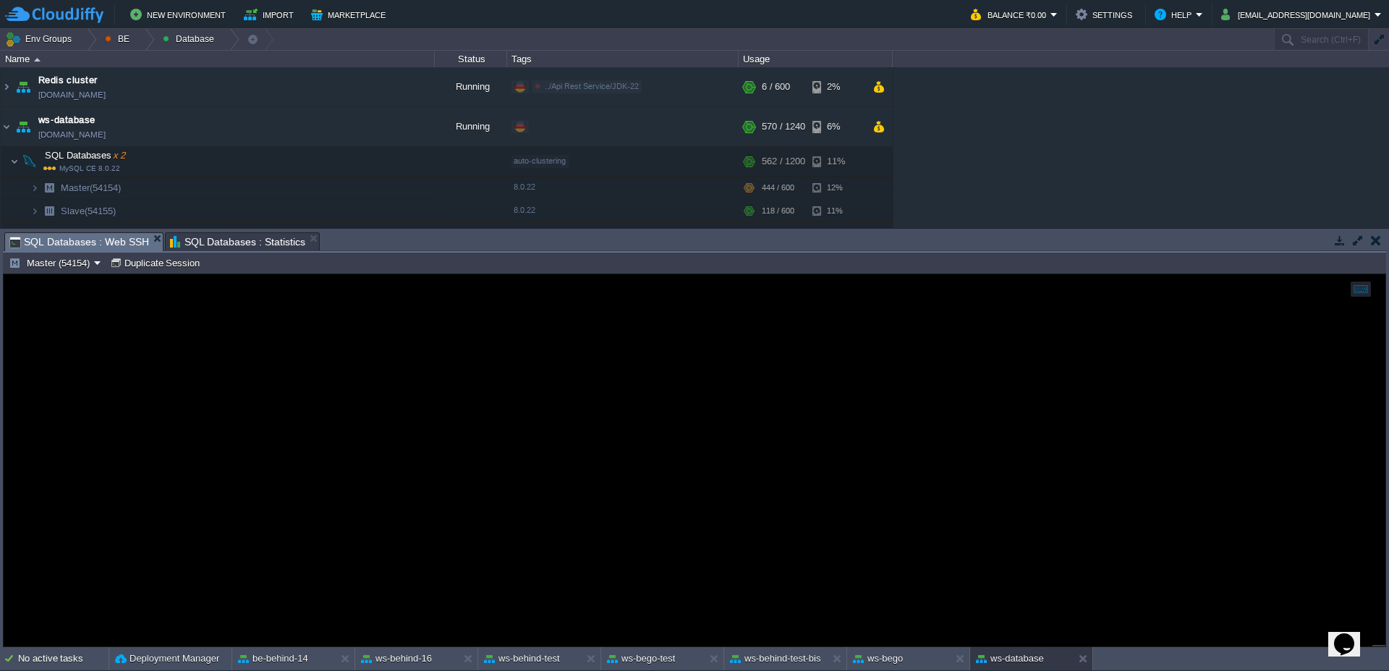
click at [205, 242] on span "SQL Databases : Statistics" at bounding box center [238, 241] width 136 height 17
click at [99, 240] on span "SQL Databases : Web SSH" at bounding box center [79, 242] width 140 height 18
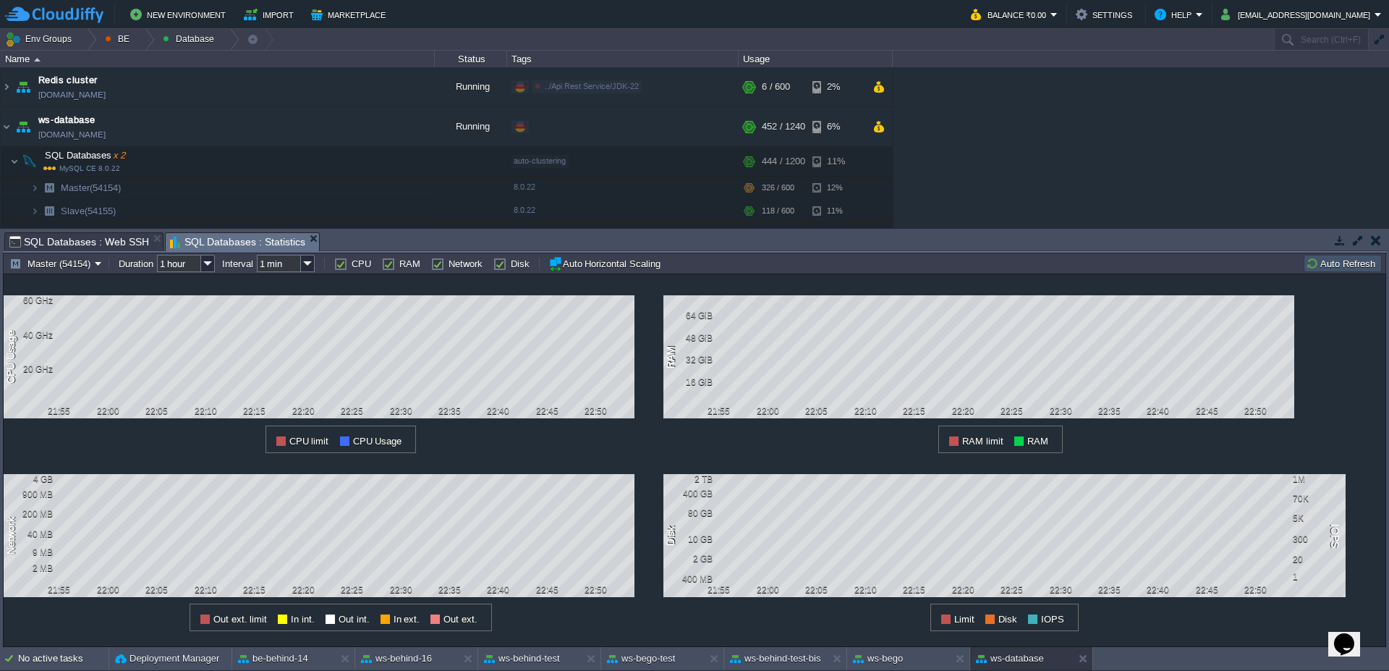
click at [242, 233] on span "SQL Databases : Statistics" at bounding box center [238, 242] width 136 height 18
click at [1338, 263] on button "Auto Refresh" at bounding box center [1343, 263] width 74 height 13
click at [117, 248] on span "SQL Databases : Web SSH" at bounding box center [79, 241] width 140 height 17
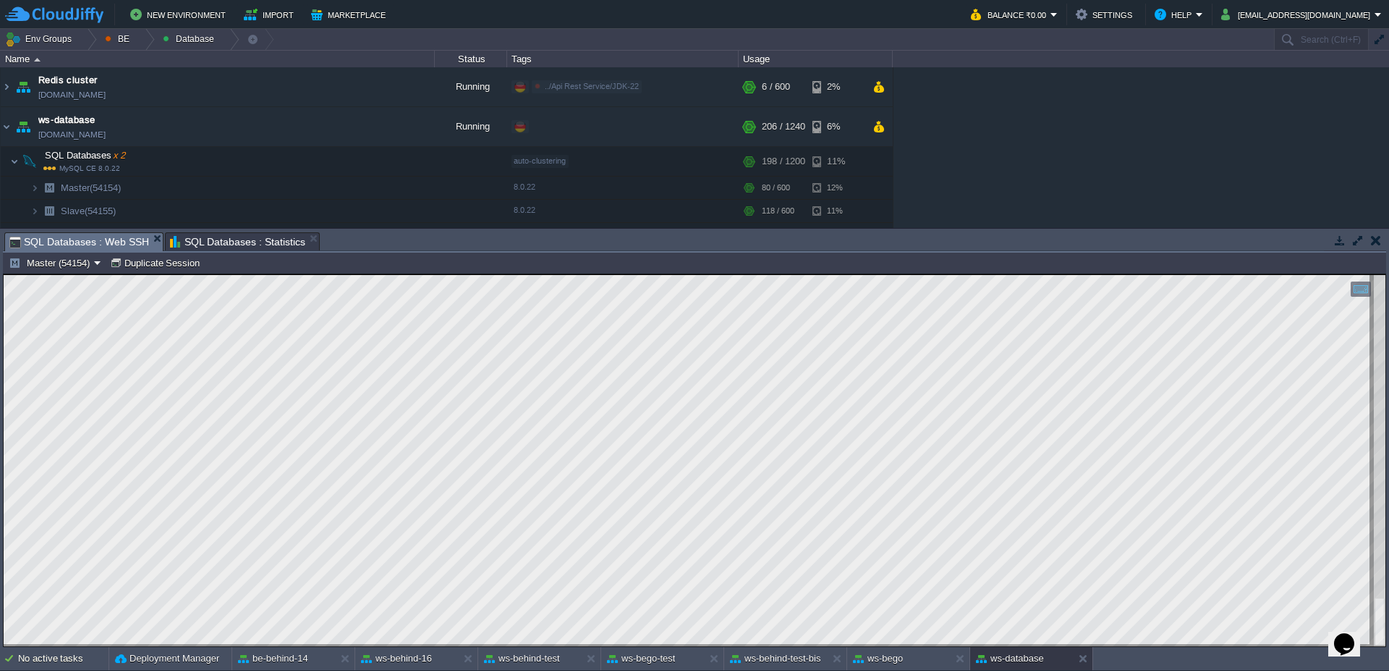
click at [199, 240] on span "SQL Databases : Statistics" at bounding box center [238, 241] width 136 height 17
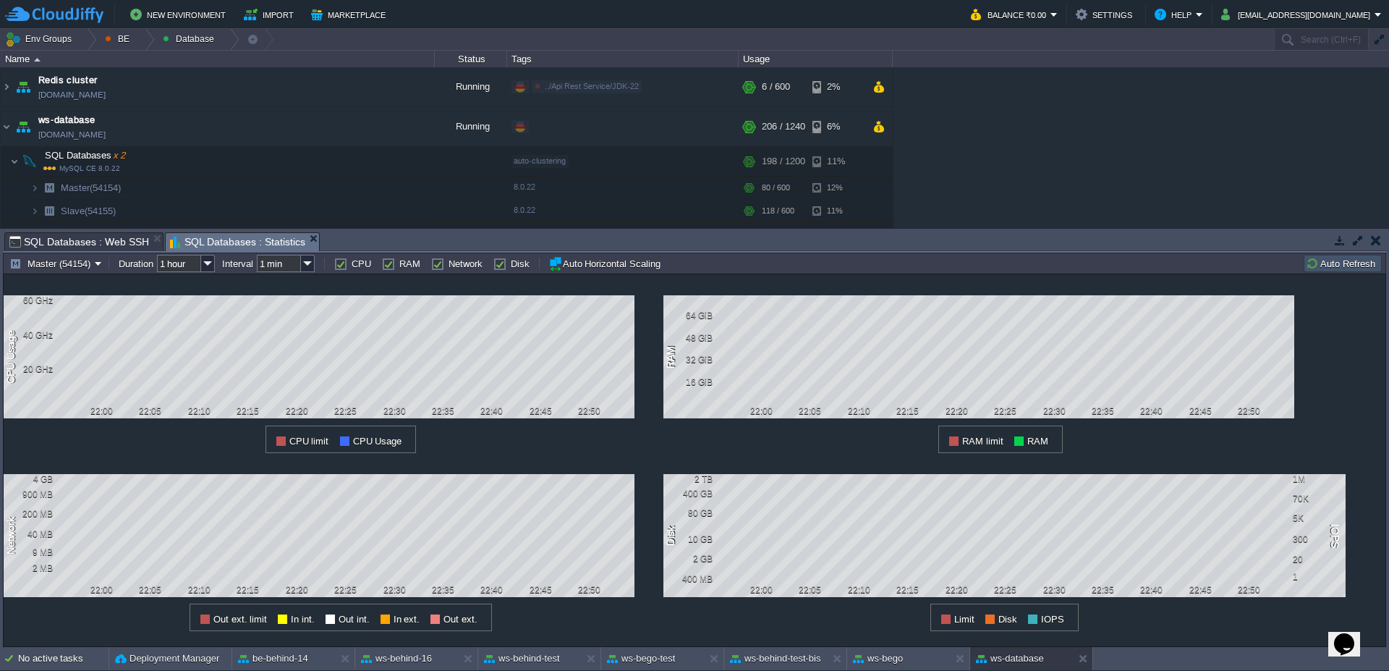
click at [1359, 273] on div "Master (54154) Duration 1 hour Interval 1 min CPU RAM Network Disk Auto Horizon…" at bounding box center [694, 262] width 1383 height 21
click at [1351, 262] on button "Auto Refresh" at bounding box center [1343, 263] width 74 height 13
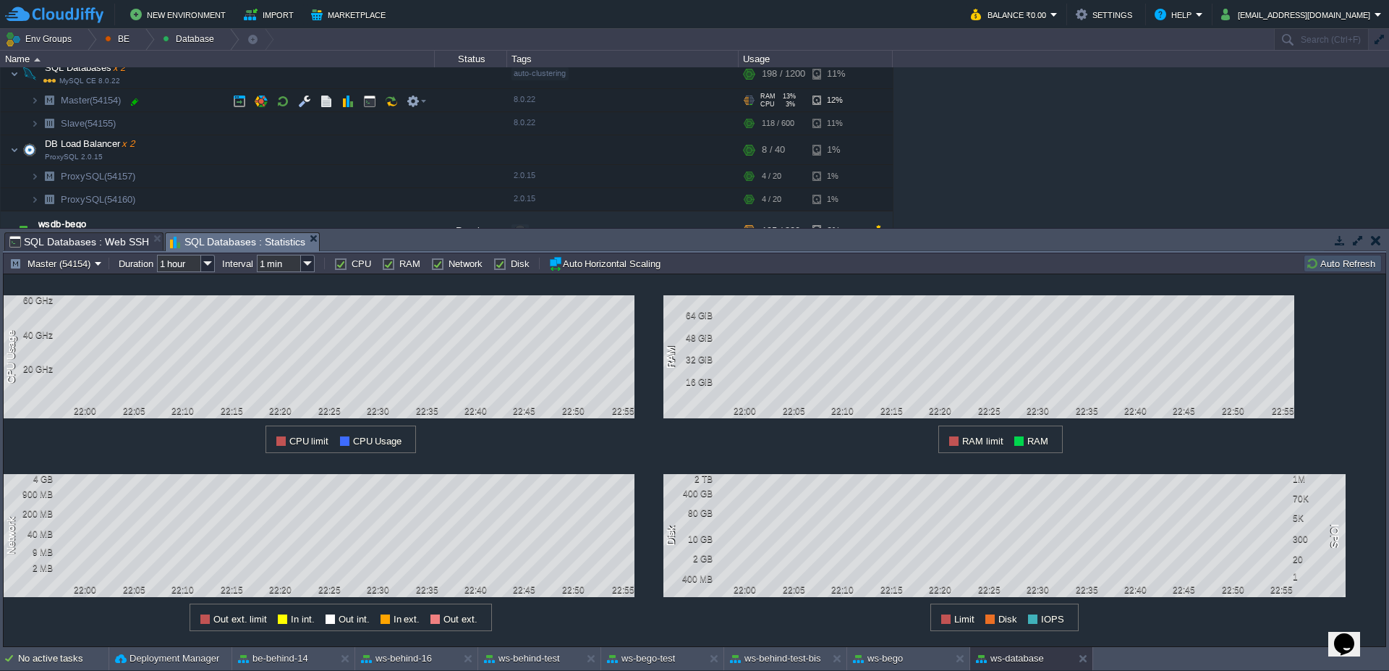
scroll to position [87, 0]
click at [255, 179] on button "button" at bounding box center [261, 176] width 13 height 13
click at [1328, 259] on button "Auto Refresh" at bounding box center [1343, 263] width 74 height 13
click at [344, 200] on button "button" at bounding box center [347, 199] width 13 height 13
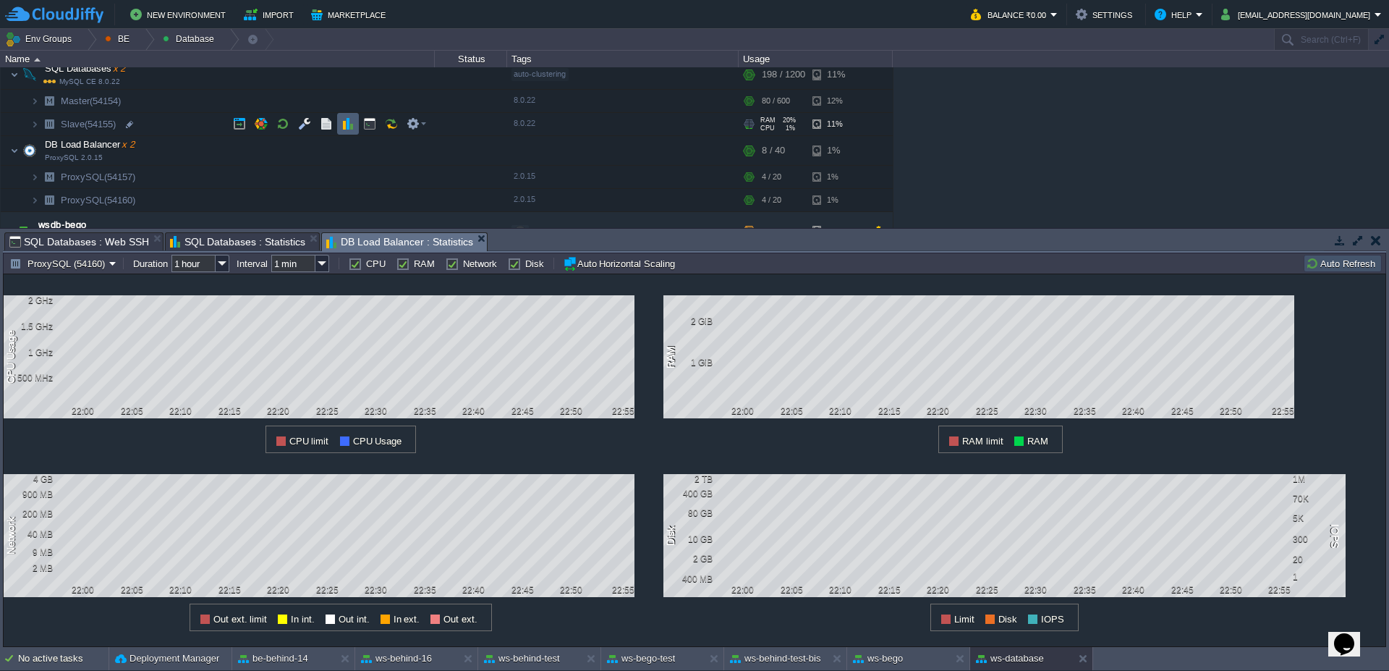
click at [339, 124] on td at bounding box center [348, 124] width 22 height 22
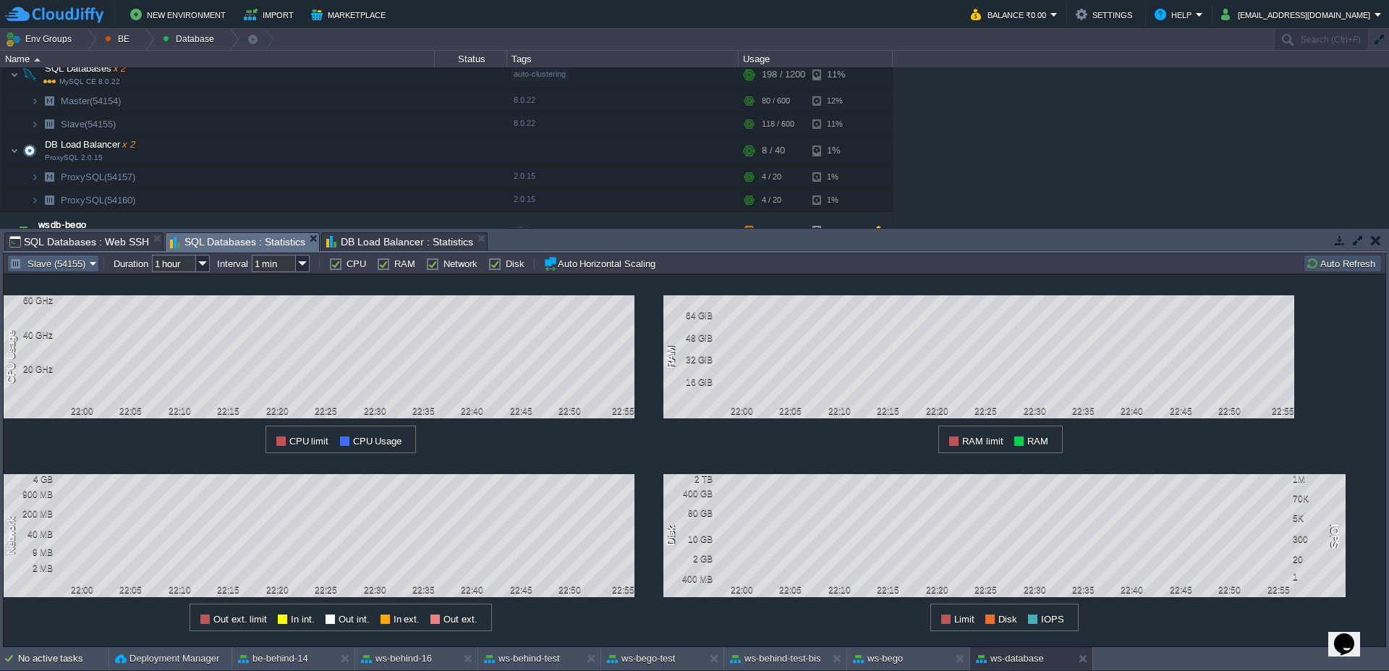
click at [41, 260] on button "Slave (54155)" at bounding box center [49, 263] width 80 height 13
click at [48, 262] on button "Slave (54155)" at bounding box center [49, 263] width 80 height 13
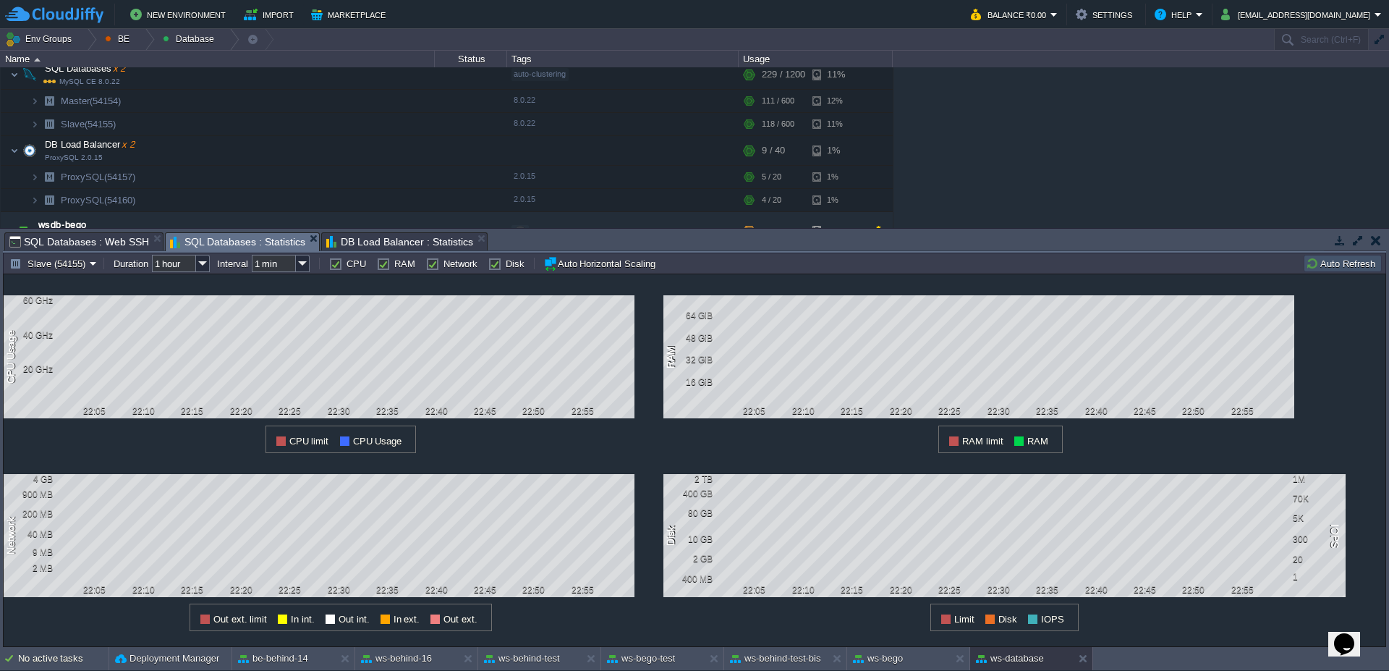
click at [1354, 261] on button "Auto Refresh" at bounding box center [1343, 263] width 74 height 13
click at [72, 268] on button "Slave (54155)" at bounding box center [49, 263] width 80 height 13
click at [59, 292] on link "Master (54154)" at bounding box center [57, 300] width 98 height 16
click at [1344, 257] on button "Auto Refresh" at bounding box center [1343, 263] width 74 height 13
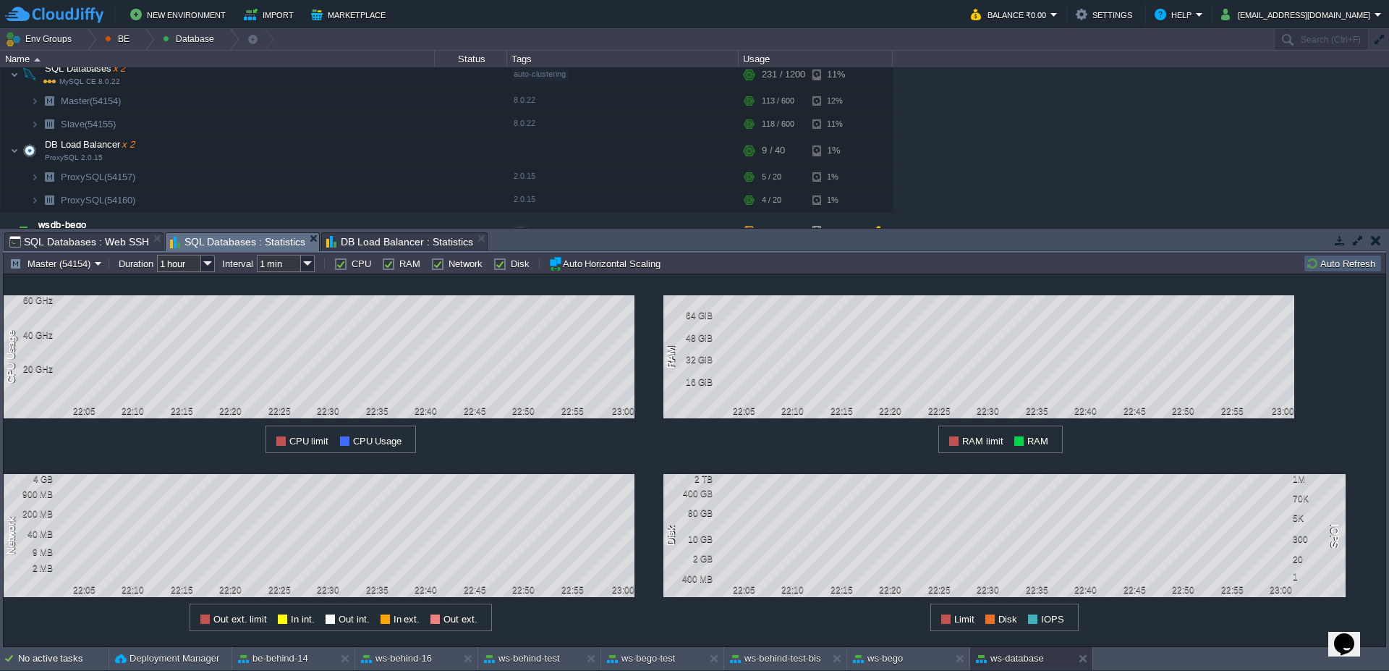
click at [1344, 257] on button "Auto Refresh" at bounding box center [1343, 263] width 74 height 13
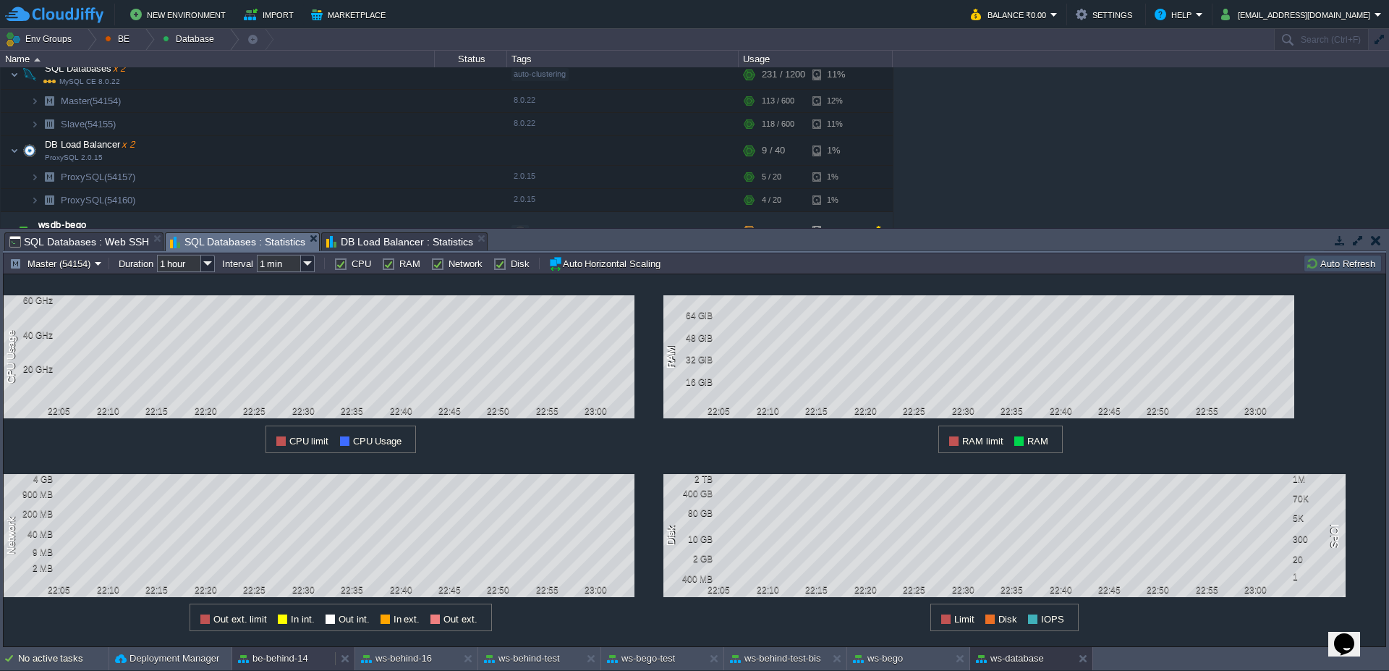
click at [268, 666] on div "be-behind-14" at bounding box center [283, 658] width 103 height 23
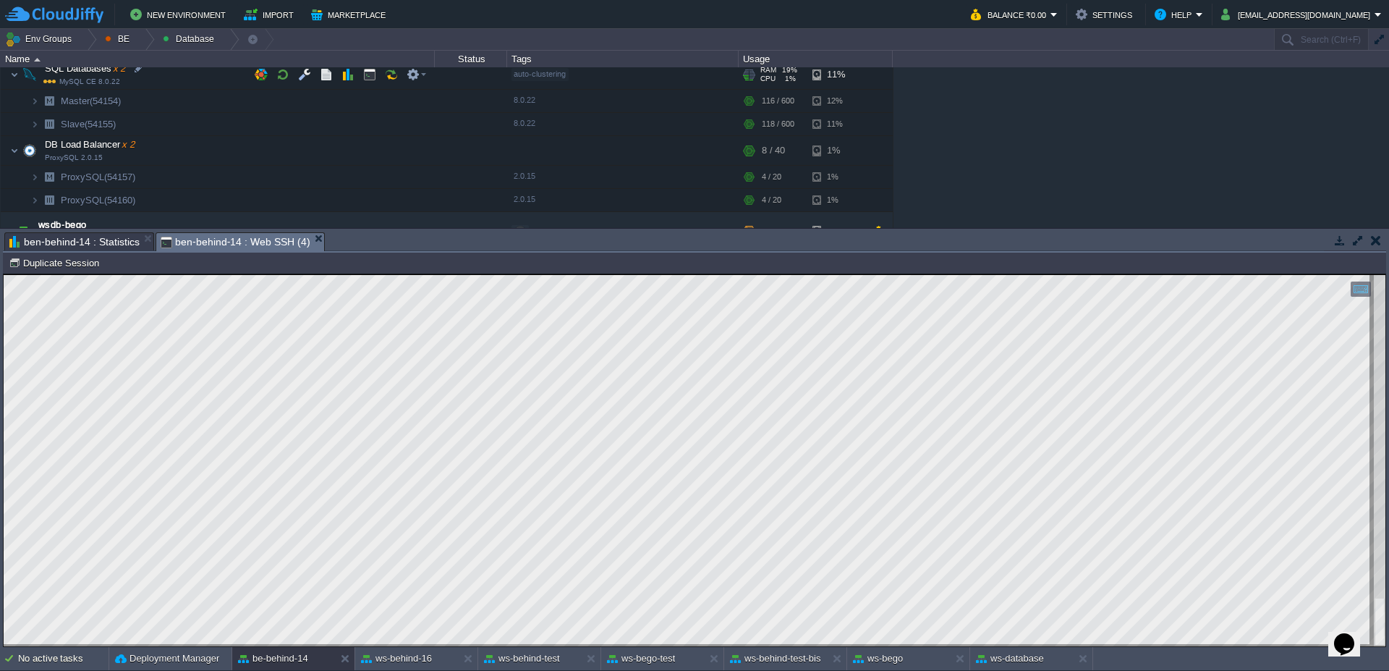
scroll to position [0, 0]
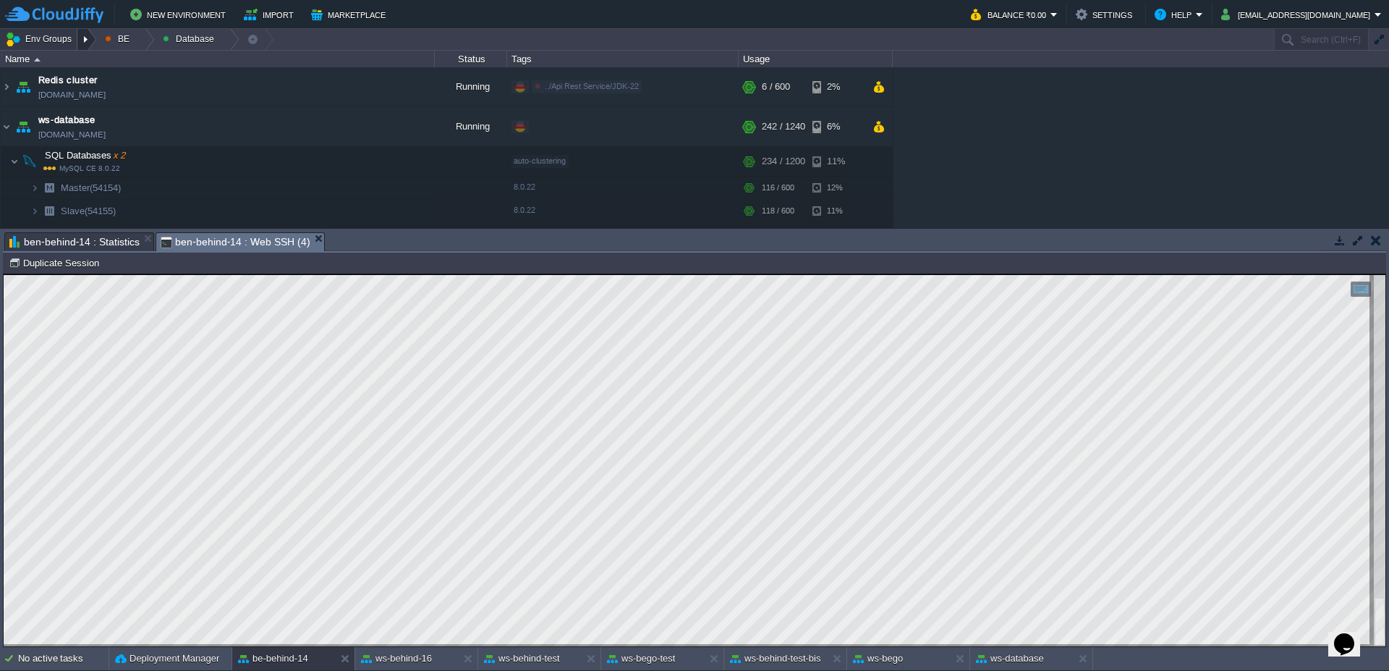
click at [90, 44] on div at bounding box center [87, 39] width 20 height 21
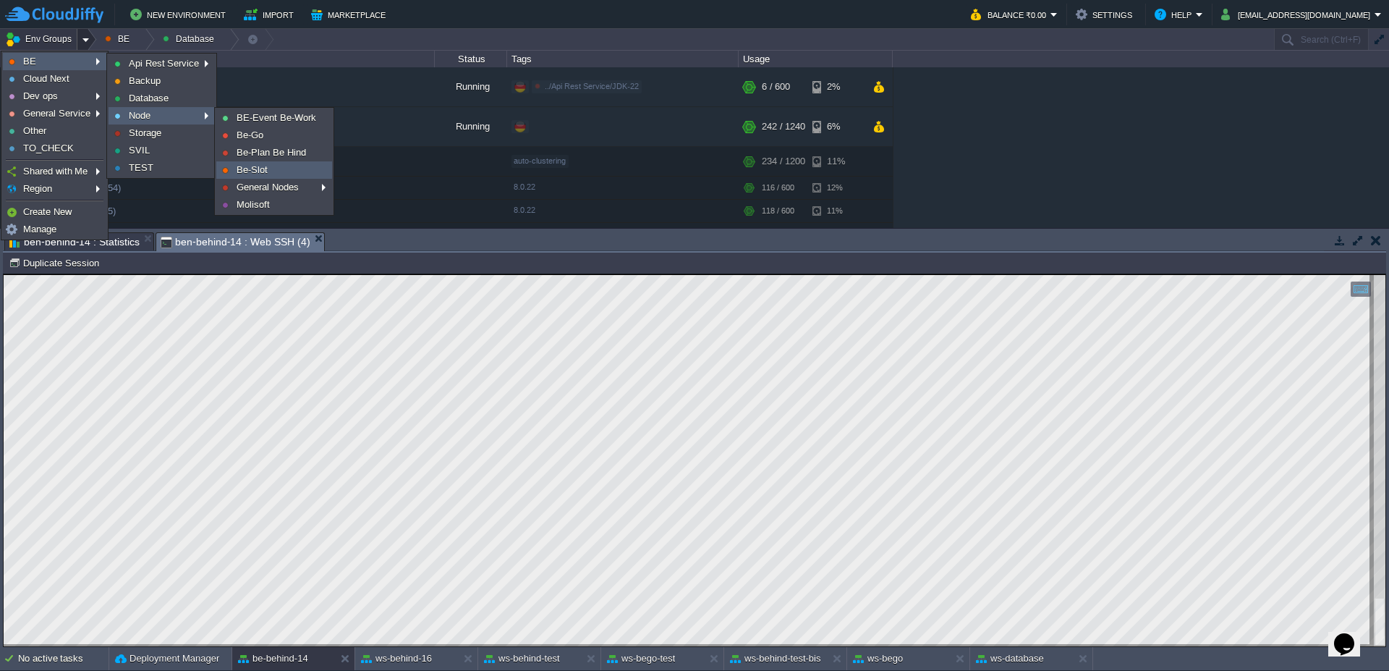
click at [258, 168] on span "Be-Slot" at bounding box center [252, 169] width 31 height 11
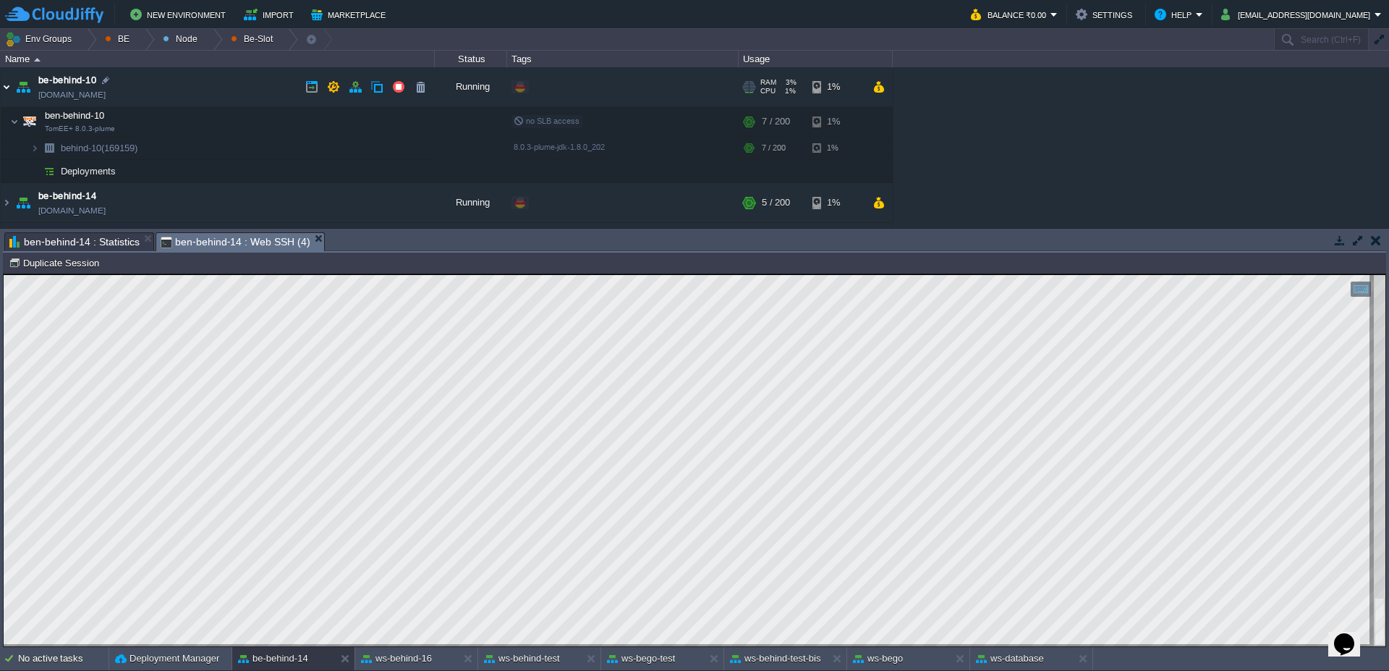
click at [1, 87] on img at bounding box center [7, 86] width 12 height 39
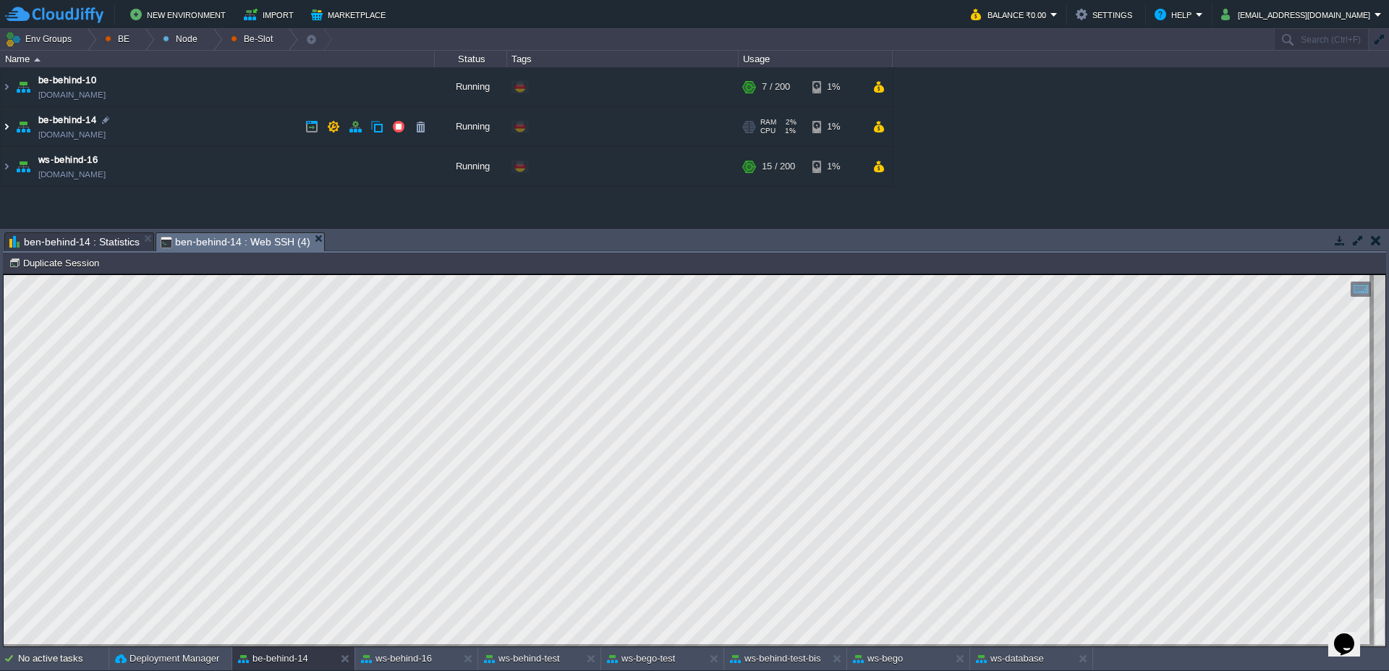
click at [10, 124] on img at bounding box center [7, 126] width 12 height 39
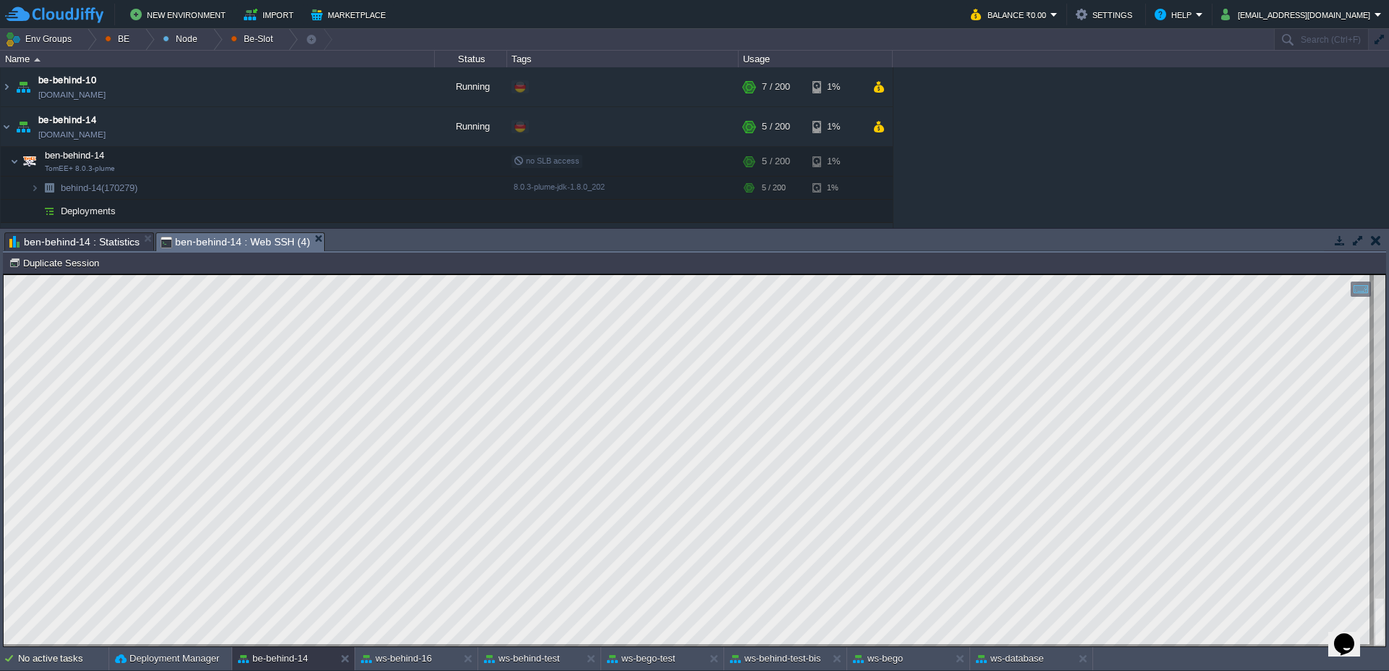
click at [77, 234] on span "ben-behind-14 : Statistics" at bounding box center [74, 241] width 130 height 17
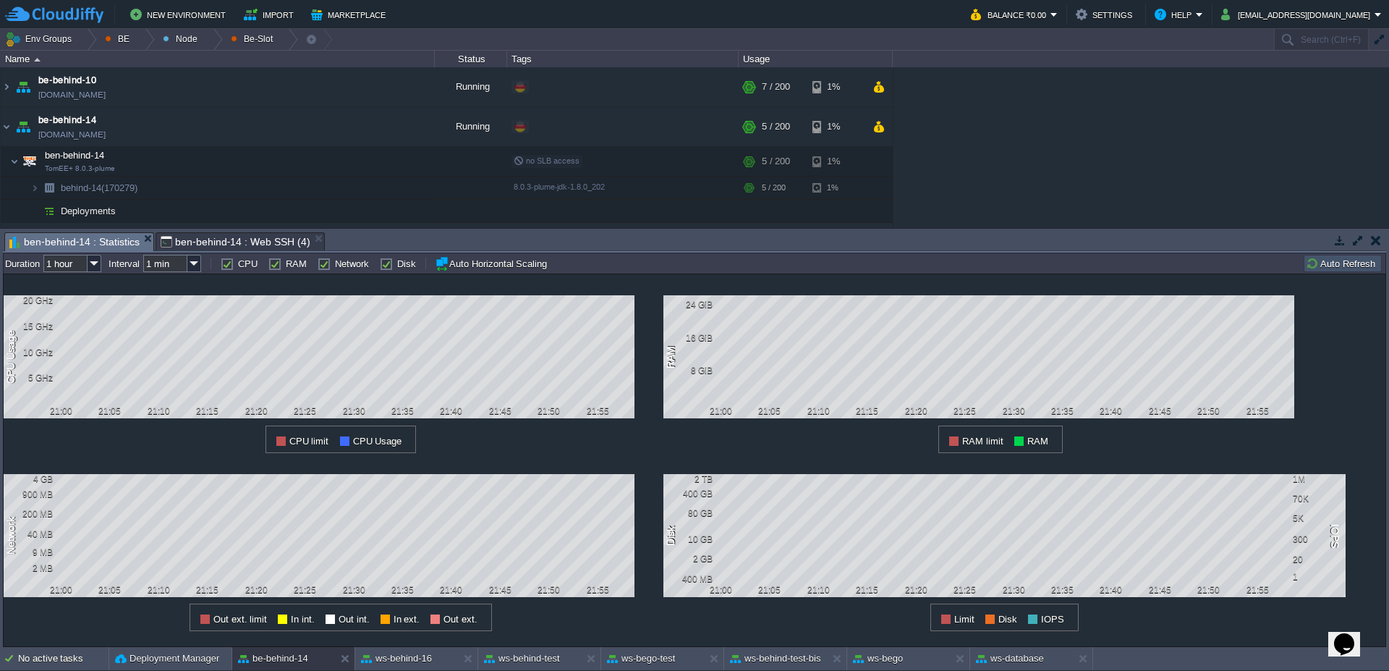
click at [1338, 265] on button "Auto Refresh" at bounding box center [1343, 263] width 74 height 13
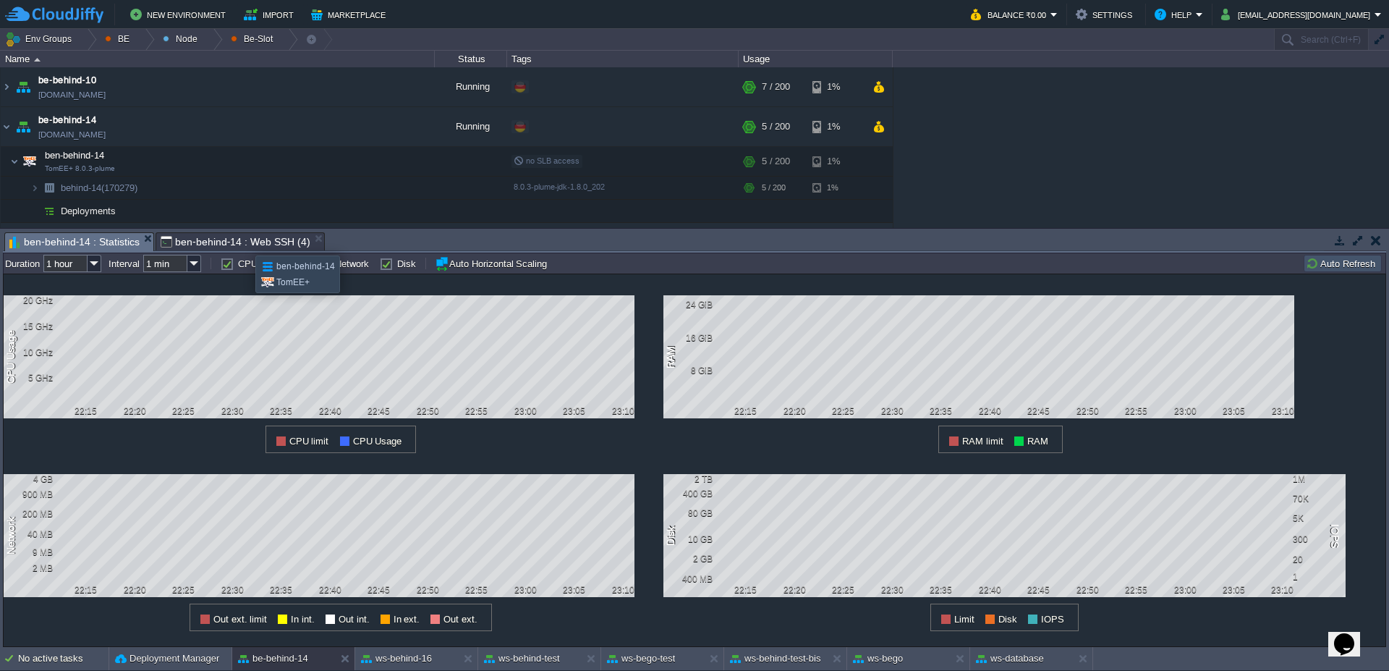
click at [244, 242] on span "ben-behind-14 : Web SSH (4)" at bounding box center [236, 241] width 150 height 17
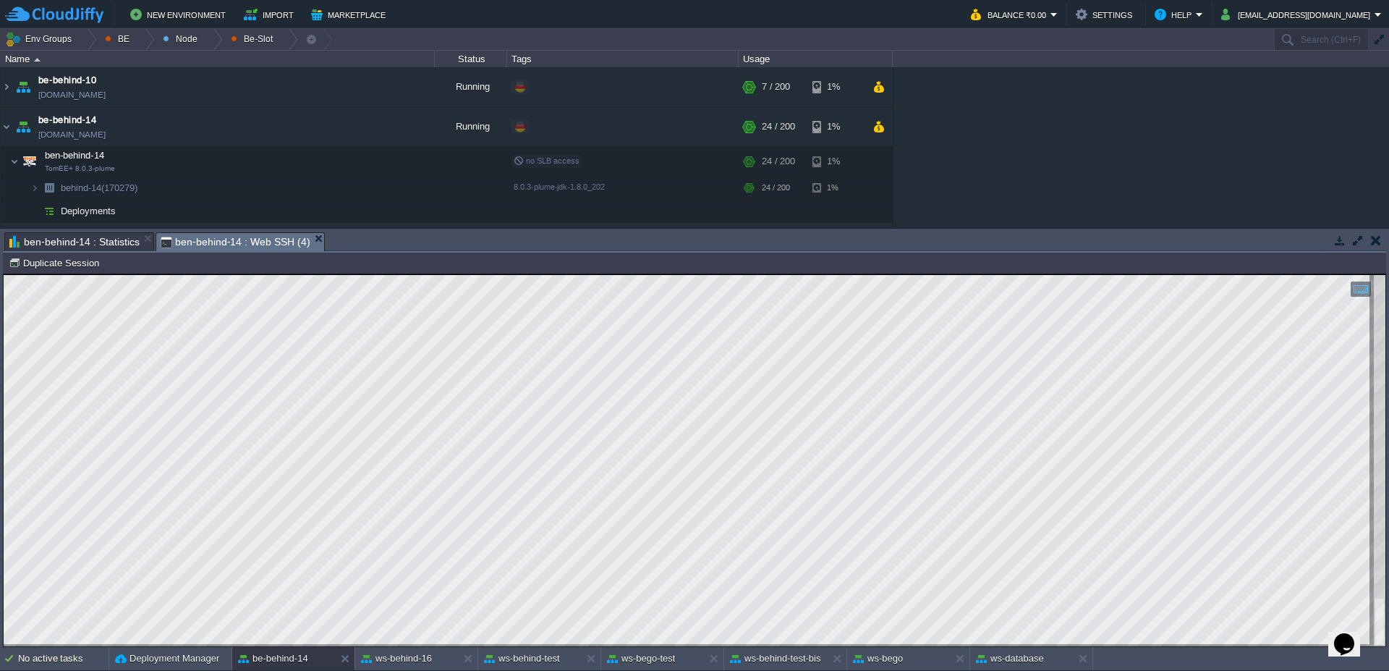
type textarea "<Resource name="jdbc/BEHIND" auth="Container" type="javax.sql.DataSource" facto…"
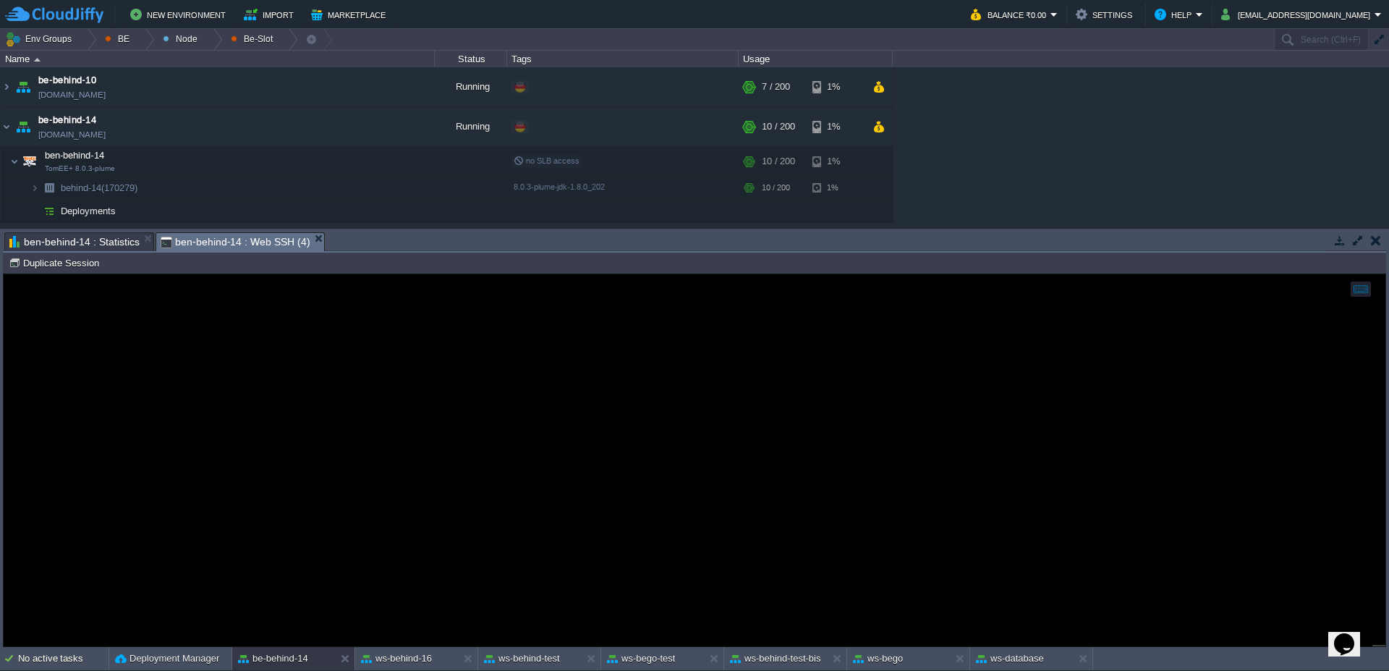
click at [87, 239] on span "ben-behind-14 : Statistics" at bounding box center [74, 241] width 130 height 17
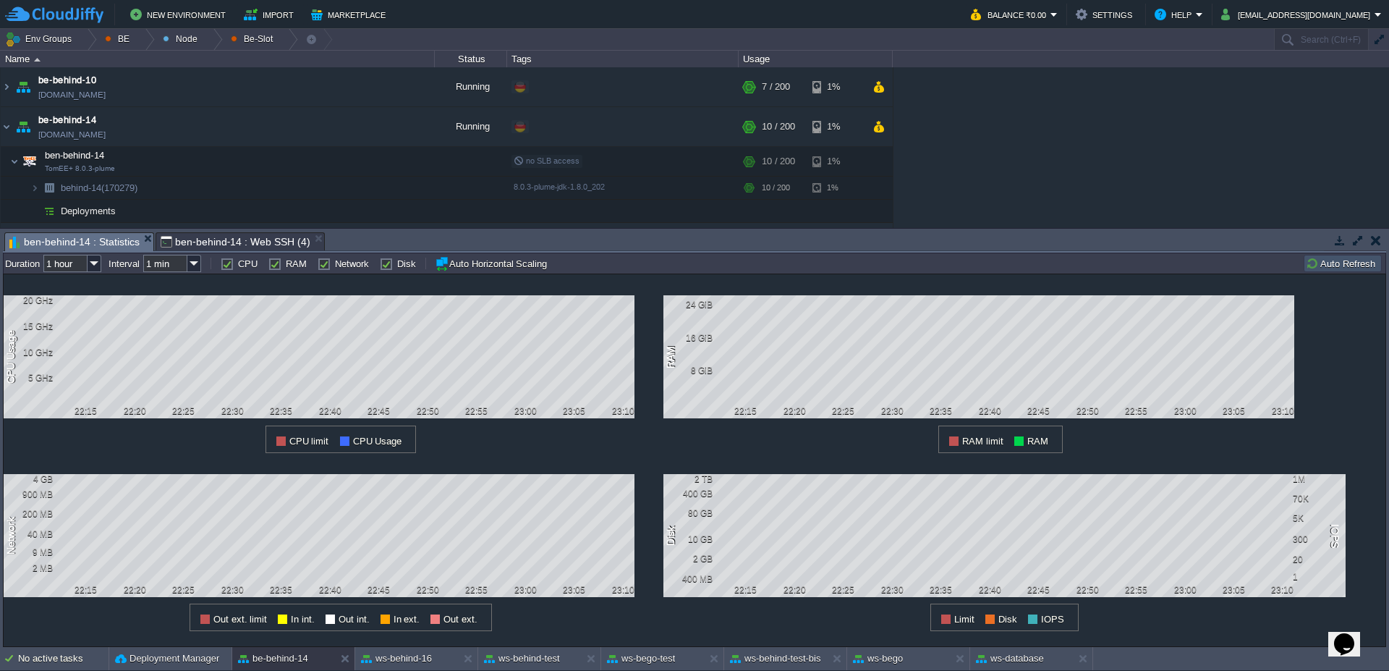
click at [1352, 267] on button "Auto Refresh" at bounding box center [1343, 263] width 74 height 13
click at [1335, 261] on button "Auto Refresh" at bounding box center [1343, 263] width 74 height 13
